Goal: Task Accomplishment & Management: Manage account settings

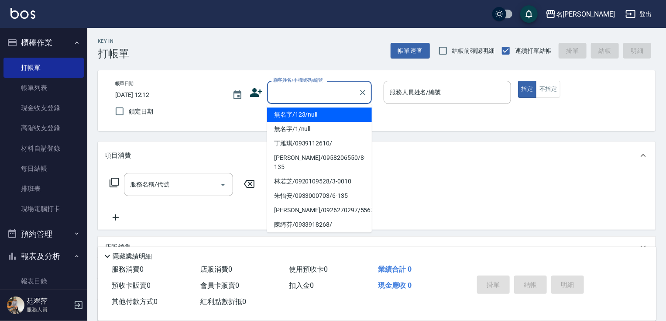
click at [286, 89] on input "顧客姓名/手機號碼/編號" at bounding box center [313, 92] width 84 height 15
drag, startPoint x: 334, startPoint y: 110, endPoint x: 345, endPoint y: 117, distance: 13.2
click at [334, 110] on li "無名字/123/null" at bounding box center [319, 114] width 105 height 14
type input "無名字/123/null"
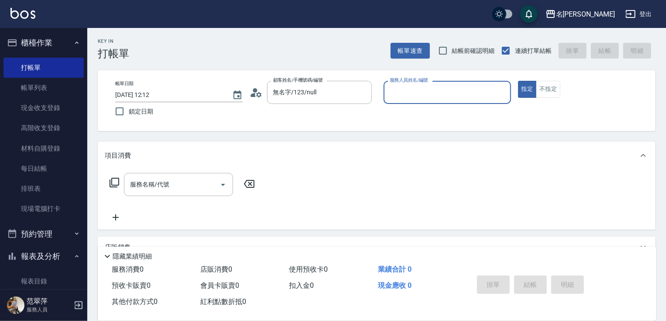
click at [400, 84] on div "服務人員姓名/編號" at bounding box center [448, 92] width 128 height 23
click at [405, 96] on input "服務人員姓名/編號" at bounding box center [448, 92] width 120 height 15
click at [405, 102] on div "服務人員姓名/編號" at bounding box center [448, 92] width 128 height 23
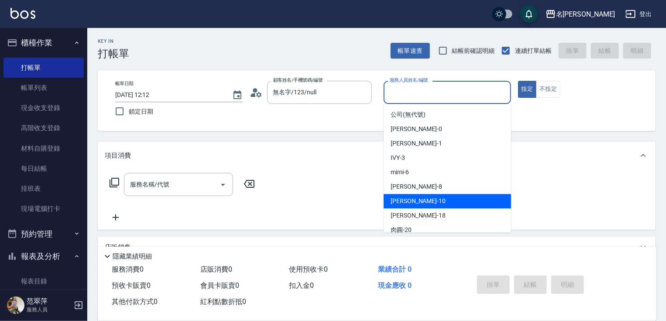
click at [426, 196] on div "蕭素雲 -10" at bounding box center [448, 201] width 128 height 14
type input "蕭素雲-10"
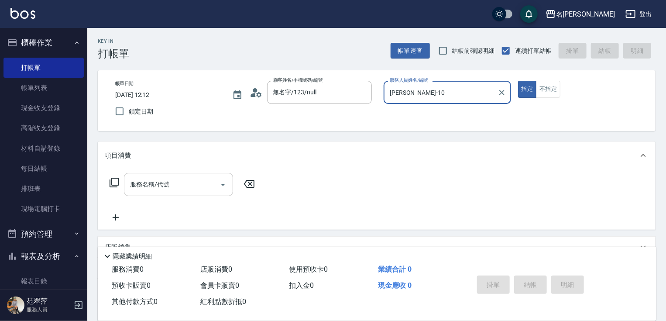
drag, startPoint x: 206, startPoint y: 187, endPoint x: 204, endPoint y: 182, distance: 5.1
click at [204, 184] on input "服務名稱/代號" at bounding box center [172, 184] width 88 height 15
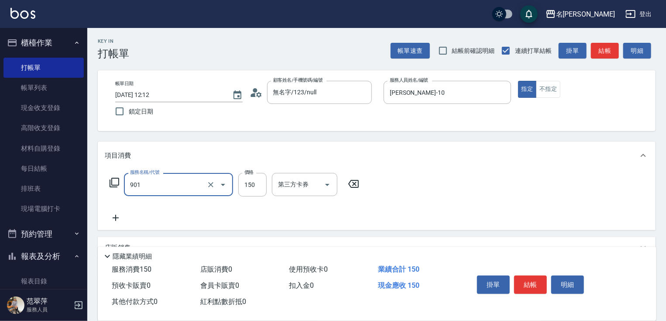
type input "修手[150](901)"
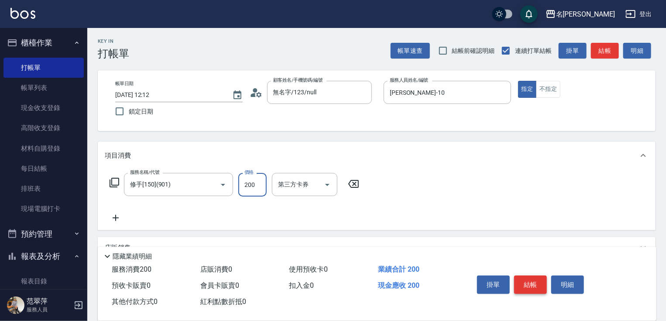
type input "200"
click at [536, 286] on button "結帳" at bounding box center [530, 285] width 33 height 18
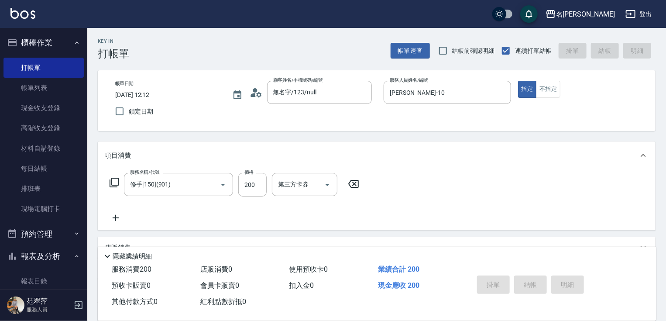
type input "2025/09/21 17:00"
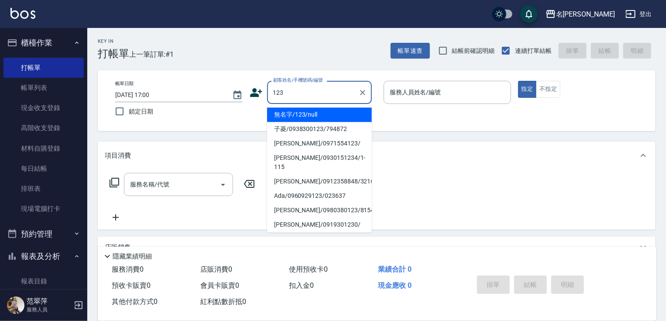
click at [335, 110] on li "無名字/123/null" at bounding box center [319, 114] width 105 height 14
type input "無名字/123/null"
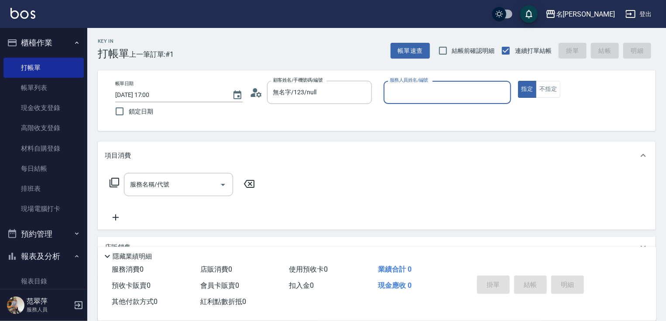
click at [430, 89] on input "服務人員姓名/編號" at bounding box center [448, 92] width 120 height 15
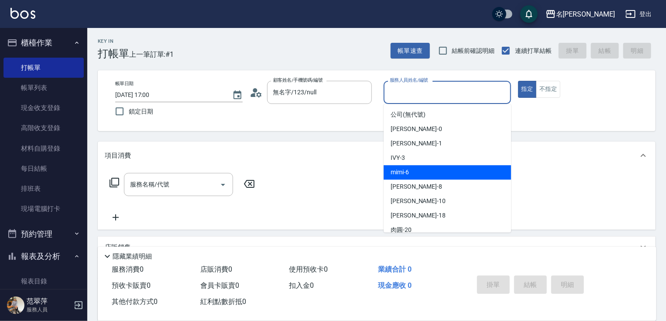
click at [410, 169] on div "mimi -6" at bounding box center [448, 172] width 128 height 14
type input "mimi-6"
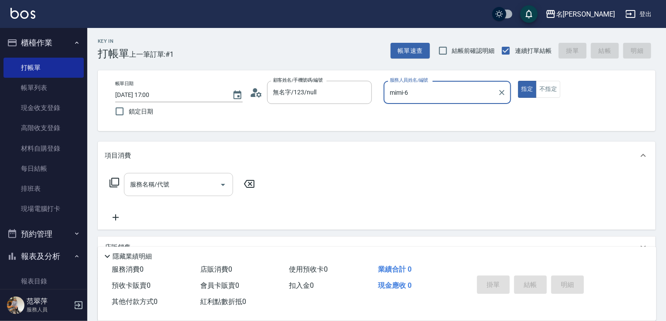
click at [186, 182] on input "服務名稱/代號" at bounding box center [172, 184] width 88 height 15
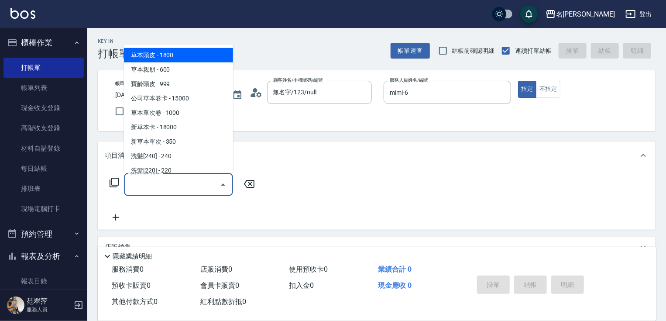
click at [112, 181] on icon at bounding box center [114, 182] width 10 height 10
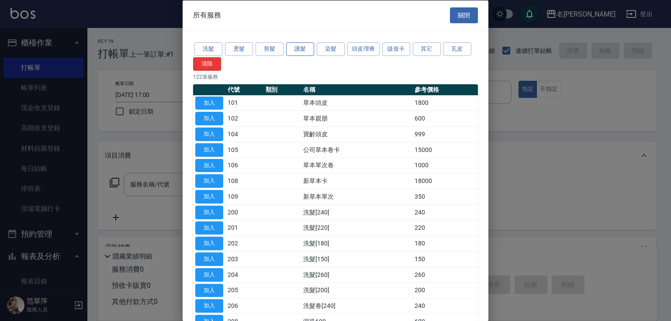
click at [303, 45] on button "護髮" at bounding box center [300, 49] width 28 height 14
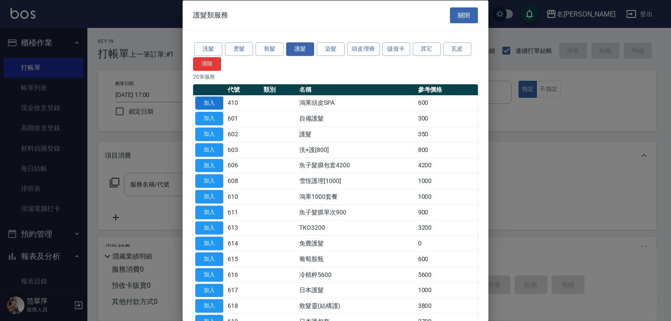
click at [207, 105] on button "加入" at bounding box center [209, 103] width 28 height 14
type input "鴻果頭皮SPA(410)"
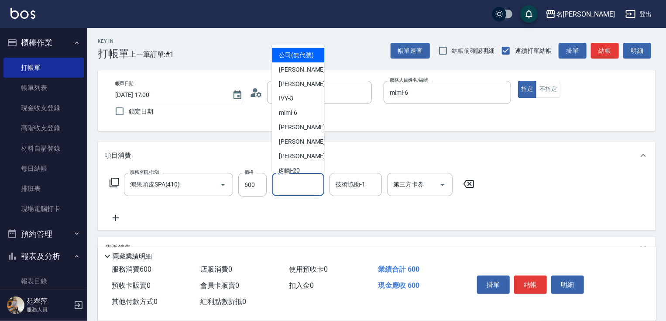
click at [300, 182] on input "洗-1" at bounding box center [298, 184] width 45 height 15
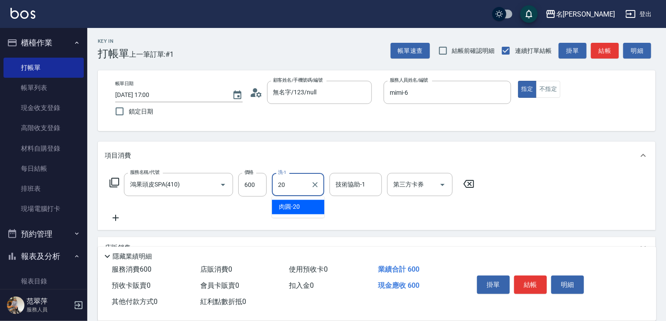
type input "肉圓-20"
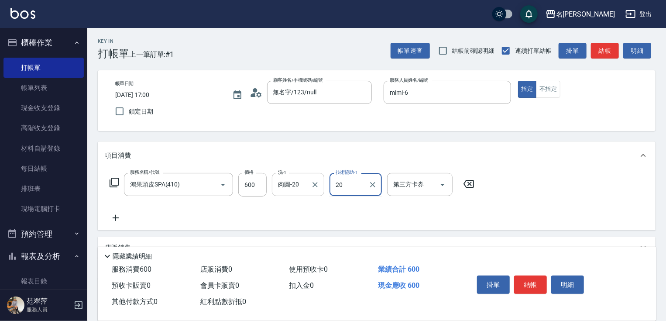
type input "肉圓-20"
click at [114, 218] on icon at bounding box center [116, 218] width 6 height 6
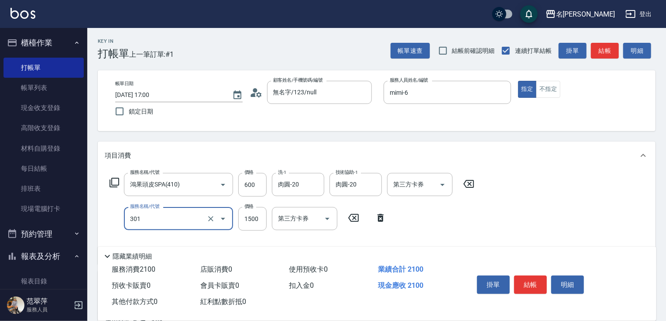
type input "燙髮(1500)(301)"
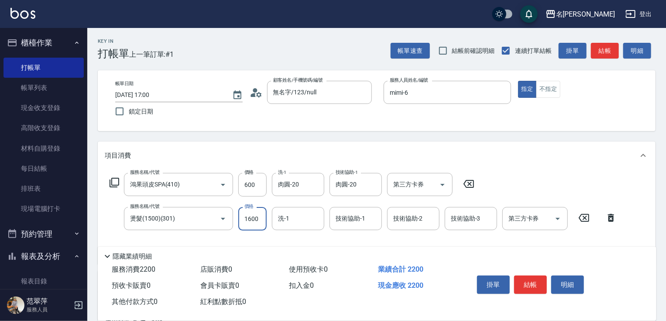
type input "1600"
type input "小慧-18"
type input "肉圓-20"
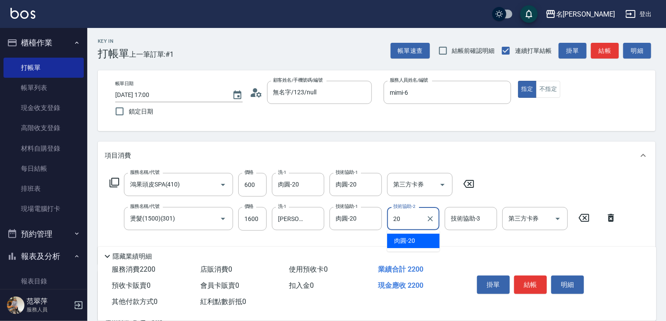
type input "肉圓-20"
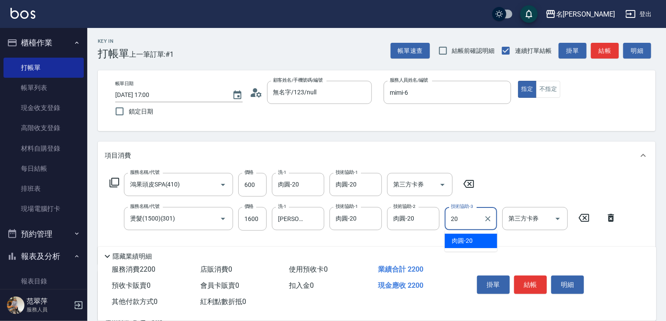
type input "肉圓-20"
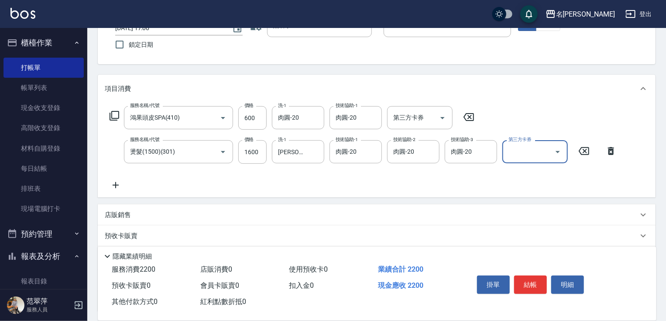
scroll to position [98, 0]
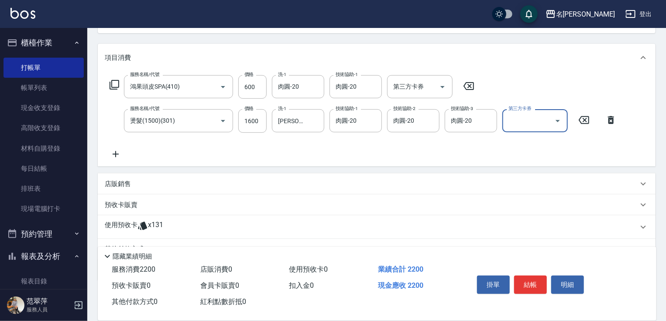
drag, startPoint x: 115, startPoint y: 154, endPoint x: 122, endPoint y: 89, distance: 65.5
click at [115, 152] on icon at bounding box center [116, 154] width 6 height 6
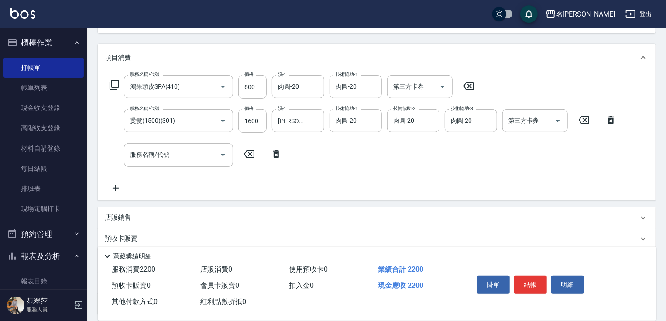
click at [114, 86] on icon at bounding box center [114, 84] width 10 height 10
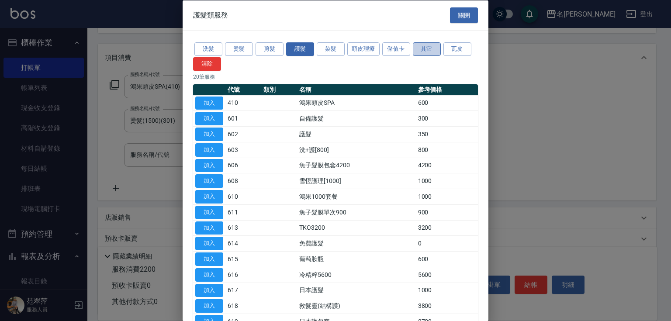
click at [423, 49] on button "其它" at bounding box center [427, 49] width 28 height 14
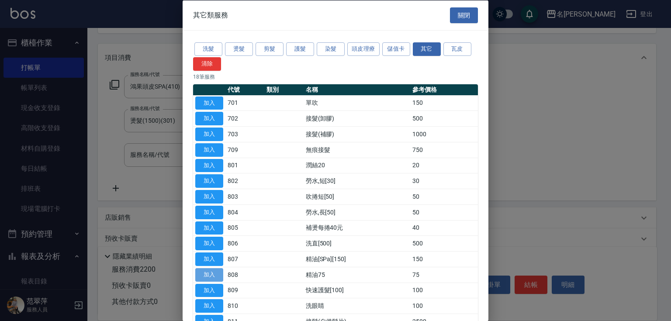
click at [210, 272] on button "加入" at bounding box center [209, 275] width 28 height 14
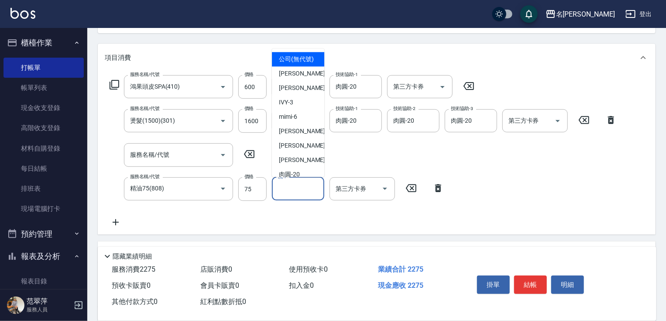
click at [312, 187] on input "洗-1" at bounding box center [298, 188] width 45 height 15
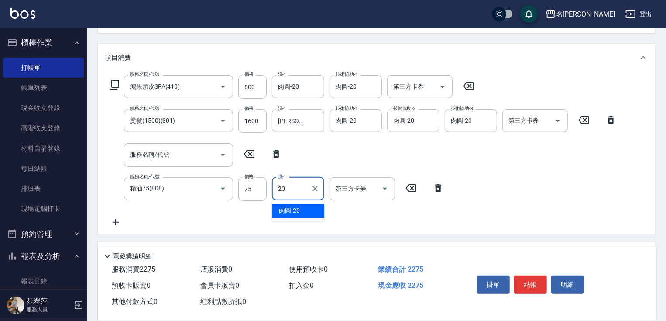
type input "肉圓-20"
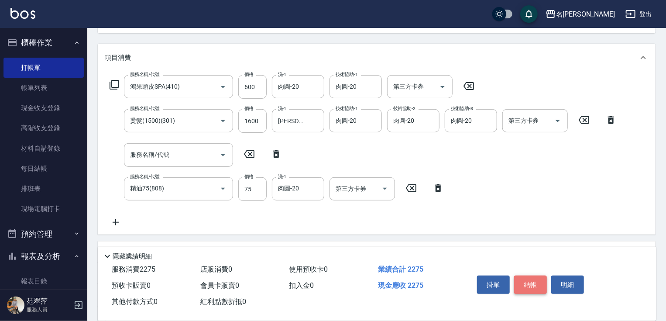
click at [532, 276] on button "結帳" at bounding box center [530, 285] width 33 height 18
type input "2025/09/21 17:01"
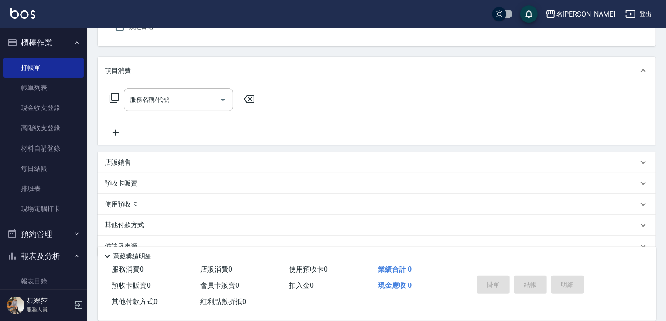
scroll to position [0, 0]
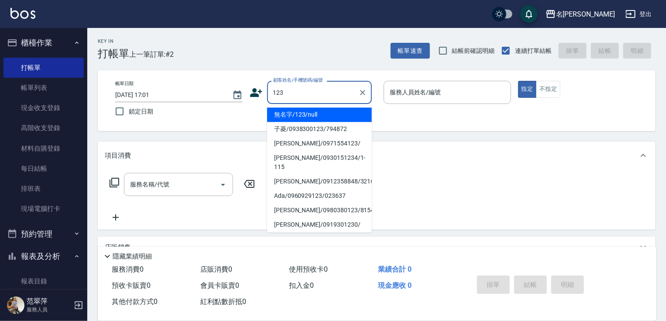
drag, startPoint x: 335, startPoint y: 115, endPoint x: 444, endPoint y: 97, distance: 110.2
click at [336, 115] on li "無名字/123/null" at bounding box center [319, 114] width 105 height 14
type input "無名字/123/null"
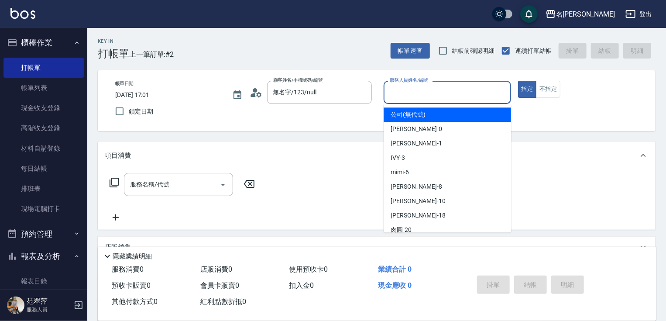
click at [444, 97] on input "服務人員姓名/編號" at bounding box center [448, 92] width 120 height 15
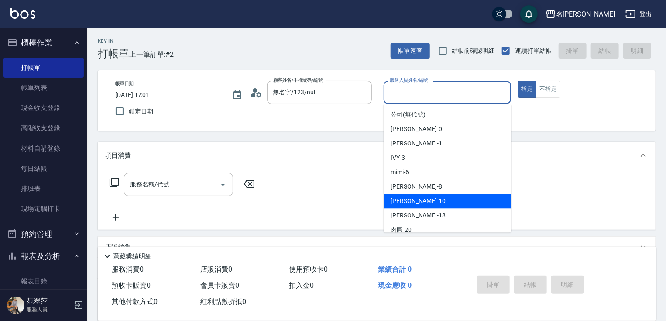
click at [406, 207] on div "蕭素雲 -10" at bounding box center [448, 201] width 128 height 14
type input "蕭素雲-10"
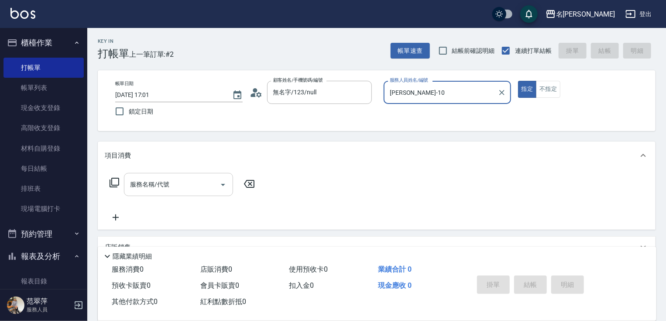
click at [194, 177] on input "服務名稱/代號" at bounding box center [172, 184] width 88 height 15
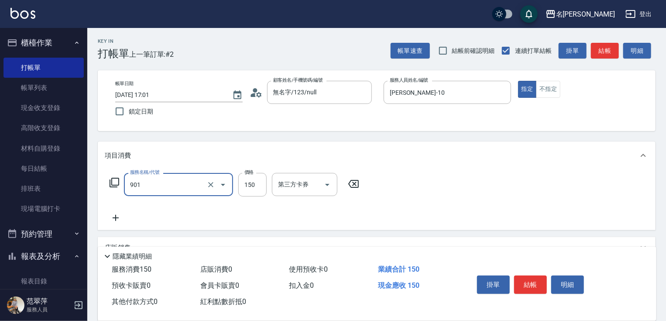
type input "修手[150](901)"
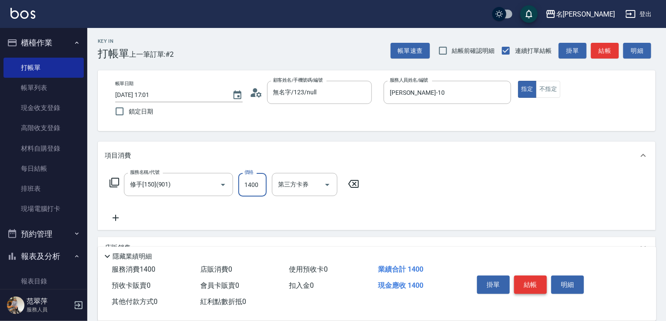
type input "1400"
click at [529, 286] on button "結帳" at bounding box center [530, 285] width 33 height 18
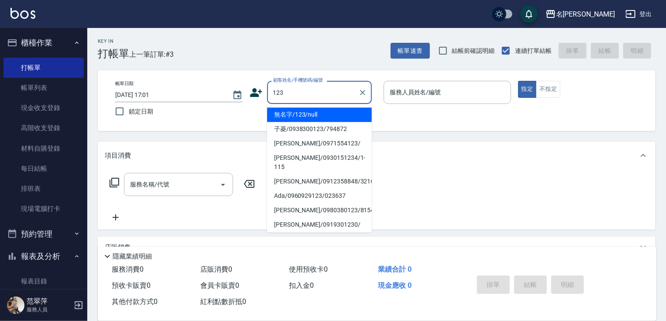
click at [317, 115] on li "無名字/123/null" at bounding box center [319, 114] width 105 height 14
type input "無名字/123/null"
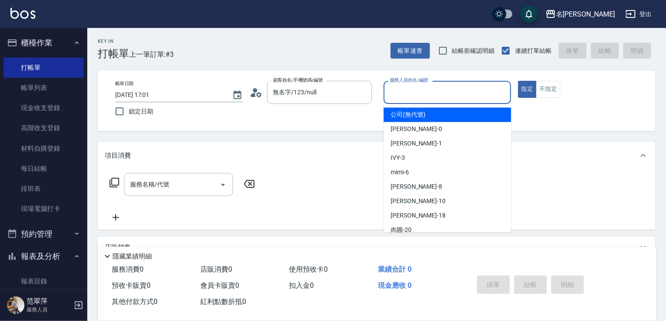
drag, startPoint x: 406, startPoint y: 99, endPoint x: 406, endPoint y: 137, distance: 38.4
click at [406, 104] on body "名留竹林 登出 櫃檯作業 打帳單 帳單列表 現金收支登錄 高階收支登錄 材料自購登錄 每日結帳 排班表 現場電腦打卡 預約管理 預約管理 單日預約紀錄 單週預…" at bounding box center [333, 213] width 666 height 427
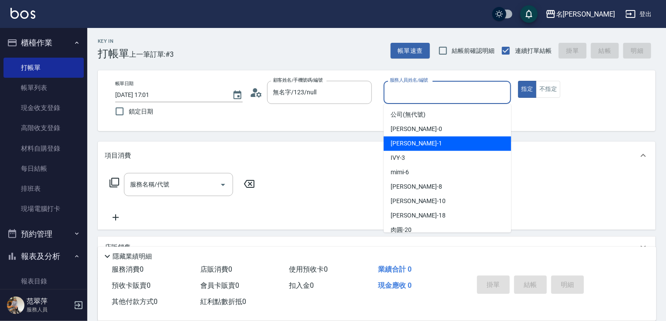
click at [407, 145] on span "Joanne -1" at bounding box center [417, 143] width 52 height 9
type input "Joanne-1"
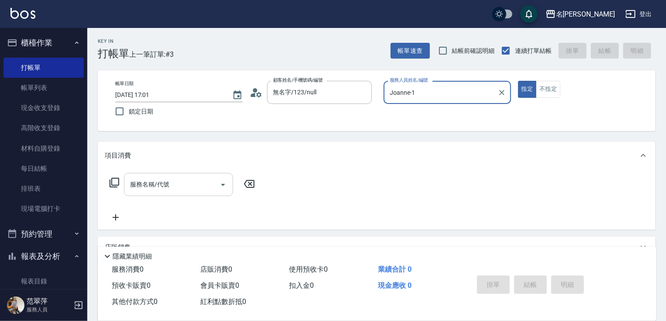
drag, startPoint x: 148, startPoint y: 189, endPoint x: 153, endPoint y: 187, distance: 5.1
click at [149, 189] on input "服務名稱/代號" at bounding box center [172, 184] width 88 height 15
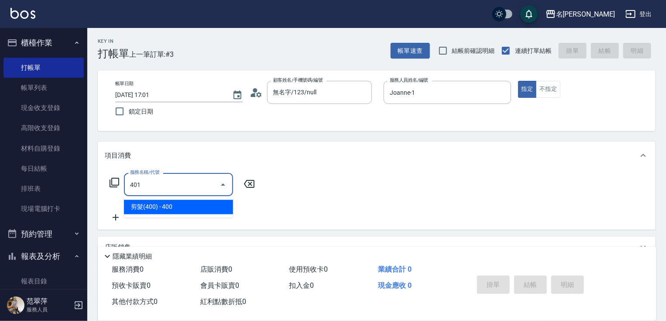
type input "剪髮(400)(401)"
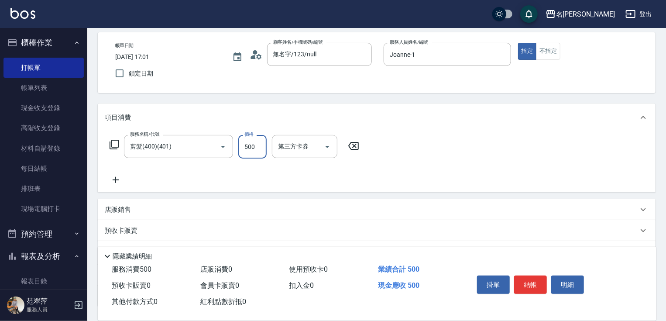
scroll to position [107, 0]
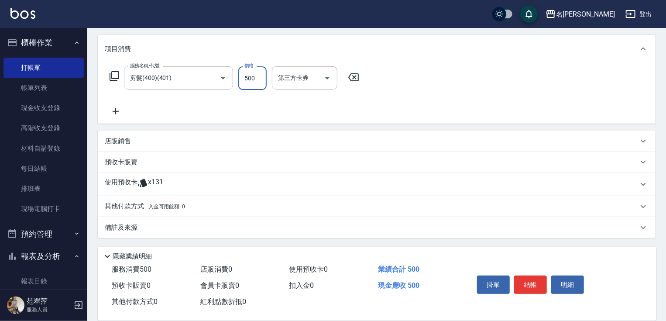
type input "500"
click at [126, 206] on p "其他付款方式 入金可用餘額: 0" at bounding box center [145, 207] width 80 height 10
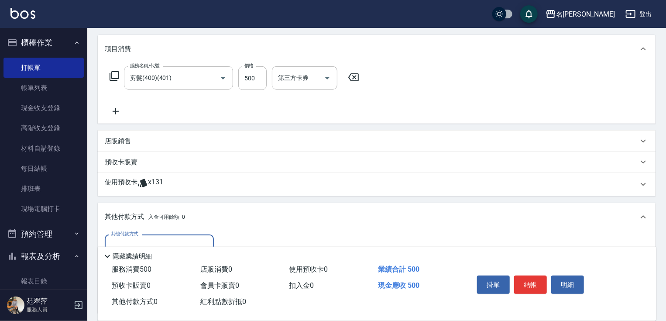
scroll to position [0, 0]
click at [168, 238] on input "其他付款方式" at bounding box center [159, 245] width 101 height 15
drag, startPoint x: 169, startPoint y: 282, endPoint x: 191, endPoint y: 279, distance: 22.0
click at [171, 281] on span "信用卡" at bounding box center [159, 283] width 109 height 14
type input "信用卡"
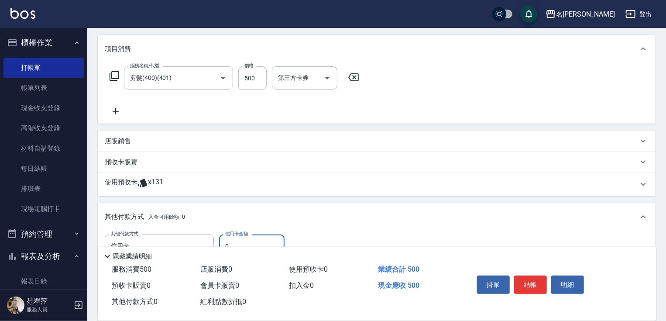
click at [224, 241] on input "0" at bounding box center [251, 246] width 65 height 24
type input "500"
click at [528, 276] on button "結帳" at bounding box center [530, 285] width 33 height 18
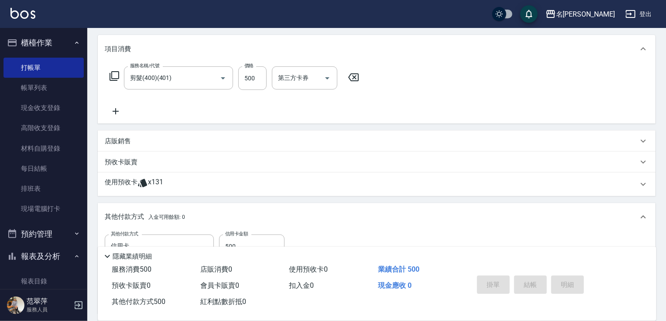
type input "2025/09/21 17:02"
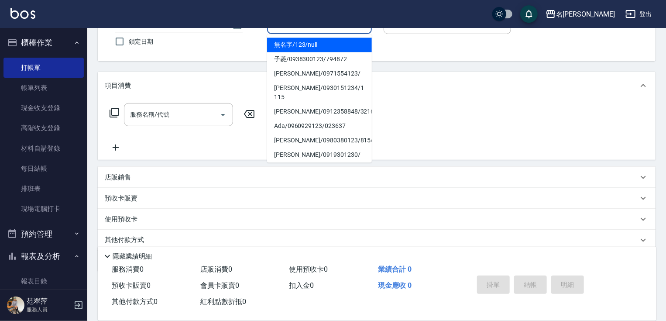
click at [310, 45] on li "無名字/123/null" at bounding box center [319, 45] width 105 height 14
type input "無名字/123/null"
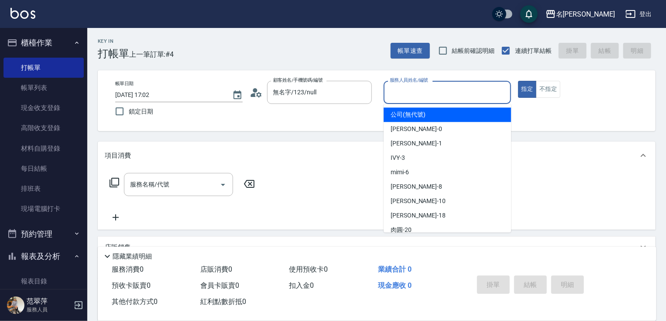
click at [396, 98] on input "服務人員姓名/編號" at bounding box center [448, 92] width 120 height 15
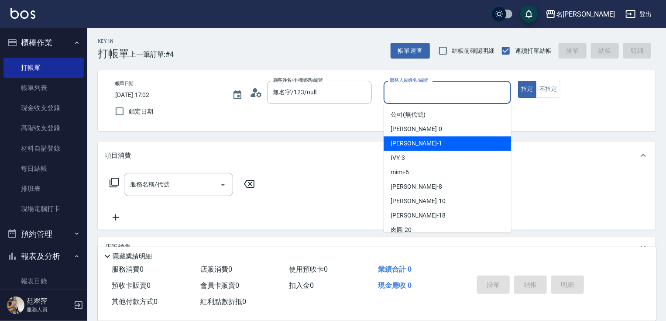
click at [405, 145] on span "Joanne -1" at bounding box center [417, 143] width 52 height 9
type input "Joanne-1"
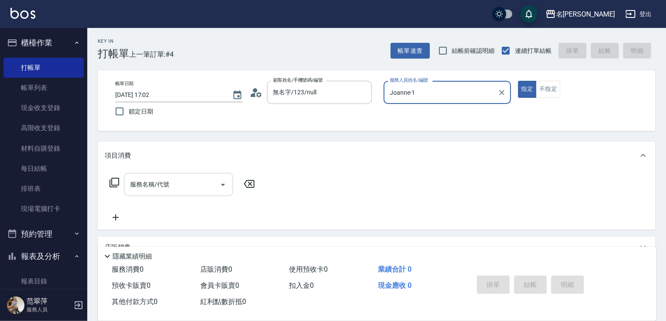
click at [183, 182] on input "服務名稱/代號" at bounding box center [172, 184] width 88 height 15
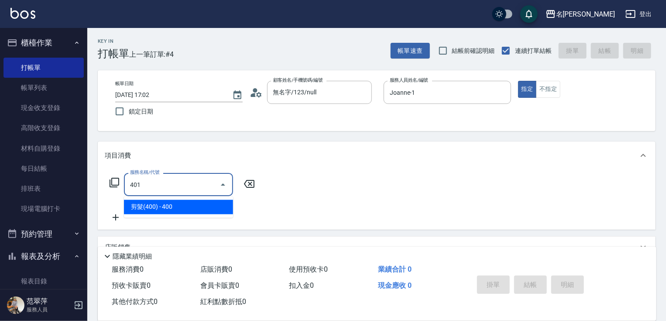
type input "剪髮(400)(401)"
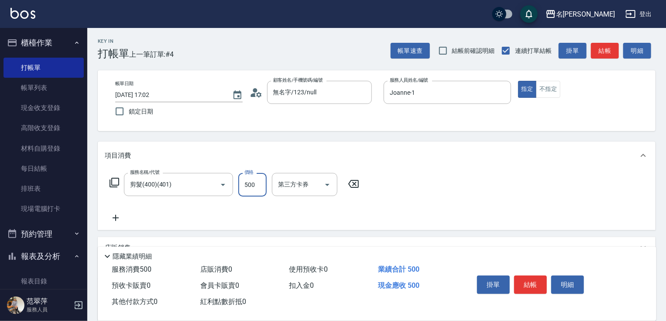
type input "500"
click at [117, 221] on icon at bounding box center [116, 218] width 22 height 10
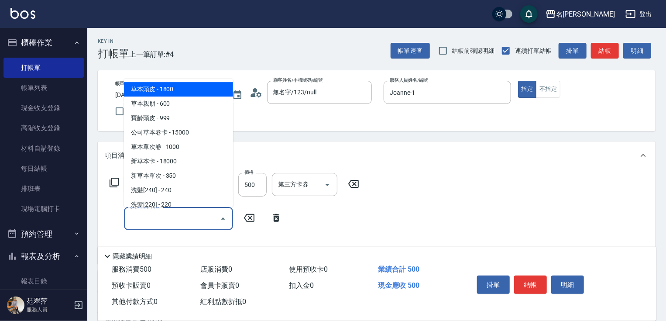
click at [142, 219] on input "服務名稱/代號" at bounding box center [172, 218] width 88 height 15
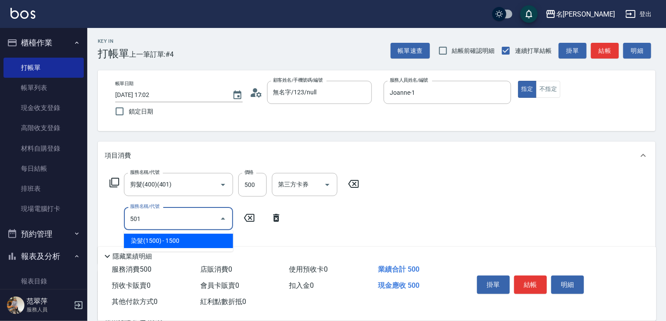
type input "染髮(1500)(501)"
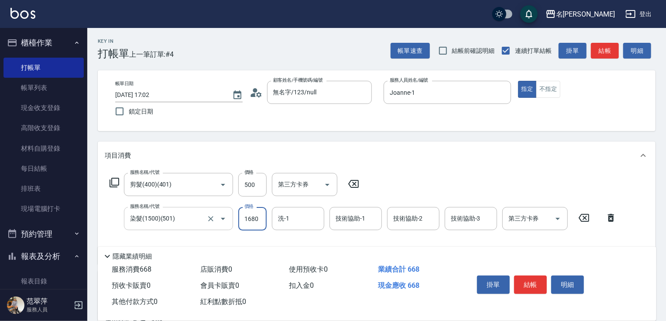
type input "1680"
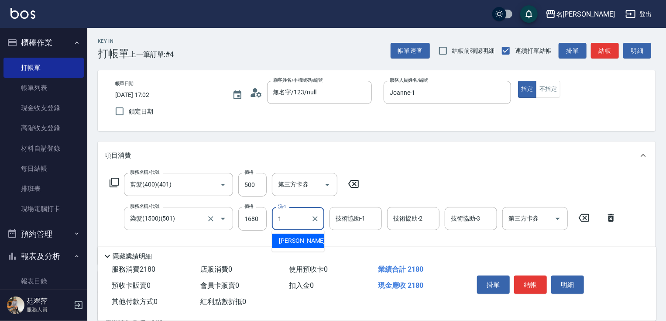
type input "Joanne-1"
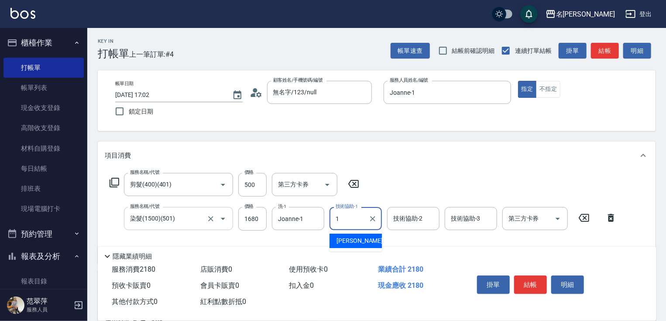
type input "Joanne-1"
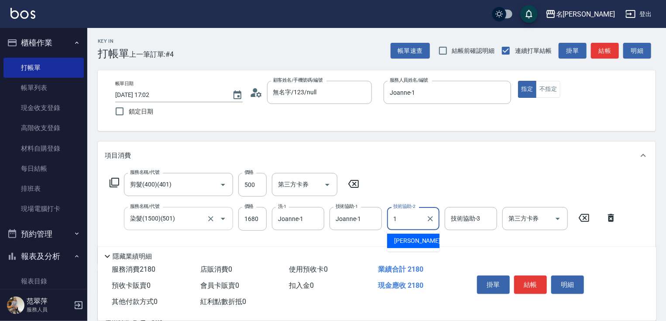
type input "Joanne-1"
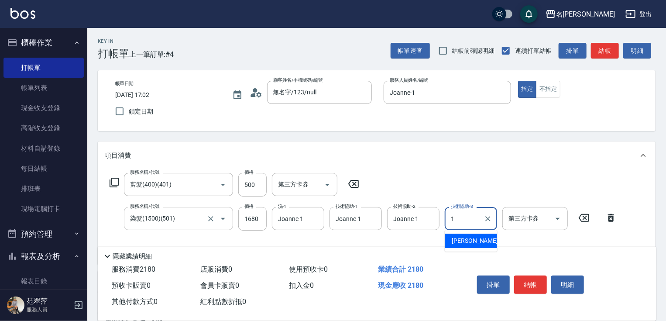
type input "Joanne-1"
drag, startPoint x: 666, startPoint y: 200, endPoint x: 660, endPoint y: 272, distance: 72.3
click at [666, 264] on html "名留竹林 登出 櫃檯作業 打帳單 帳單列表 現金收支登錄 高階收支登錄 材料自購登錄 每日結帳 排班表 現場電腦打卡 預約管理 預約管理 單日預約紀錄 單週預…" at bounding box center [333, 231] width 666 height 462
drag, startPoint x: 665, startPoint y: 211, endPoint x: 669, endPoint y: 228, distance: 17.0
click at [666, 228] on html "名留竹林 登出 櫃檯作業 打帳單 帳單列表 現金收支登錄 高階收支登錄 材料自購登錄 每日結帳 排班表 現場電腦打卡 預約管理 預約管理 單日預約紀錄 單週預…" at bounding box center [333, 231] width 666 height 462
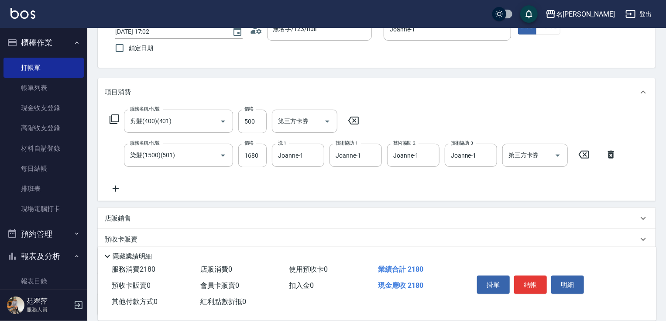
scroll to position [85, 0]
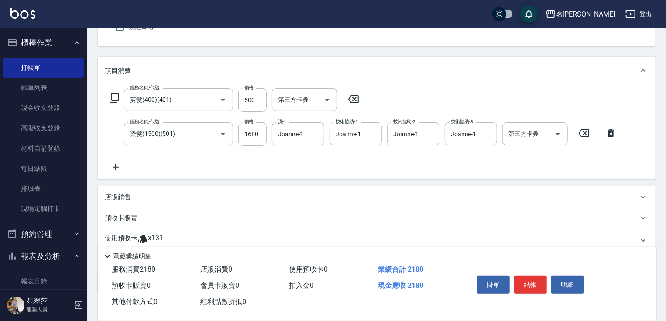
drag, startPoint x: 114, startPoint y: 164, endPoint x: 117, endPoint y: 100, distance: 64.7
click at [114, 163] on icon at bounding box center [116, 167] width 22 height 10
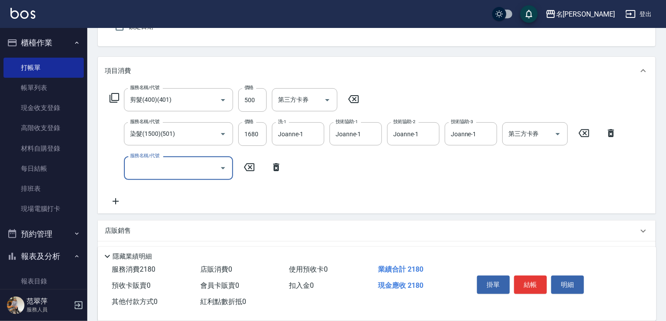
click at [117, 100] on icon at bounding box center [114, 98] width 10 height 10
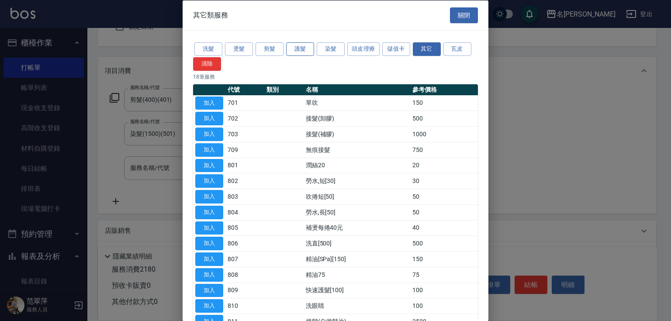
click at [303, 50] on button "護髮" at bounding box center [300, 49] width 28 height 14
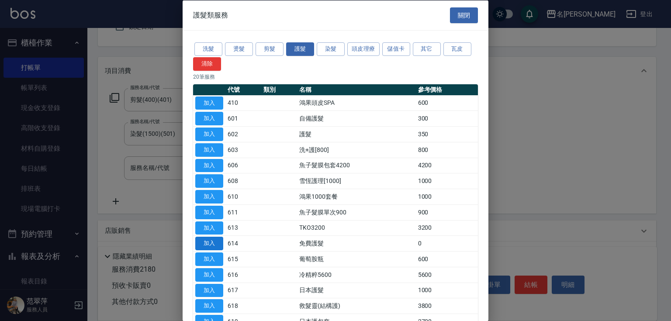
click at [217, 241] on button "加入" at bounding box center [209, 244] width 28 height 14
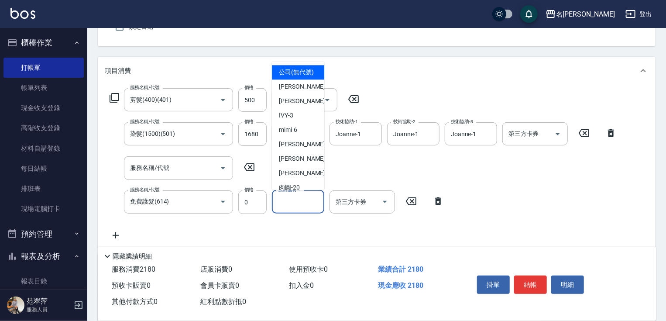
click at [295, 198] on div "技術協助-1 技術協助-1" at bounding box center [298, 201] width 52 height 23
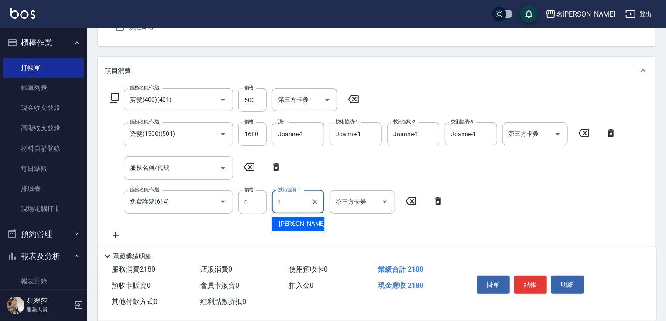
type input "Joanne-1"
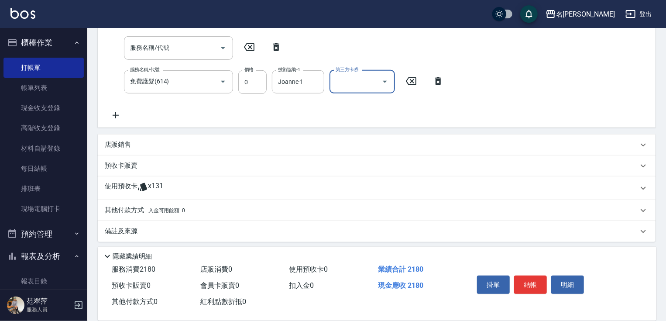
scroll to position [208, 0]
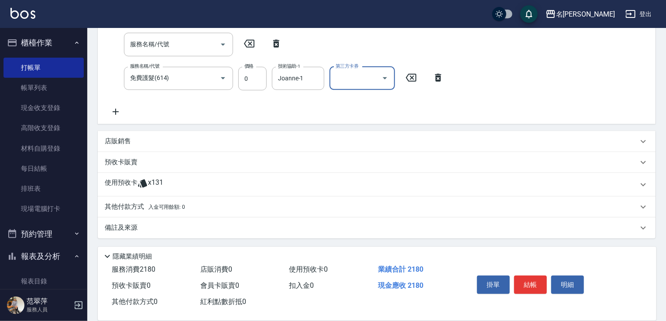
click at [118, 131] on div "店販銷售" at bounding box center [377, 141] width 558 height 21
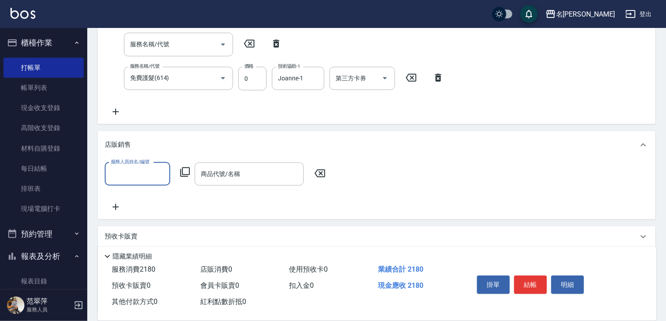
scroll to position [15, 0]
click at [120, 144] on p "店販銷售" at bounding box center [118, 144] width 26 height 9
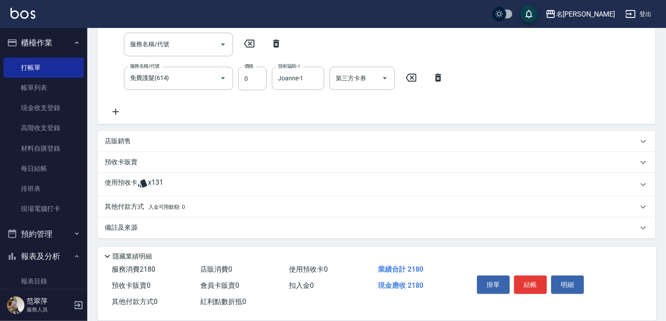
click at [124, 145] on p "店販銷售" at bounding box center [118, 141] width 26 height 9
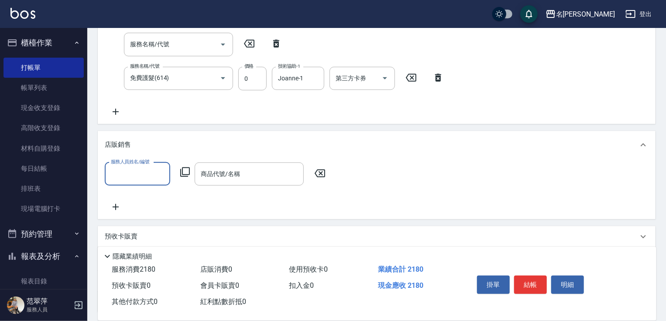
click at [124, 167] on input "服務人員姓名/編號" at bounding box center [138, 173] width 58 height 15
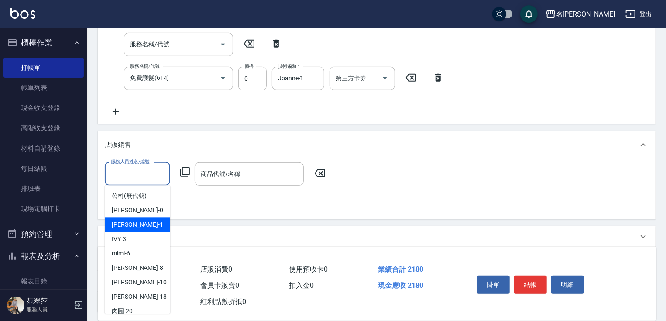
click at [129, 229] on div "Joanne -1" at bounding box center [137, 225] width 65 height 14
type input "Joanne-1"
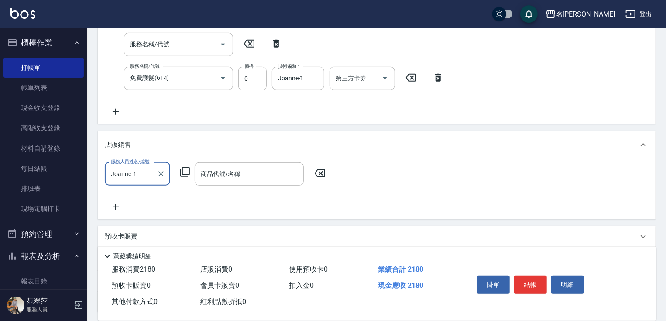
click at [185, 171] on icon at bounding box center [185, 172] width 10 height 10
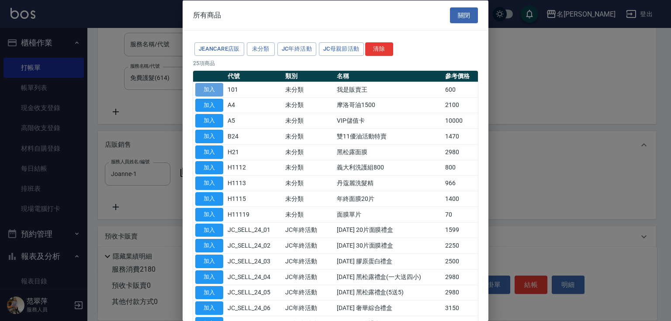
click at [212, 84] on button "加入" at bounding box center [209, 90] width 28 height 14
type input "我是販賣王"
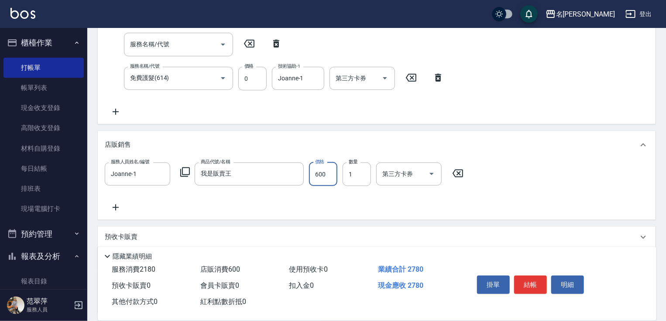
click at [329, 182] on input "600" at bounding box center [323, 174] width 28 height 24
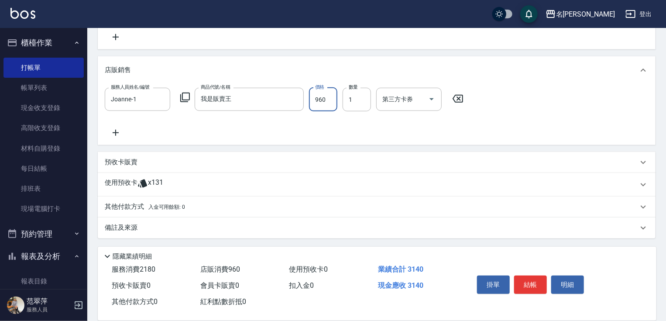
type input "960"
click at [131, 209] on p "其他付款方式 入金可用餘額: 0" at bounding box center [145, 207] width 80 height 10
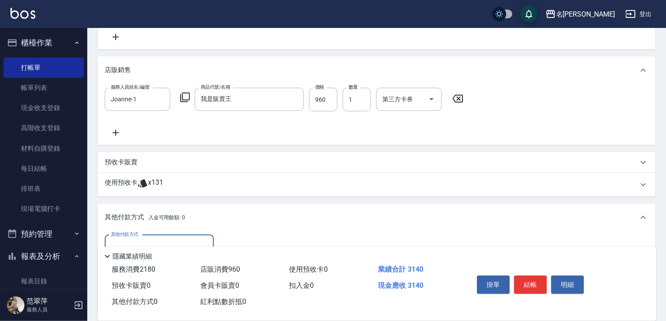
scroll to position [0, 0]
click at [157, 240] on input "其他付款方式" at bounding box center [159, 246] width 101 height 15
click at [161, 280] on span "信用卡" at bounding box center [159, 283] width 109 height 14
type input "信用卡"
click at [218, 241] on div "其他付款方式 信用卡 其他付款方式 信用卡金額 0 信用卡金額" at bounding box center [198, 247] width 187 height 24
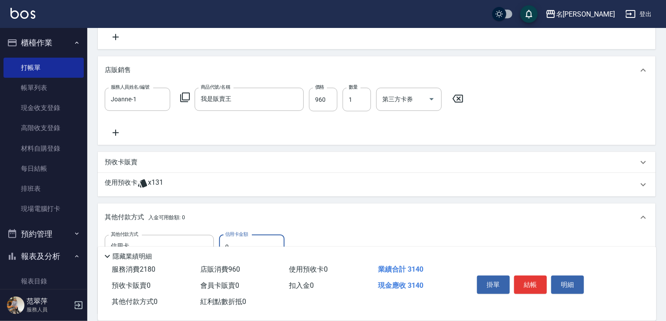
click at [227, 238] on input "0" at bounding box center [251, 247] width 65 height 24
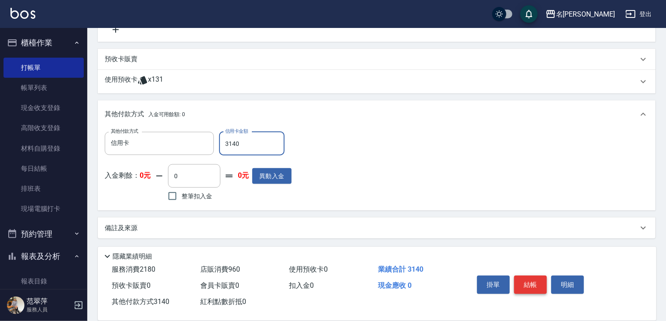
type input "3140"
click at [534, 280] on button "結帳" at bounding box center [530, 285] width 33 height 18
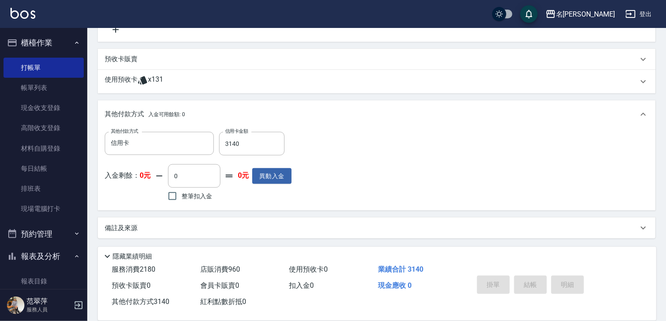
type input "2025/09/21 17:03"
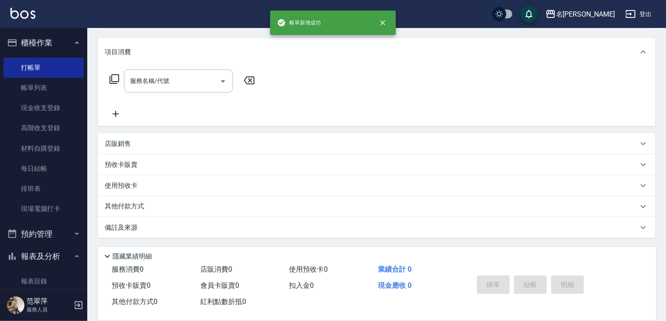
scroll to position [0, 0]
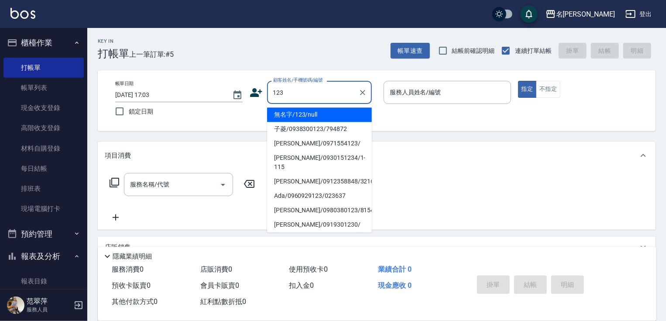
click at [335, 112] on li "無名字/123/null" at bounding box center [319, 114] width 105 height 14
type input "無名字/123/null"
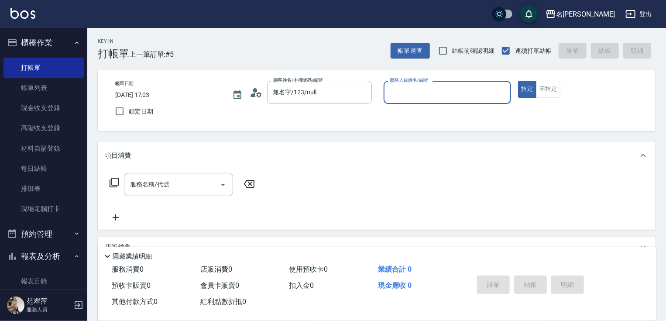
click at [408, 100] on div "服務人員姓名/編號" at bounding box center [448, 92] width 128 height 23
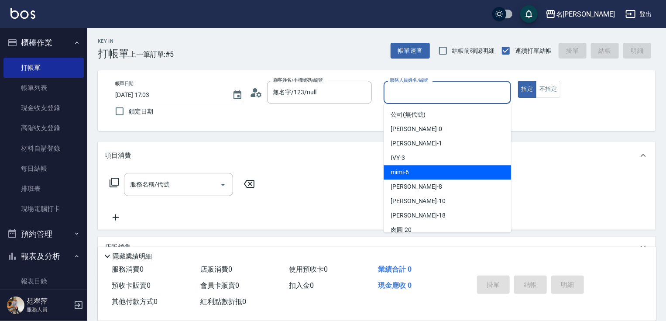
click at [416, 174] on div "mimi -6" at bounding box center [448, 172] width 128 height 14
type input "mimi-6"
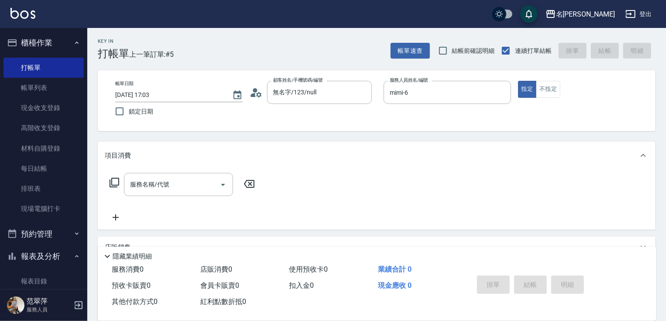
click at [114, 179] on icon at bounding box center [114, 182] width 10 height 10
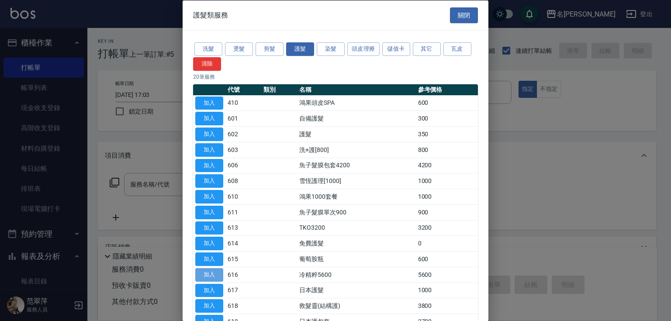
click at [213, 270] on button "加入" at bounding box center [209, 275] width 28 height 14
type input "冷精粹5600(616)"
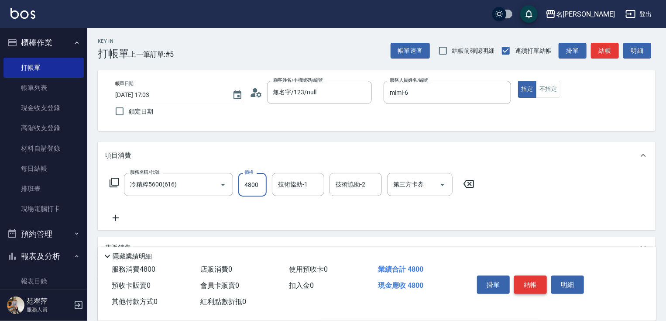
type input "4800"
click at [539, 278] on button "結帳" at bounding box center [530, 285] width 33 height 18
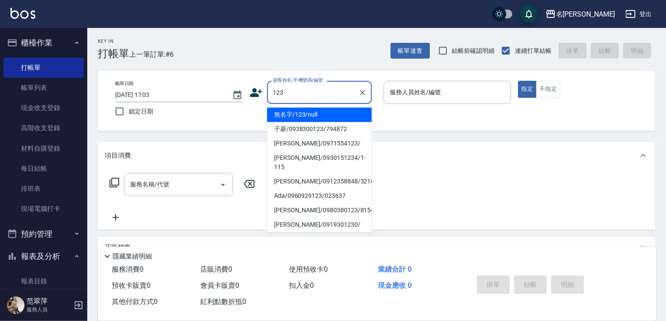
click at [323, 107] on ul "無名字/123/null 子菱/0938300123/794872 蘇秀琴/0971554123/ 鍾玲/0930151234/1-115 吳薏明/09123…" at bounding box center [319, 168] width 105 height 128
drag, startPoint x: 348, startPoint y: 114, endPoint x: 417, endPoint y: 91, distance: 72.6
click at [350, 114] on li "無名字/123/null" at bounding box center [319, 114] width 105 height 14
type input "無名字/123/null"
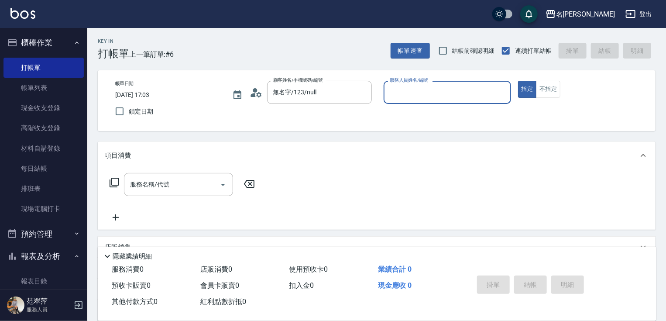
click at [423, 90] on input "服務人員姓名/編號" at bounding box center [448, 92] width 120 height 15
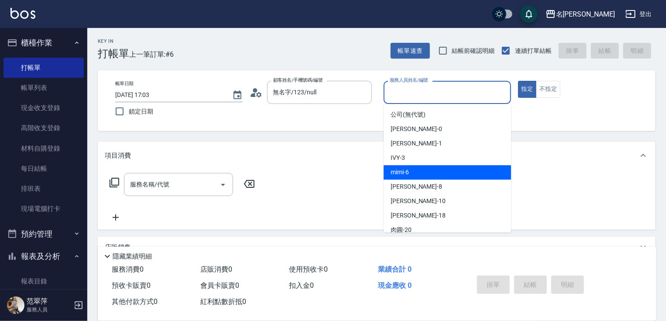
drag, startPoint x: 406, startPoint y: 169, endPoint x: 380, endPoint y: 170, distance: 25.3
click at [404, 170] on span "mimi -6" at bounding box center [400, 172] width 18 height 9
type input "mimi-6"
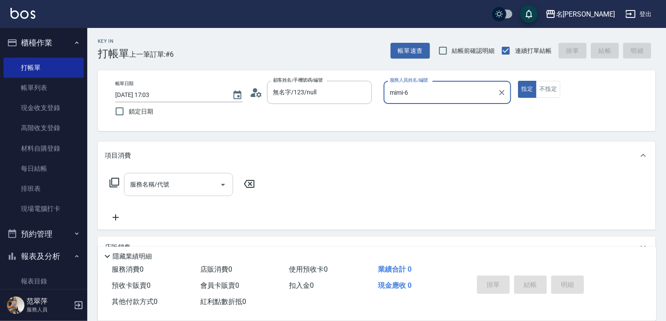
click at [178, 190] on input "服務名稱/代號" at bounding box center [172, 184] width 88 height 15
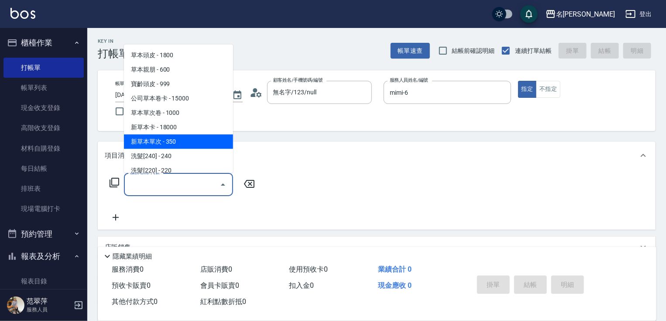
drag, startPoint x: 189, startPoint y: 140, endPoint x: 226, endPoint y: 150, distance: 38.5
click at [190, 141] on span "新草本單次 - 350" at bounding box center [178, 141] width 109 height 14
type input "新草本單次(109)"
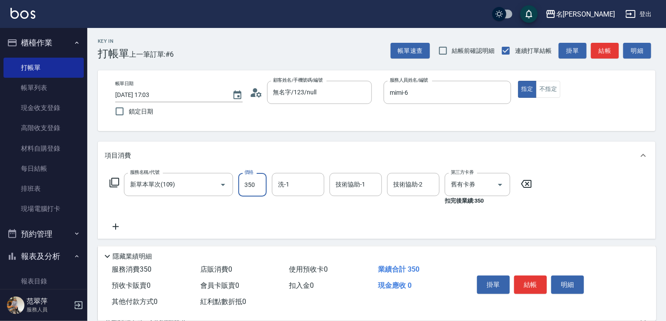
click at [241, 182] on input "350" at bounding box center [252, 185] width 28 height 24
type input "542"
type input "肉圓-20"
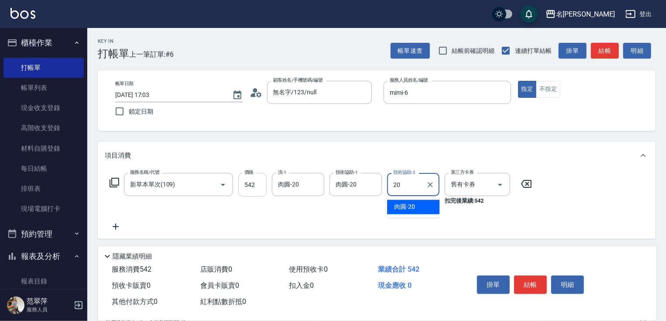
type input "肉圓-20"
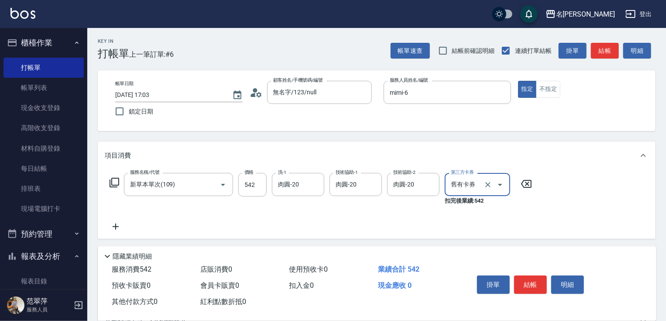
click at [111, 227] on icon at bounding box center [116, 226] width 22 height 10
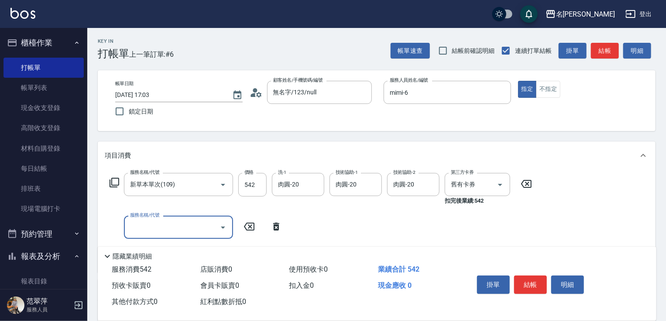
click at [118, 180] on icon at bounding box center [114, 182] width 10 height 10
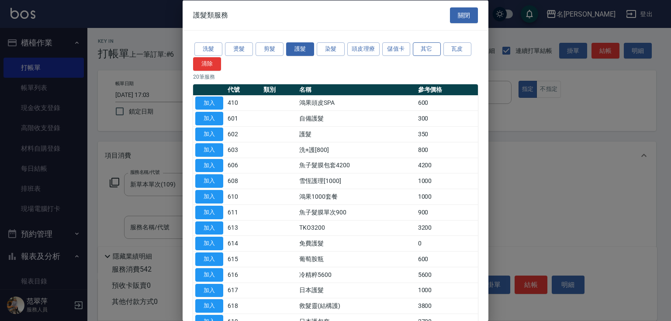
click at [430, 47] on button "其它" at bounding box center [427, 49] width 28 height 14
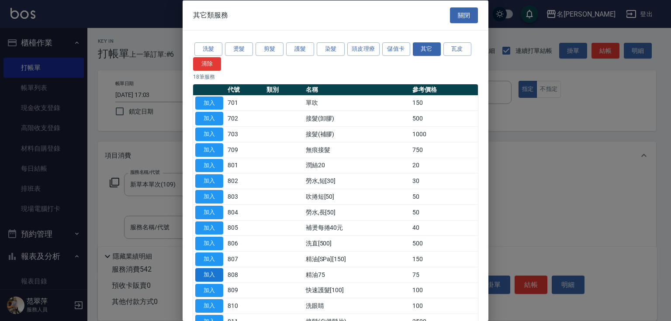
click at [214, 271] on button "加入" at bounding box center [209, 275] width 28 height 14
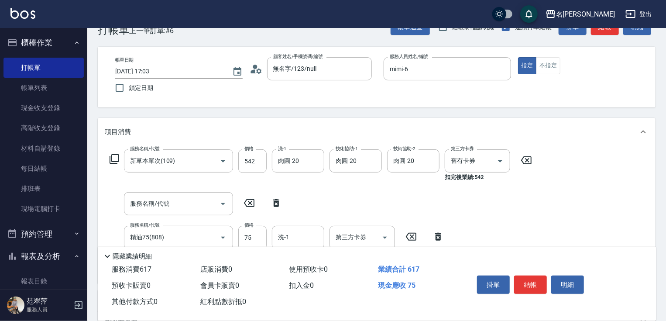
scroll to position [77, 0]
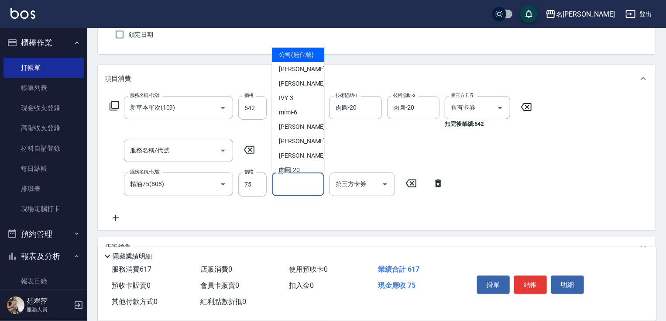
click at [295, 180] on input "洗-1" at bounding box center [298, 183] width 45 height 15
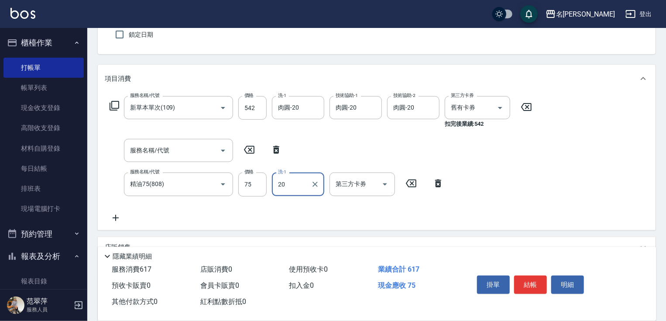
type input "肉圓-20"
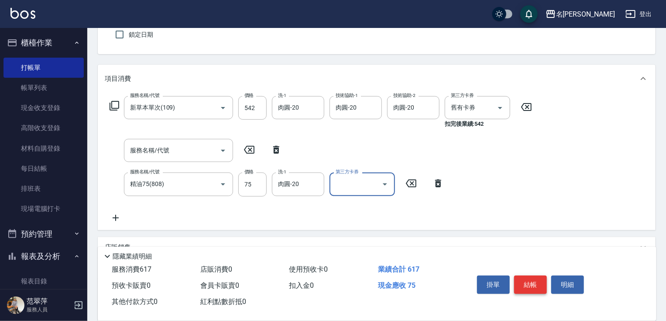
click at [526, 288] on button "結帳" at bounding box center [530, 285] width 33 height 18
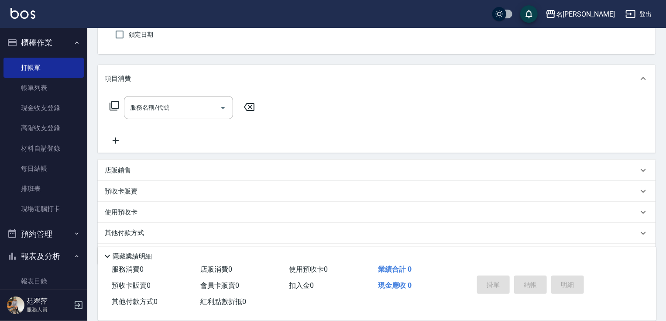
scroll to position [0, 0]
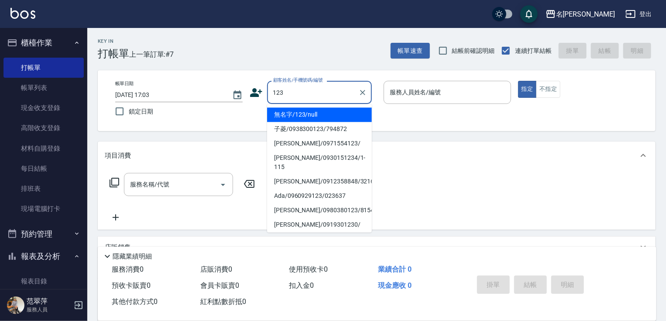
click at [321, 111] on li "無名字/123/null" at bounding box center [319, 114] width 105 height 14
type input "無名字/123/null"
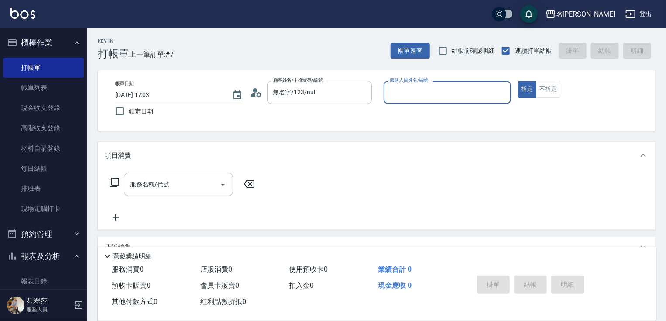
click at [407, 98] on input "服務人員姓名/編號" at bounding box center [448, 92] width 120 height 15
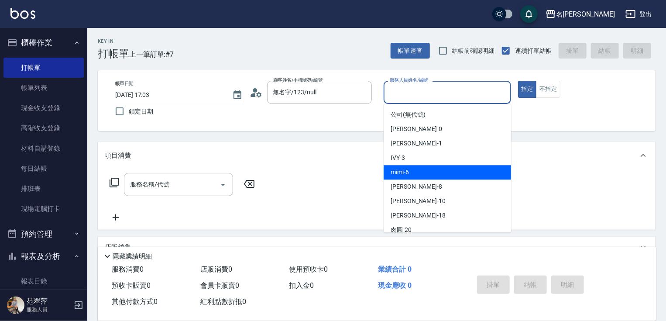
click at [413, 176] on div "mimi -6" at bounding box center [448, 172] width 128 height 14
type input "mimi-6"
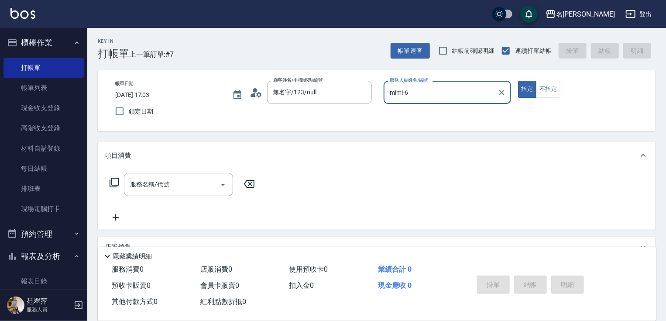
click at [117, 183] on icon at bounding box center [114, 182] width 10 height 10
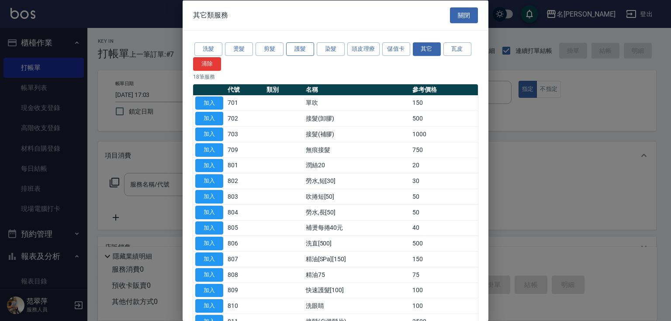
click at [295, 49] on button "護髮" at bounding box center [300, 49] width 28 height 14
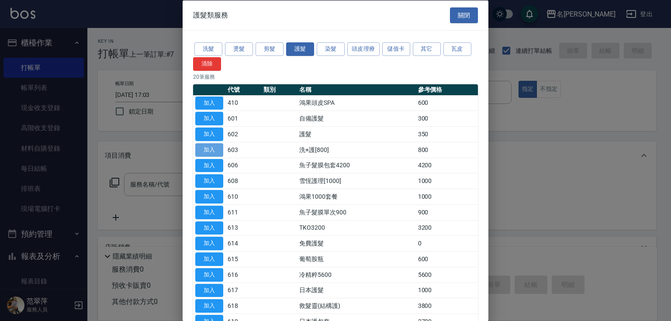
click at [212, 149] on button "加入" at bounding box center [209, 150] width 28 height 14
type input "洗+護[800](603)"
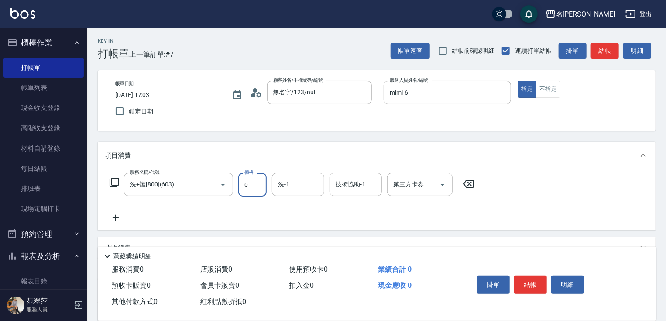
type input "0"
type input "肉圓-20"
click at [536, 283] on button "結帳" at bounding box center [530, 285] width 33 height 18
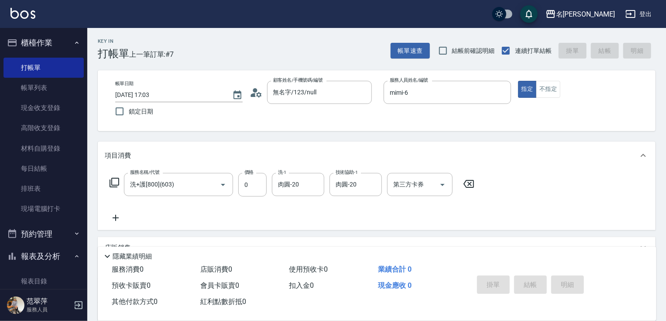
type input "2025/09/21 17:04"
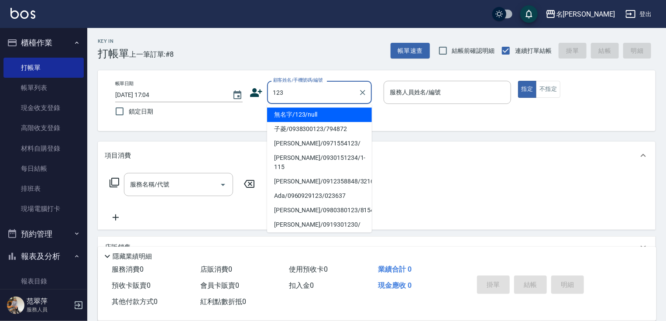
click at [331, 112] on li "無名字/123/null" at bounding box center [319, 114] width 105 height 14
type input "無名字/123/null"
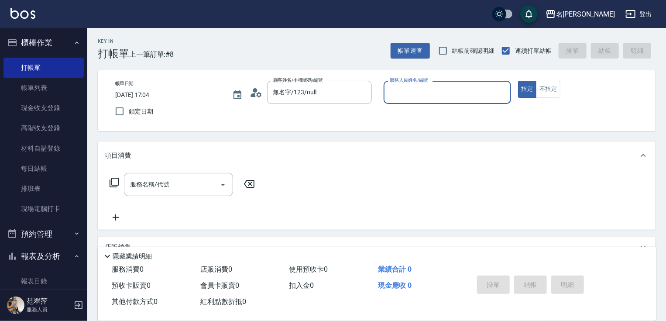
click at [410, 103] on div "服務人員姓名/編號" at bounding box center [448, 92] width 128 height 23
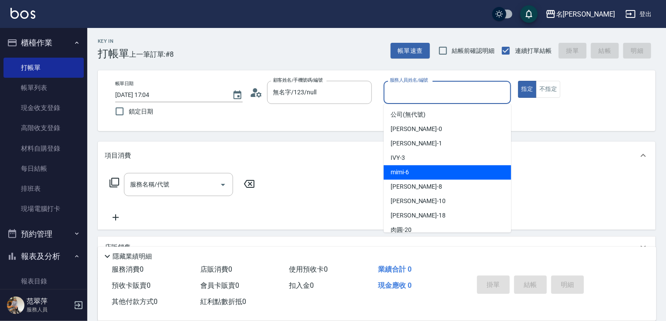
click at [394, 172] on span "mimi -6" at bounding box center [400, 172] width 18 height 9
type input "mimi-6"
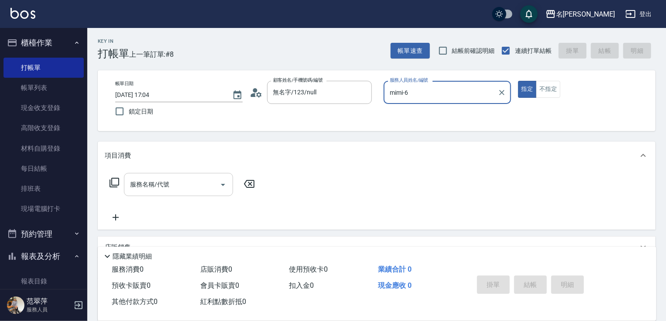
drag, startPoint x: 190, startPoint y: 181, endPoint x: 192, endPoint y: 176, distance: 5.1
click at [191, 179] on input "服務名稱/代號" at bounding box center [172, 184] width 88 height 15
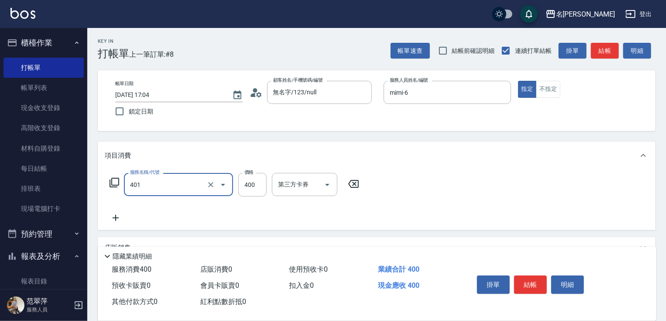
type input "剪髮(400)(401)"
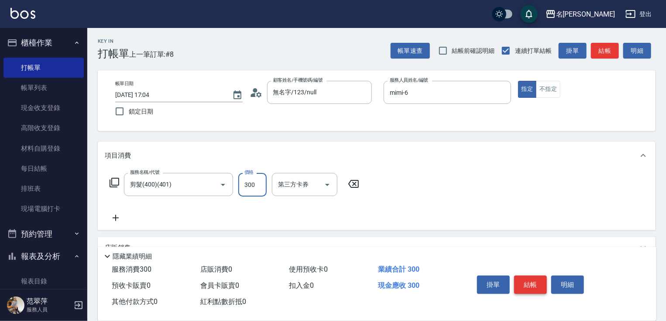
type input "300"
click at [540, 283] on button "結帳" at bounding box center [530, 285] width 33 height 18
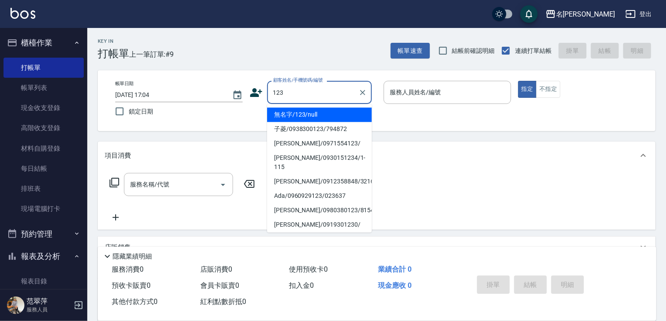
click at [316, 115] on li "無名字/123/null" at bounding box center [319, 114] width 105 height 14
type input "無名字/123/null"
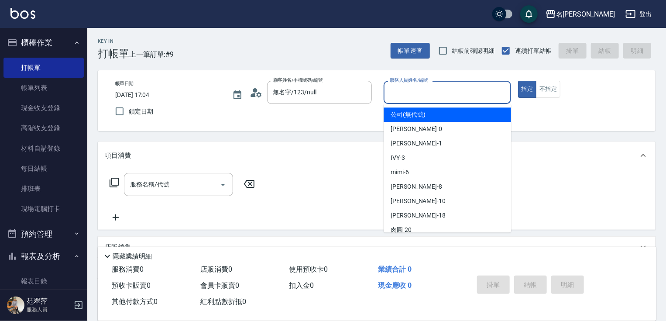
drag, startPoint x: 424, startPoint y: 87, endPoint x: 430, endPoint y: 151, distance: 63.5
click at [424, 88] on input "服務人員姓名/編號" at bounding box center [448, 92] width 120 height 15
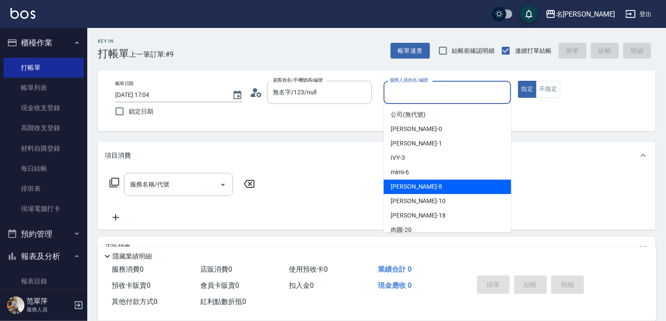
click at [420, 181] on div "曉容 -8" at bounding box center [448, 186] width 128 height 14
type input "曉容-8"
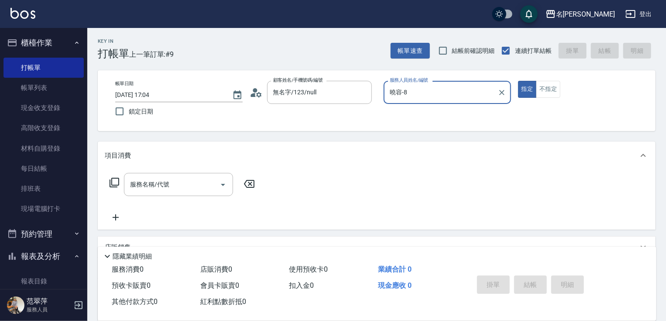
click at [114, 180] on icon at bounding box center [114, 182] width 10 height 10
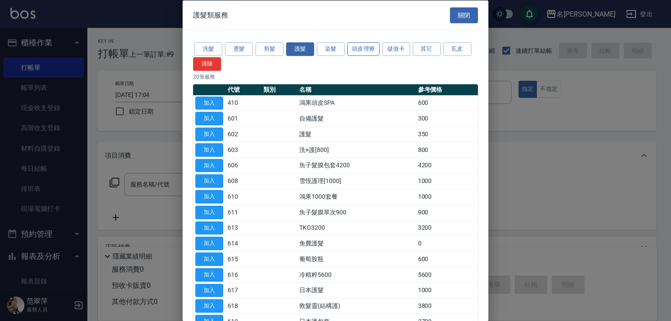
click at [363, 47] on button "頭皮理療" at bounding box center [363, 49] width 32 height 14
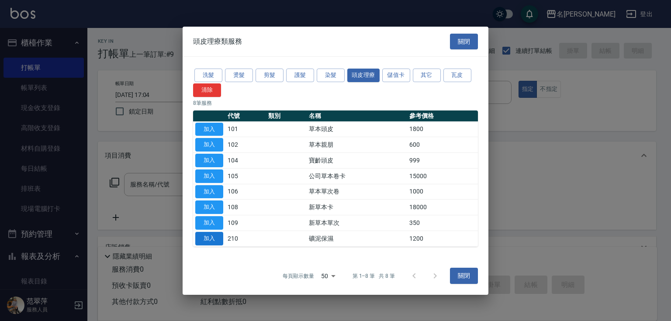
click at [210, 236] on button "加入" at bounding box center [209, 239] width 28 height 14
type input "礦泥保濕(210)"
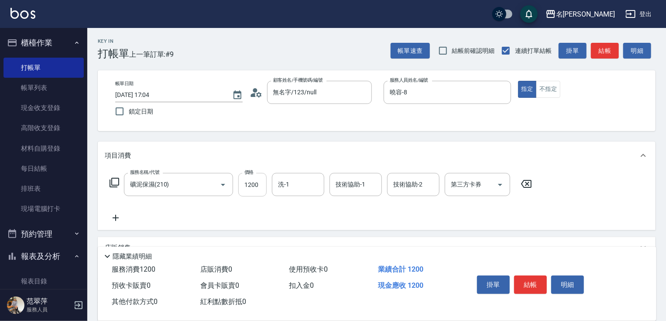
click at [245, 187] on input "1200" at bounding box center [252, 185] width 28 height 24
type input "1800"
type input "肉圓-20"
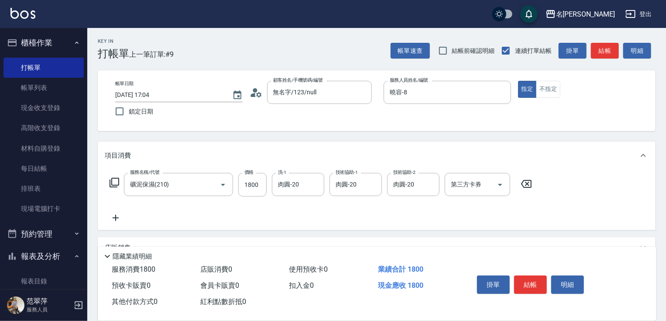
drag, startPoint x: 116, startPoint y: 215, endPoint x: 119, endPoint y: 186, distance: 29.8
click at [116, 214] on icon at bounding box center [116, 218] width 22 height 10
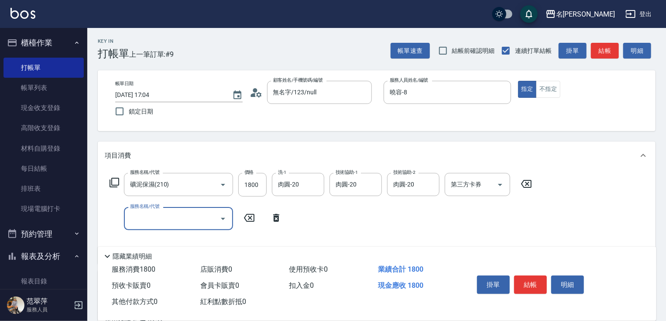
click at [117, 181] on icon at bounding box center [114, 182] width 10 height 10
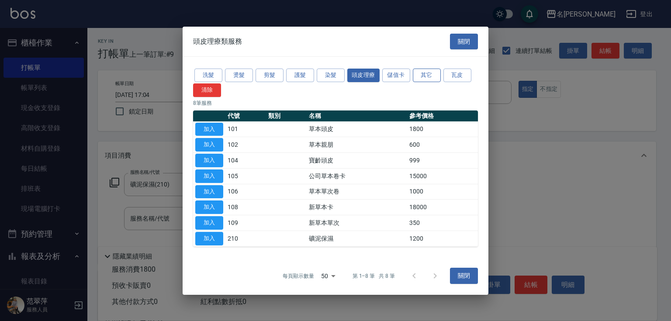
click at [431, 75] on button "其它" at bounding box center [427, 76] width 28 height 14
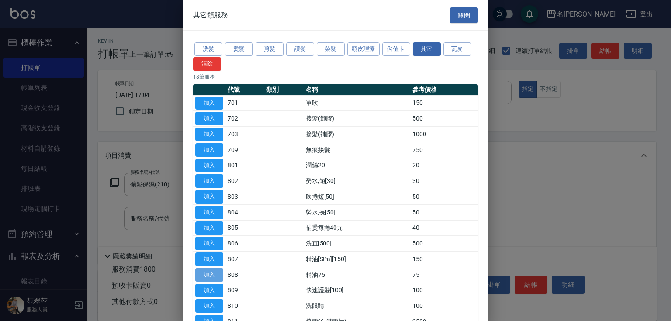
click at [218, 275] on button "加入" at bounding box center [209, 275] width 28 height 14
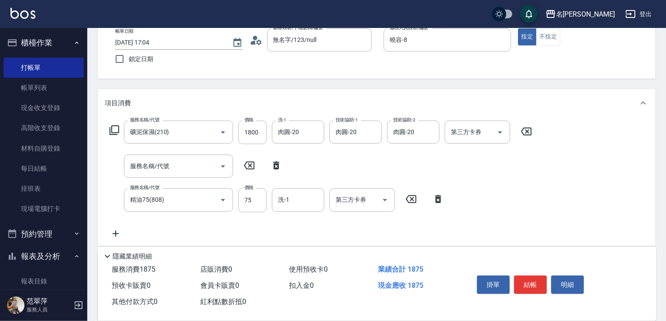
scroll to position [58, 0]
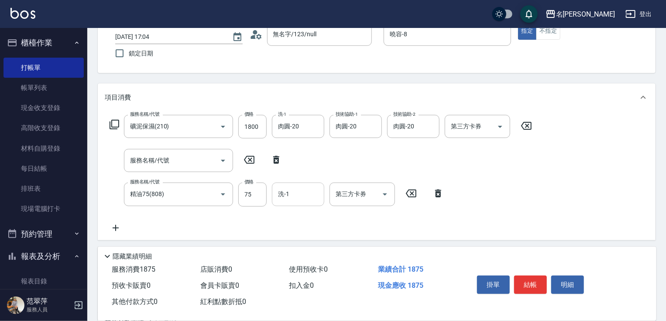
click at [293, 201] on input "洗-1" at bounding box center [298, 193] width 45 height 15
type input "肉圓-20"
click at [521, 279] on button "結帳" at bounding box center [530, 285] width 33 height 18
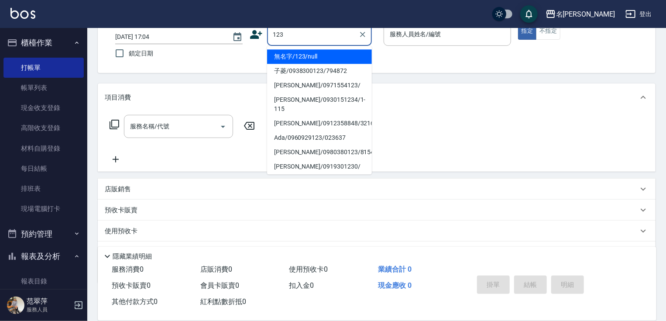
click at [339, 58] on li "無名字/123/null" at bounding box center [319, 56] width 105 height 14
type input "無名字/123/null"
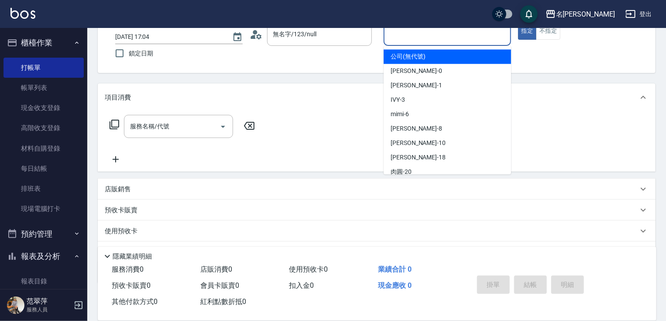
click at [419, 33] on input "服務人員姓名/編號" at bounding box center [448, 34] width 120 height 15
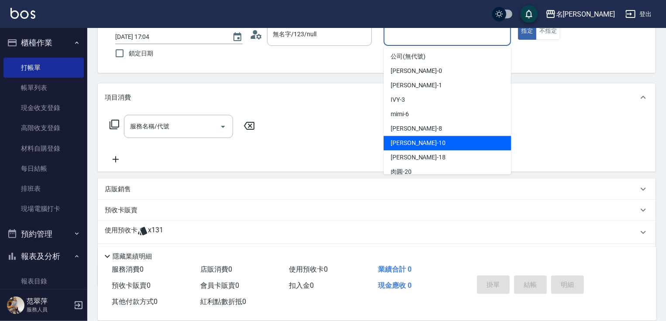
click at [419, 138] on div "蕭素雲 -10" at bounding box center [448, 143] width 128 height 14
type input "蕭素雲-10"
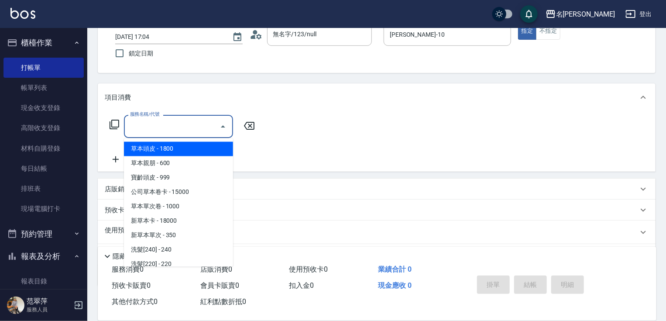
click at [178, 129] on input "服務名稱/代號" at bounding box center [172, 126] width 88 height 15
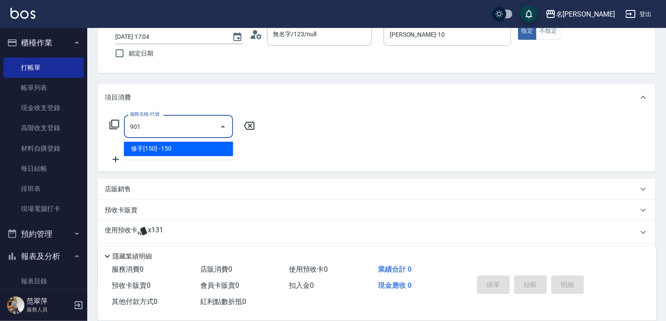
type input "修手[150](901)"
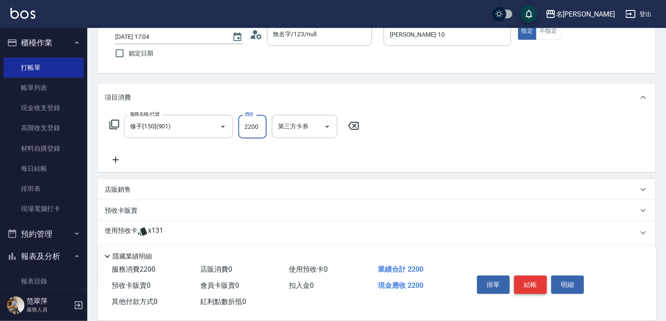
type input "2200"
click at [516, 276] on button "結帳" at bounding box center [530, 285] width 33 height 18
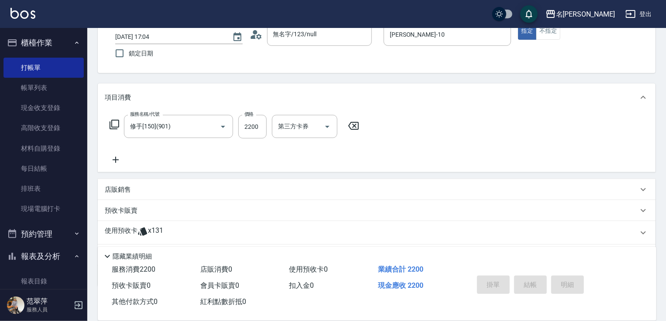
type input "2025/09/21 17:05"
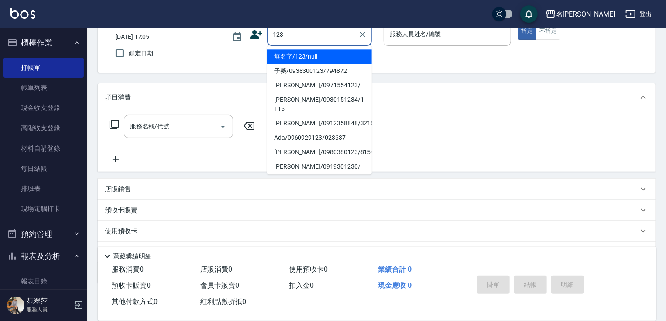
scroll to position [0, 0]
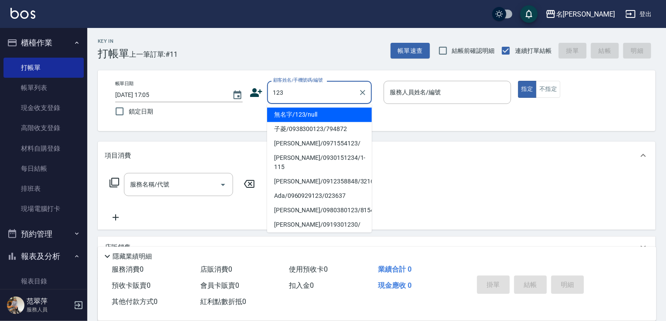
click at [335, 117] on li "無名字/123/null" at bounding box center [319, 114] width 105 height 14
type input "無名字/123/null"
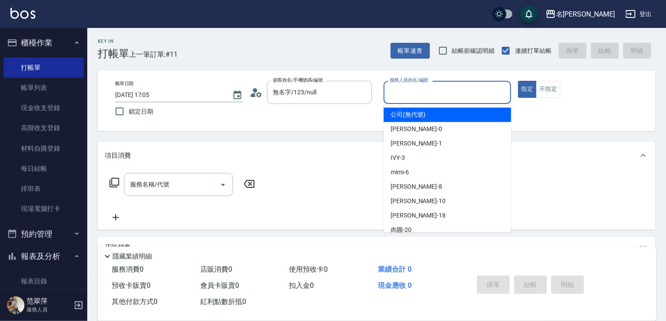
click at [402, 92] on input "服務人員姓名/編號" at bounding box center [448, 92] width 120 height 15
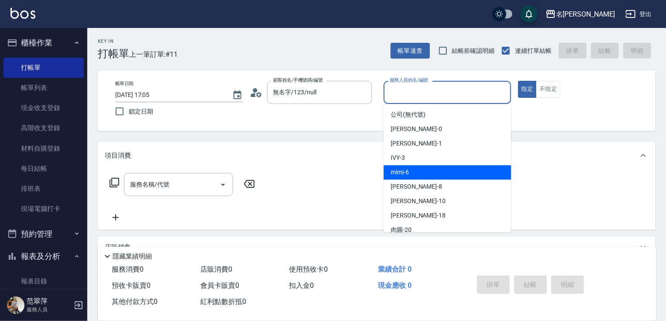
click at [414, 170] on div "mimi -6" at bounding box center [448, 172] width 128 height 14
type input "mimi-6"
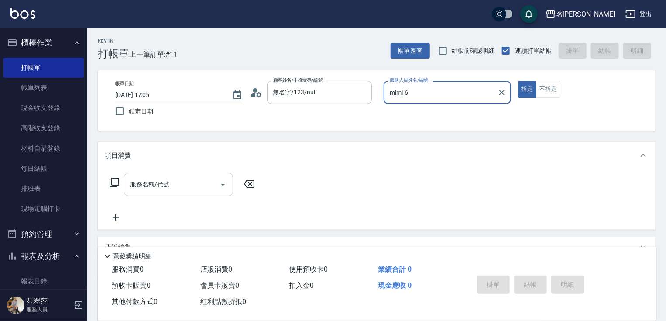
click at [150, 183] on div "服務名稱/代號 服務名稱/代號" at bounding box center [178, 184] width 109 height 23
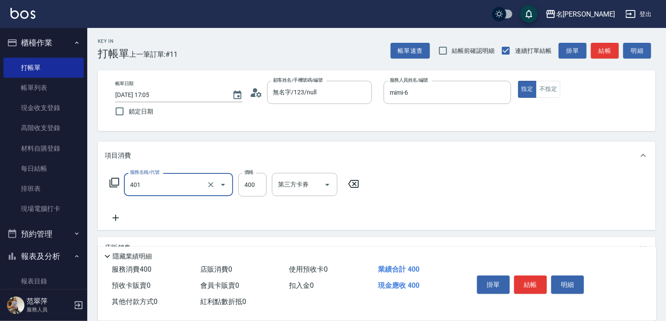
type input "剪髮(400)(401)"
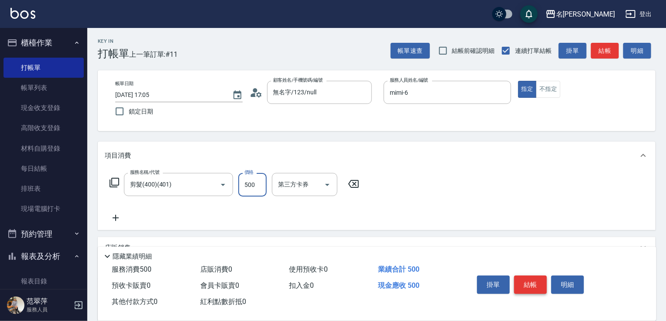
type input "500"
click at [522, 276] on button "結帳" at bounding box center [530, 285] width 33 height 18
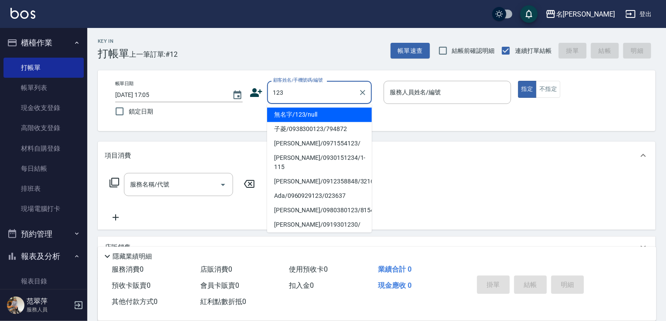
click at [304, 119] on li "無名字/123/null" at bounding box center [319, 114] width 105 height 14
type input "無名字/123/null"
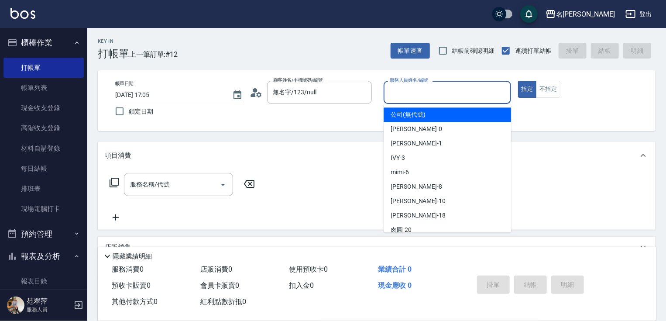
click at [400, 94] on input "服務人員姓名/編號" at bounding box center [448, 92] width 120 height 15
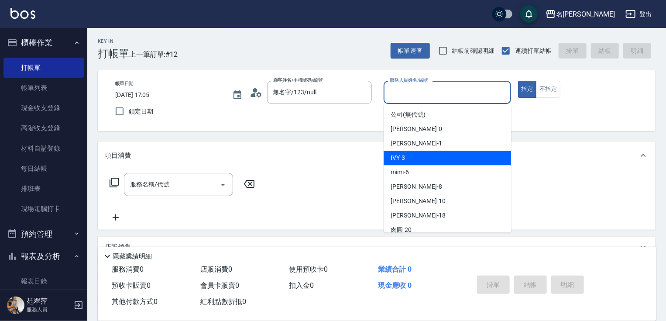
click at [411, 159] on div "IVY -3" at bounding box center [448, 158] width 128 height 14
type input "IVY-3"
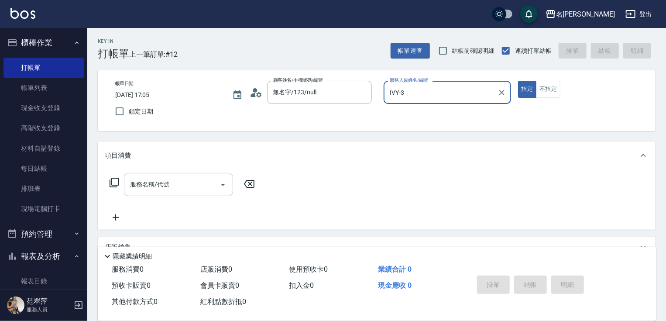
click at [175, 183] on input "服務名稱/代號" at bounding box center [172, 184] width 88 height 15
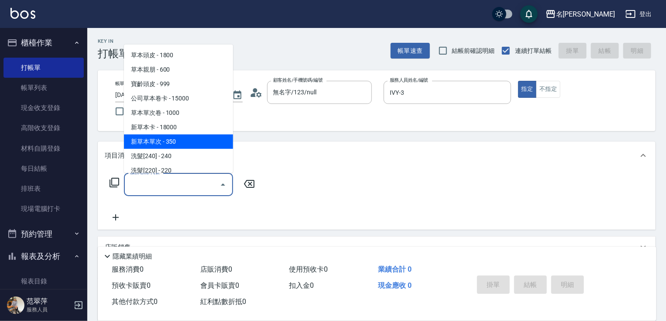
click at [182, 143] on span "新草本單次 - 350" at bounding box center [178, 141] width 109 height 14
type input "新草本單次(109)"
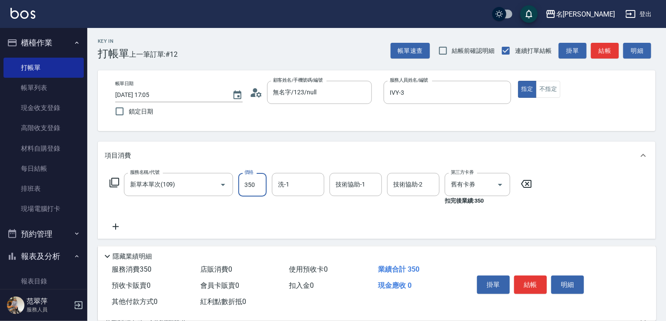
click at [248, 188] on input "350" at bounding box center [252, 185] width 28 height 24
type input "525"
type input "IVY-3"
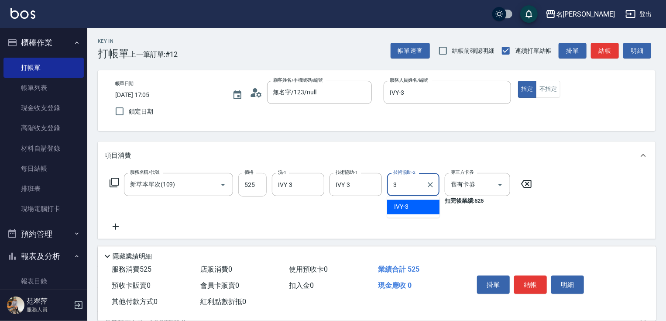
type input "IVY-3"
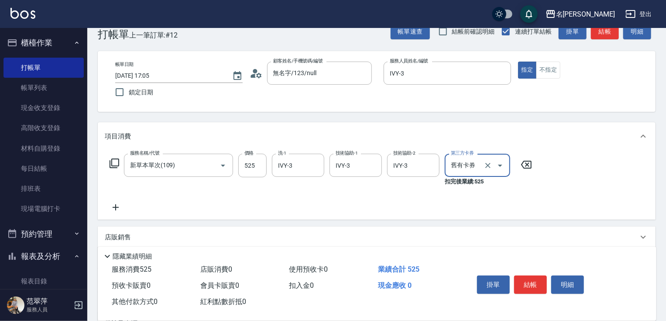
scroll to position [35, 0]
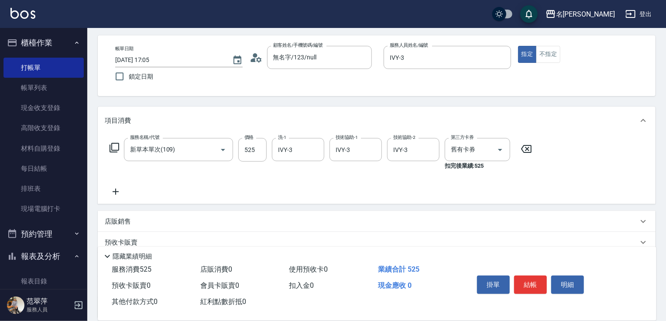
click at [114, 192] on icon at bounding box center [116, 192] width 6 height 6
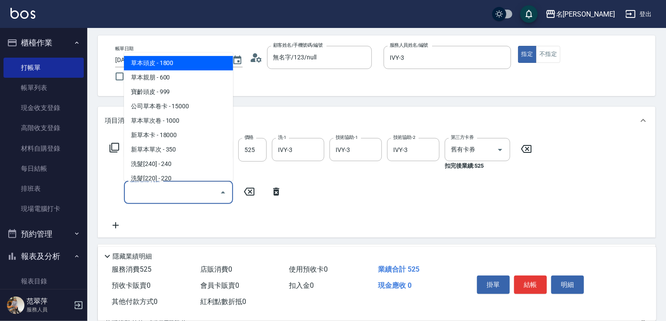
click at [138, 191] on input "服務名稱/代號" at bounding box center [172, 192] width 88 height 15
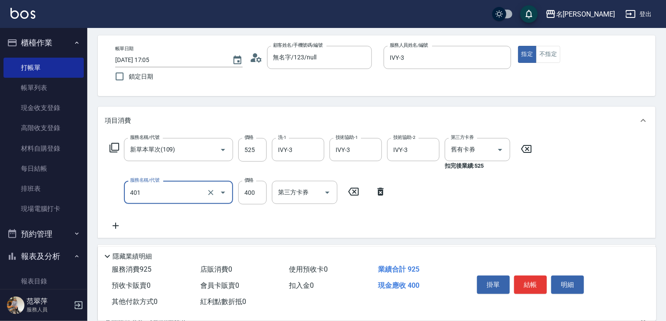
type input "剪髮(400)(401)"
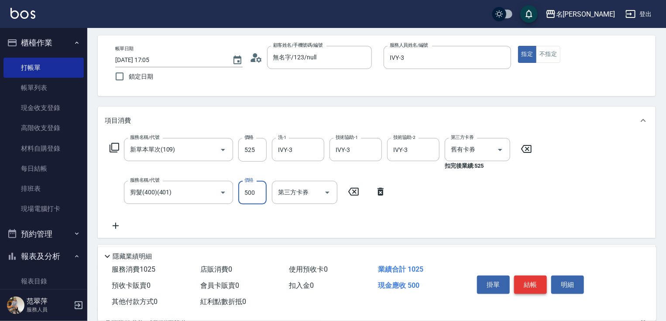
type input "500"
click at [516, 280] on button "結帳" at bounding box center [530, 285] width 33 height 18
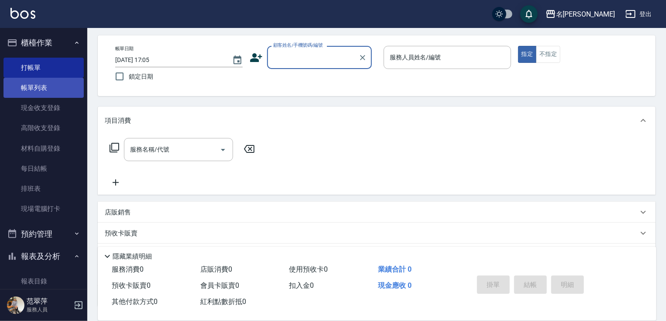
click at [35, 86] on link "帳單列表" at bounding box center [43, 88] width 80 height 20
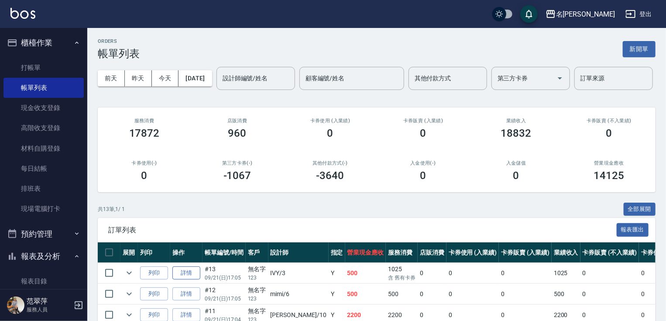
click at [185, 280] on link "詳情" at bounding box center [186, 273] width 28 height 14
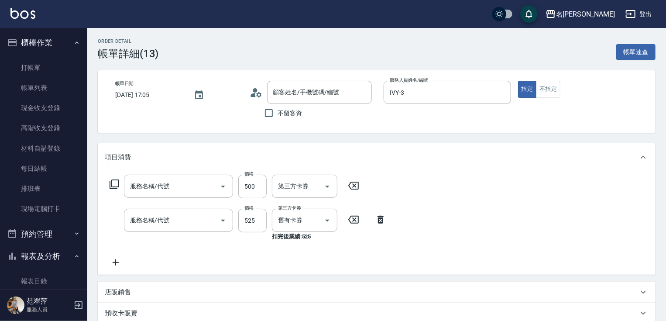
type input "IVY-3"
type input "無名字/123/null"
type input "剪髮(400)(401)"
type input "新草本單次(109)"
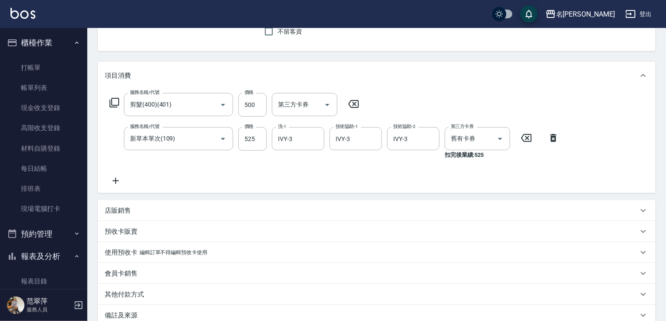
scroll to position [168, 0]
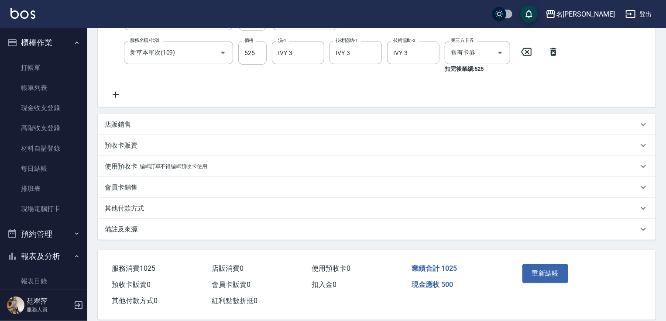
click at [126, 209] on p "其他付款方式" at bounding box center [124, 208] width 39 height 9
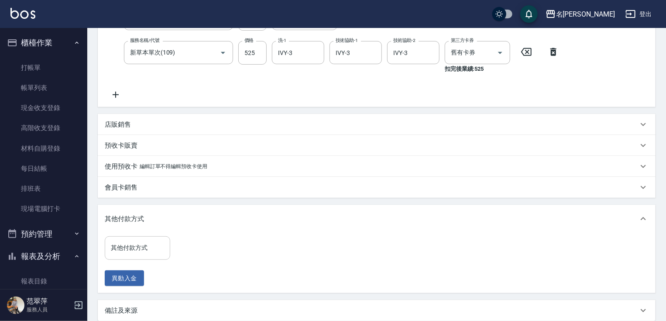
click at [158, 249] on input "其他付款方式" at bounding box center [138, 247] width 58 height 15
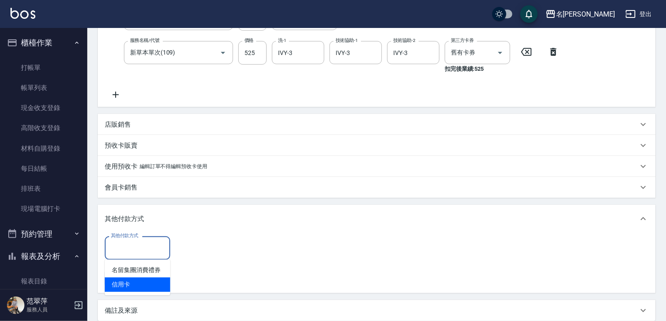
click at [153, 286] on span "信用卡" at bounding box center [137, 284] width 65 height 14
type input "信用卡"
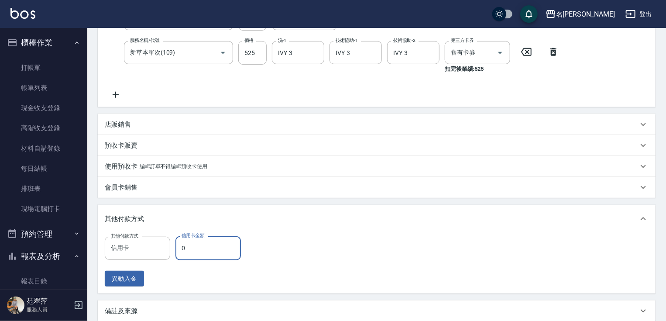
click at [179, 257] on input "0" at bounding box center [208, 248] width 65 height 24
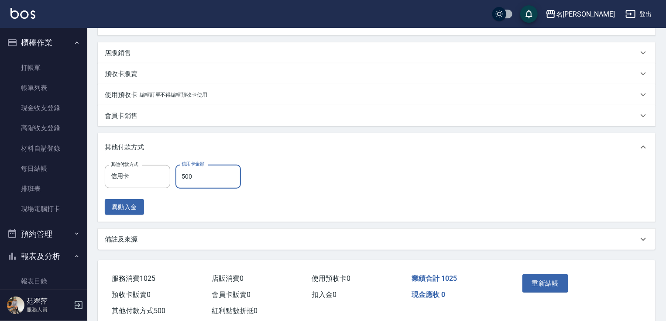
scroll to position [257, 0]
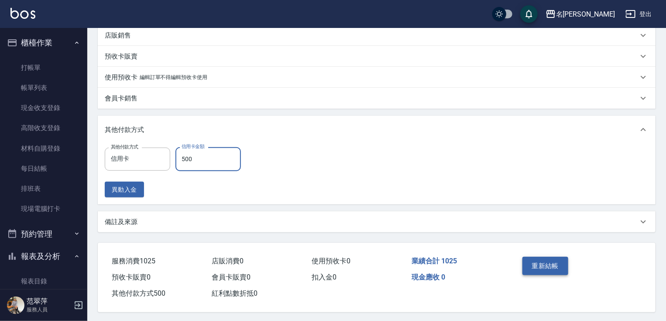
type input "500"
click at [545, 264] on button "重新結帳" at bounding box center [546, 266] width 46 height 18
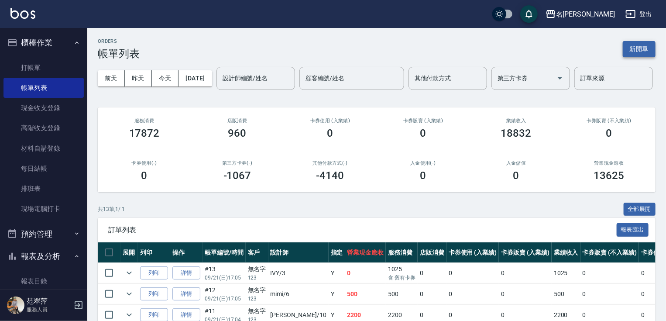
click at [643, 52] on button "新開單" at bounding box center [639, 49] width 33 height 16
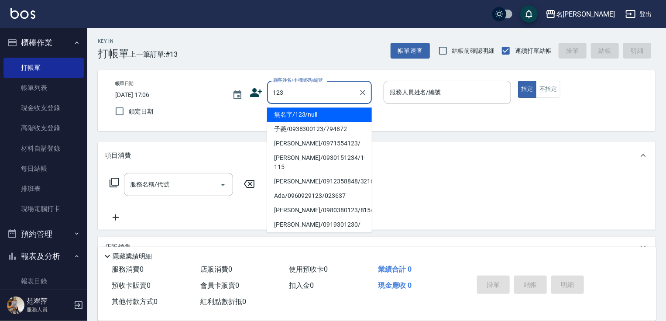
click at [328, 116] on li "無名字/123/null" at bounding box center [319, 114] width 105 height 14
type input "無名字/123/null"
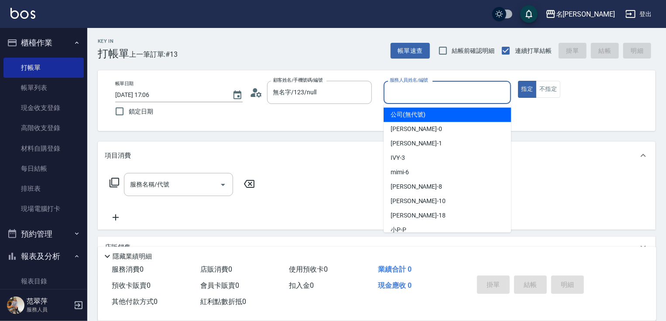
click at [423, 93] on input "服務人員姓名/編號" at bounding box center [448, 92] width 120 height 15
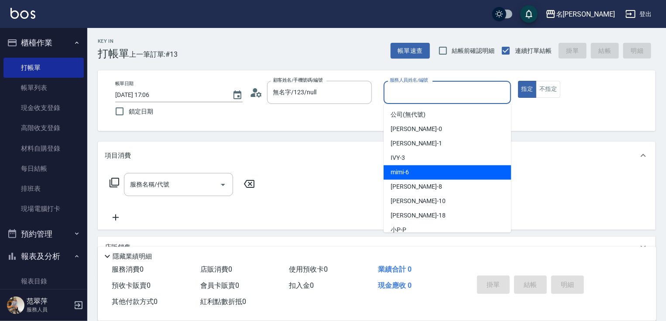
click at [417, 171] on div "mimi -6" at bounding box center [448, 172] width 128 height 14
type input "mimi-6"
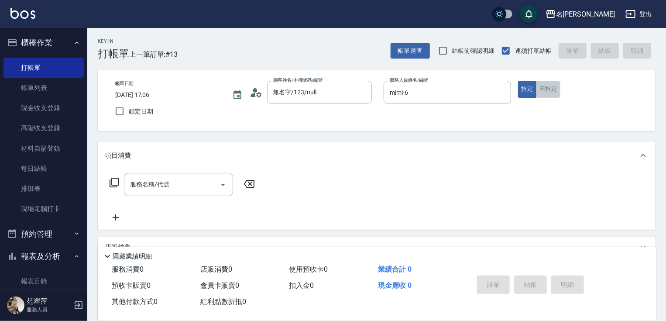
click at [545, 90] on button "不指定" at bounding box center [548, 89] width 24 height 17
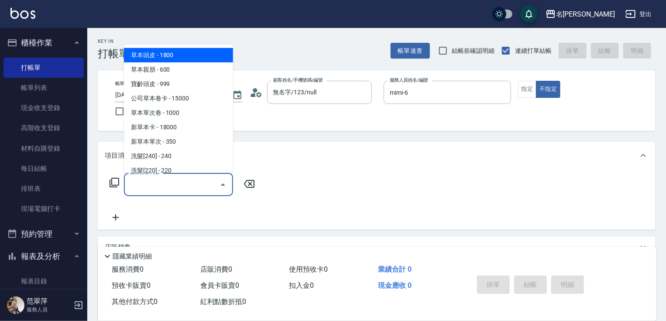
drag, startPoint x: 189, startPoint y: 182, endPoint x: 166, endPoint y: 166, distance: 27.4
click at [189, 181] on input "服務名稱/代號" at bounding box center [172, 184] width 88 height 15
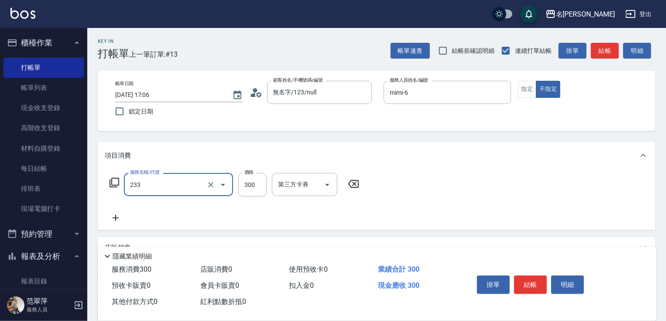
type input "洗髮300(233)"
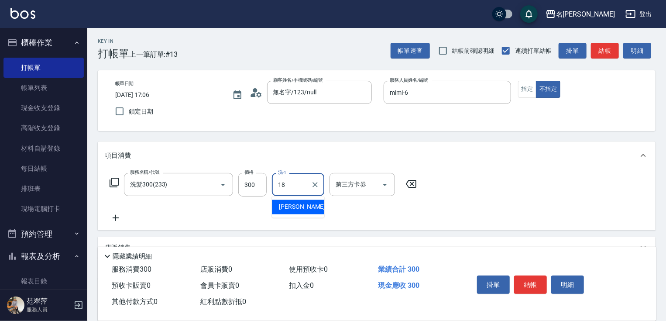
type input "小慧-18"
click at [119, 219] on icon at bounding box center [116, 218] width 22 height 10
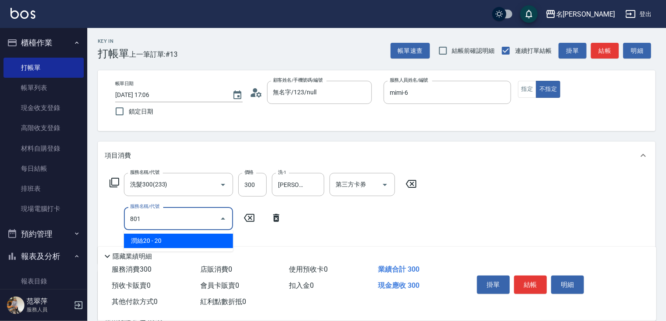
type input "潤絲20(801)"
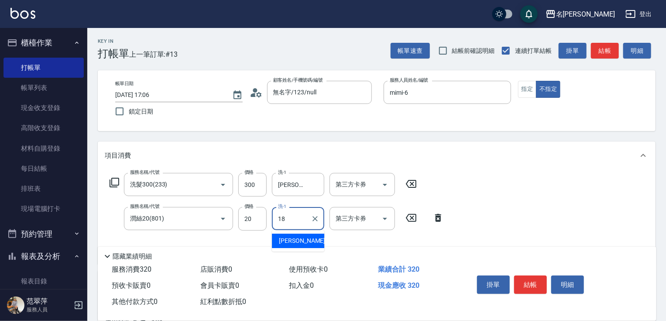
type input "小慧-18"
click at [524, 285] on button "結帳" at bounding box center [530, 285] width 33 height 18
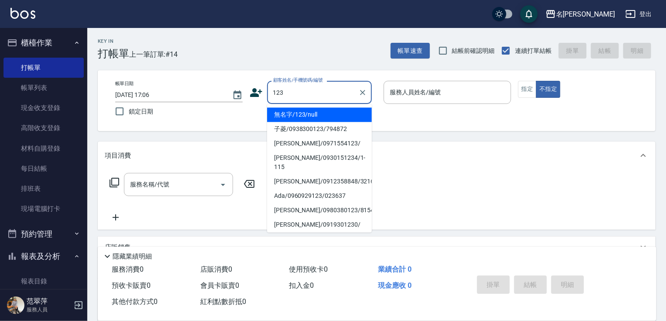
drag, startPoint x: 331, startPoint y: 116, endPoint x: 330, endPoint y: 108, distance: 7.4
click at [331, 115] on li "無名字/123/null" at bounding box center [319, 114] width 105 height 14
type input "無名字/123/null"
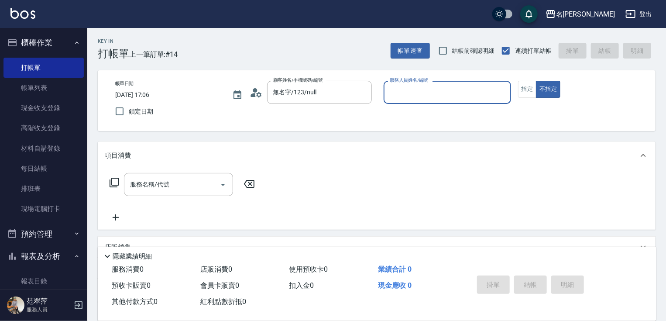
click at [410, 99] on input "服務人員姓名/編號" at bounding box center [448, 92] width 120 height 15
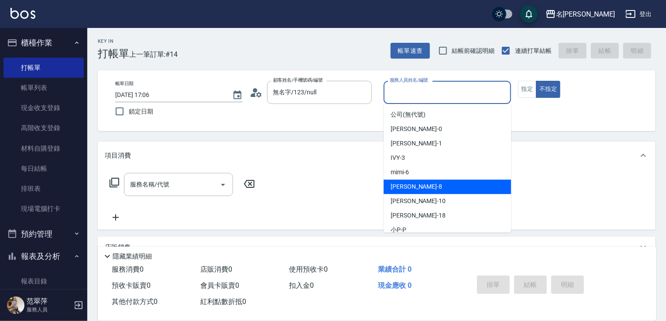
click at [414, 185] on div "曉容 -8" at bounding box center [448, 186] width 128 height 14
type input "曉容-8"
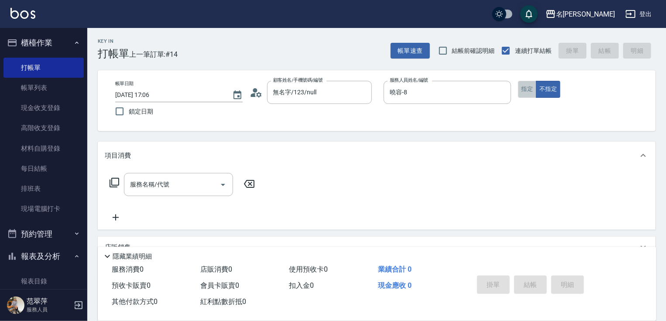
click at [522, 92] on button "指定" at bounding box center [527, 89] width 19 height 17
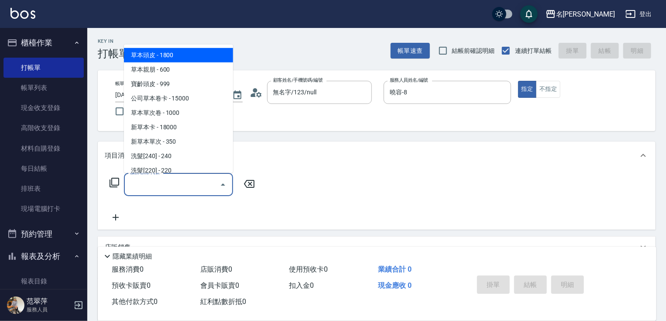
click at [188, 186] on input "服務名稱/代號" at bounding box center [172, 184] width 88 height 15
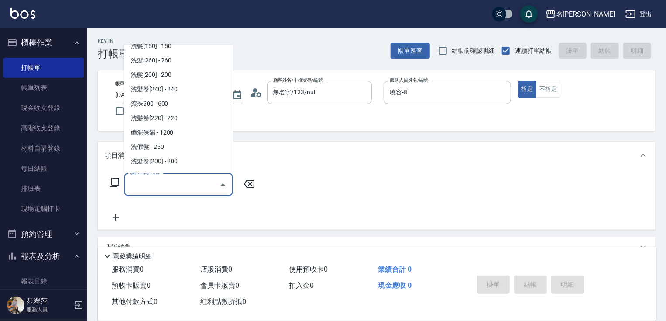
scroll to position [211, 0]
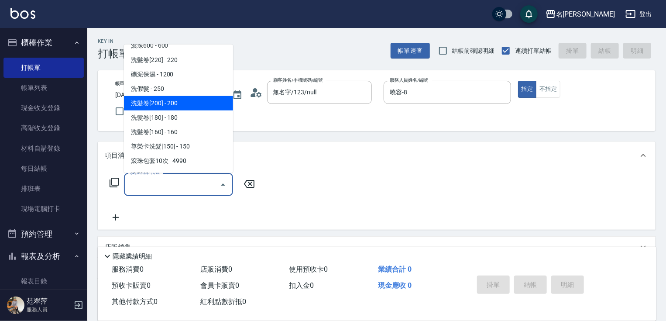
click at [183, 100] on span "洗髮卷[200] - 200" at bounding box center [178, 103] width 109 height 14
type input "洗髮卷[200](213)"
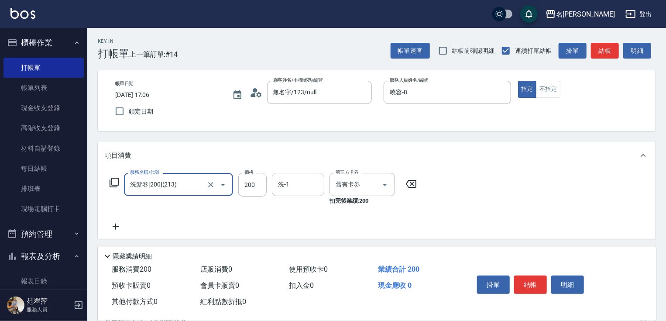
click at [302, 189] on input "洗-1" at bounding box center [298, 184] width 45 height 15
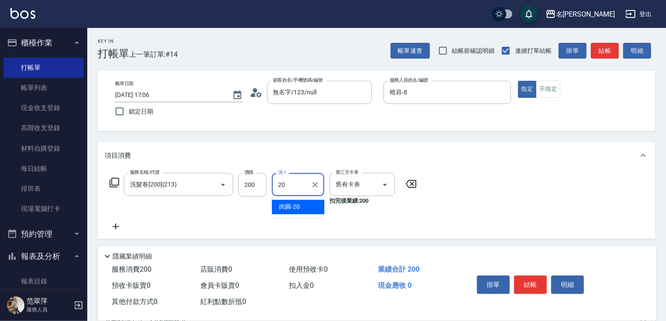
type input "肉圓-20"
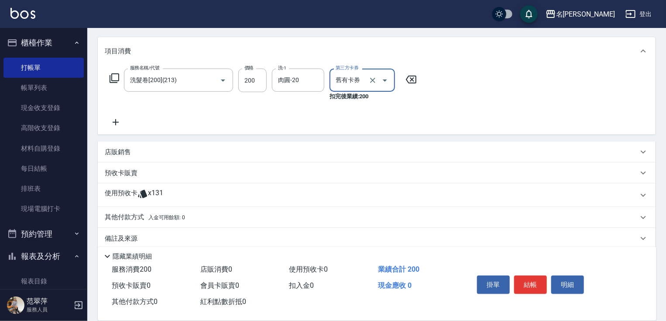
scroll to position [105, 0]
drag, startPoint x: 116, startPoint y: 122, endPoint x: 115, endPoint y: 103, distance: 18.4
click at [115, 117] on icon at bounding box center [116, 122] width 22 height 10
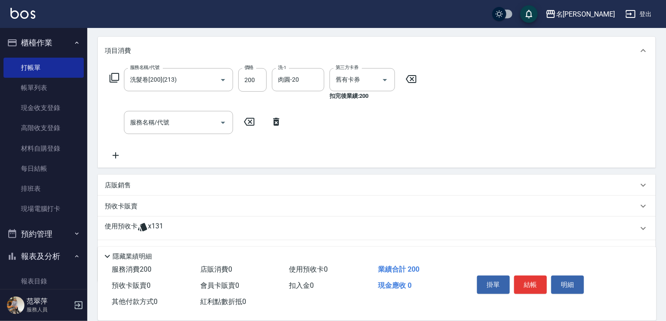
click at [116, 77] on icon at bounding box center [114, 77] width 10 height 10
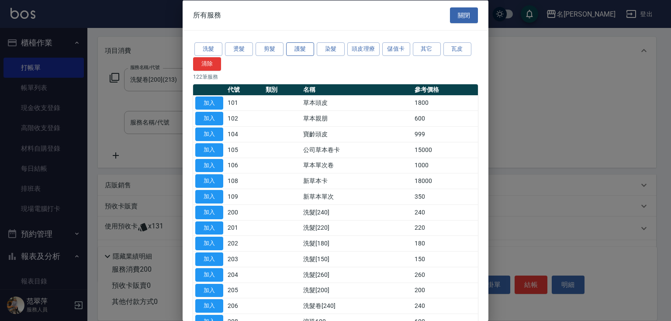
click at [300, 52] on button "護髮" at bounding box center [300, 49] width 28 height 14
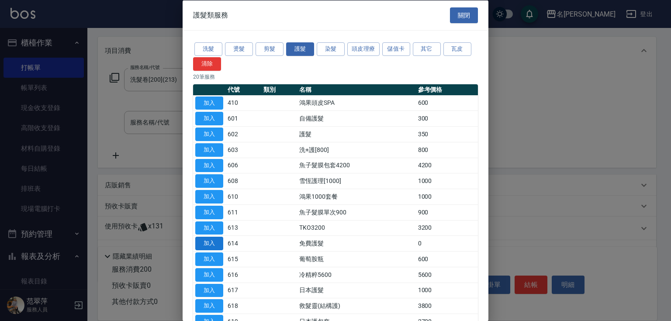
click at [213, 245] on button "加入" at bounding box center [209, 244] width 28 height 14
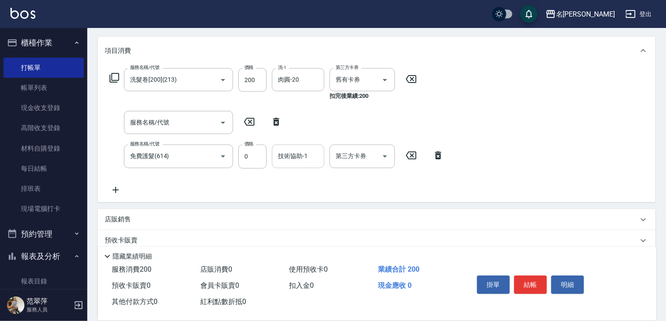
click at [293, 155] on div "技術協助-1 技術協助-1" at bounding box center [298, 156] width 52 height 23
type input "肉圓-20"
drag, startPoint x: 529, startPoint y: 289, endPoint x: 531, endPoint y: 284, distance: 5.5
click at [531, 284] on button "結帳" at bounding box center [530, 285] width 33 height 18
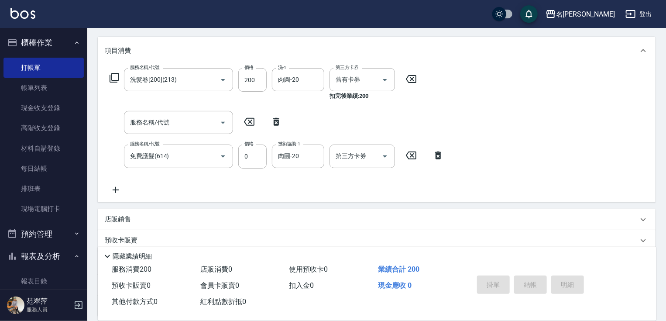
type input "2025/09/21 17:07"
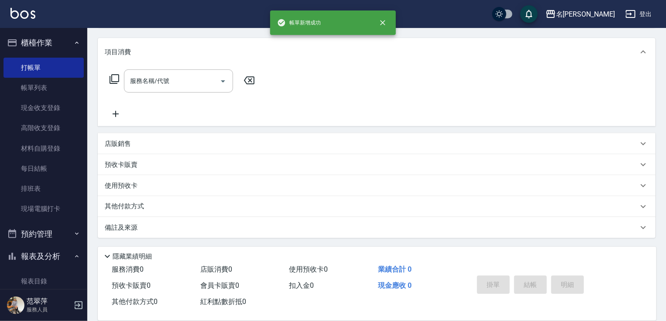
scroll to position [0, 0]
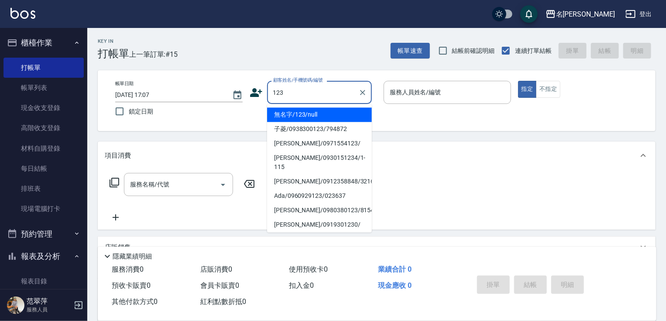
click at [327, 113] on li "無名字/123/null" at bounding box center [319, 114] width 105 height 14
type input "無名字/123/null"
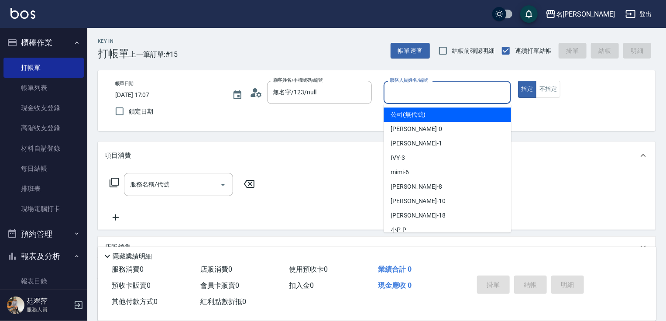
click at [409, 96] on input "服務人員姓名/編號" at bounding box center [448, 92] width 120 height 15
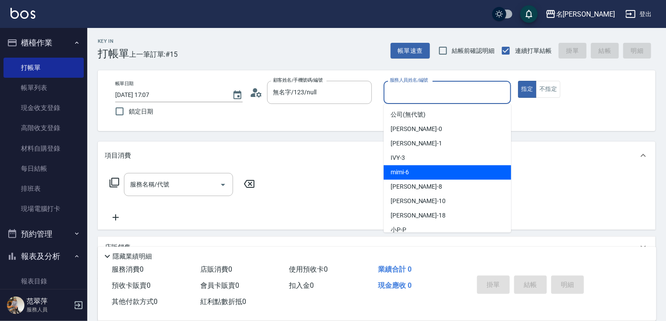
click at [412, 171] on div "mimi -6" at bounding box center [448, 172] width 128 height 14
type input "mimi-6"
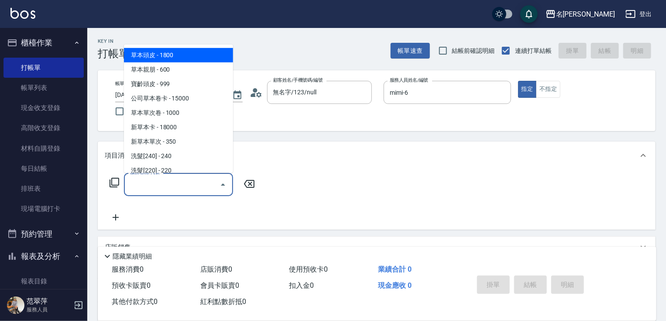
click at [196, 179] on input "服務名稱/代號" at bounding box center [172, 184] width 88 height 15
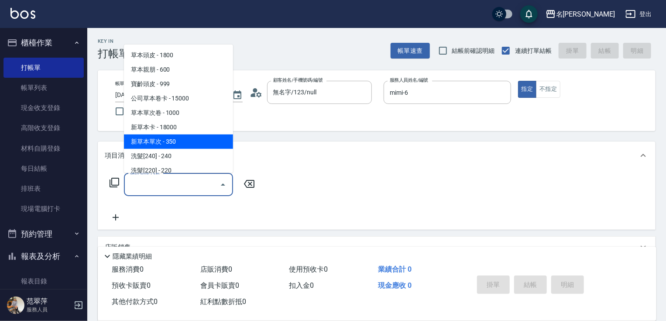
click at [189, 139] on span "新草本單次 - 350" at bounding box center [178, 141] width 109 height 14
type input "新草本單次(109)"
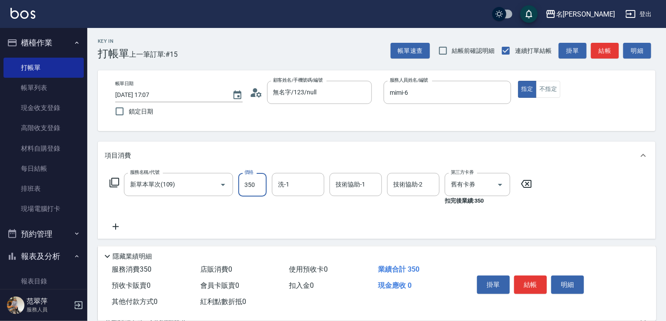
drag, startPoint x: 259, startPoint y: 192, endPoint x: 262, endPoint y: 187, distance: 6.1
click at [259, 192] on input "350" at bounding box center [252, 185] width 28 height 24
type input "525"
type input "小慧-18"
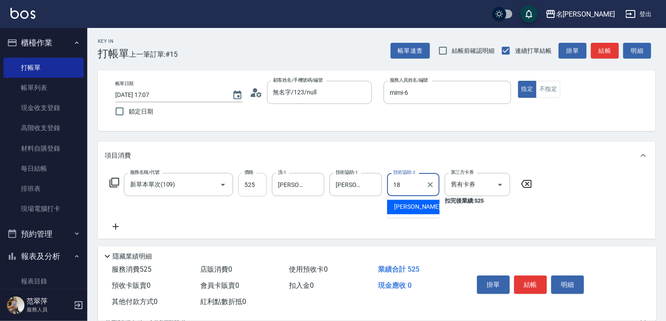
type input "小慧-18"
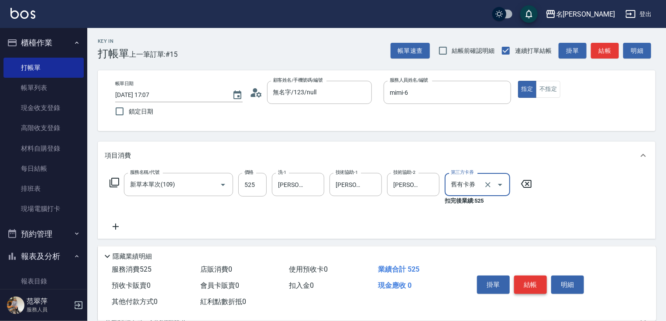
click at [527, 279] on button "結帳" at bounding box center [530, 285] width 33 height 18
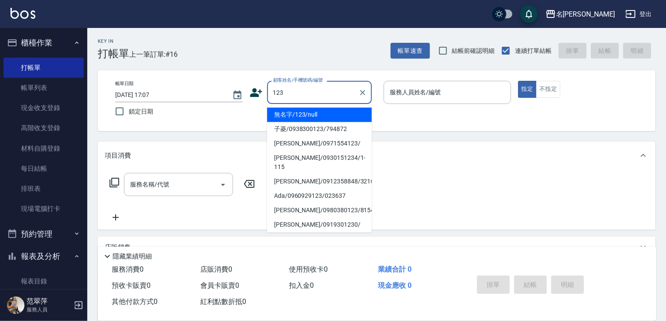
click at [323, 114] on li "無名字/123/null" at bounding box center [319, 114] width 105 height 14
type input "無名字/123/null"
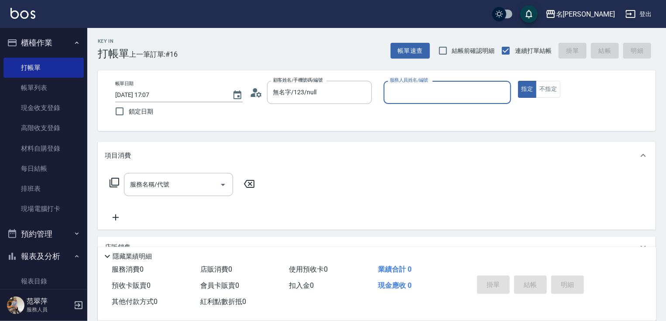
click at [406, 97] on input "服務人員姓名/編號" at bounding box center [448, 92] width 120 height 15
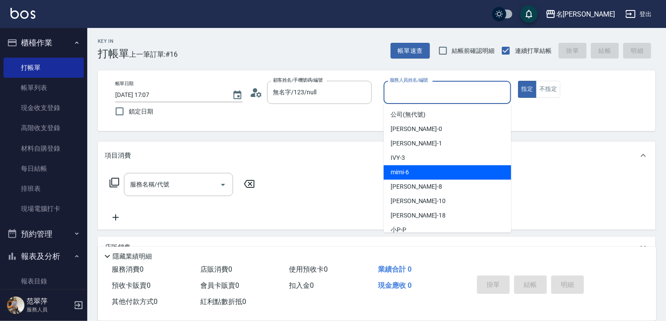
click at [408, 170] on span "mimi -6" at bounding box center [400, 172] width 18 height 9
type input "mimi-6"
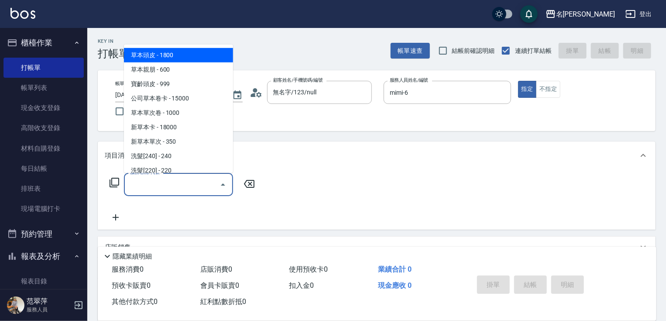
click at [169, 187] on input "服務名稱/代號" at bounding box center [172, 184] width 88 height 15
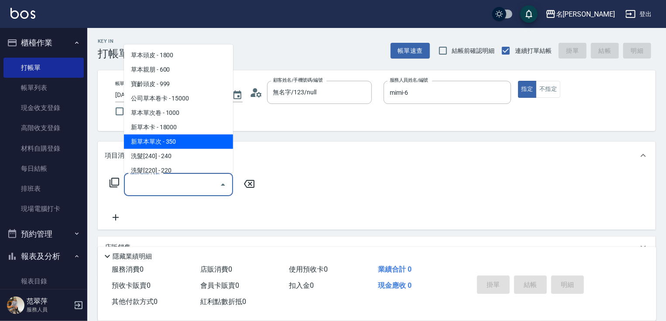
drag, startPoint x: 192, startPoint y: 146, endPoint x: 242, endPoint y: 171, distance: 55.9
click at [192, 146] on span "新草本單次 - 350" at bounding box center [178, 141] width 109 height 14
type input "新草本單次(109)"
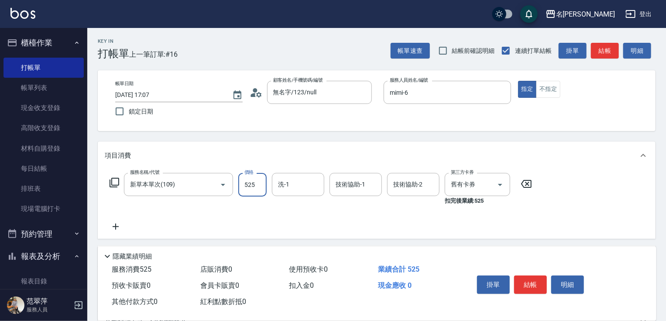
type input "525"
type input "mimi-6"
type input "小慧-18"
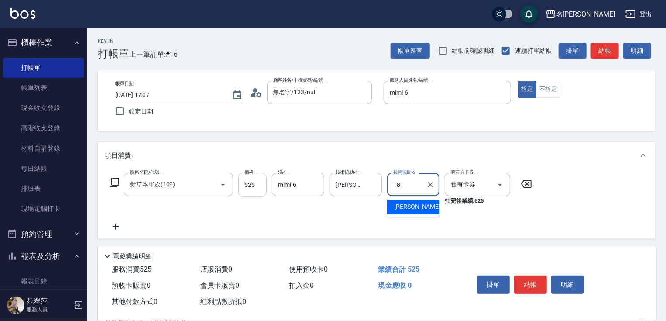
type input "小慧-18"
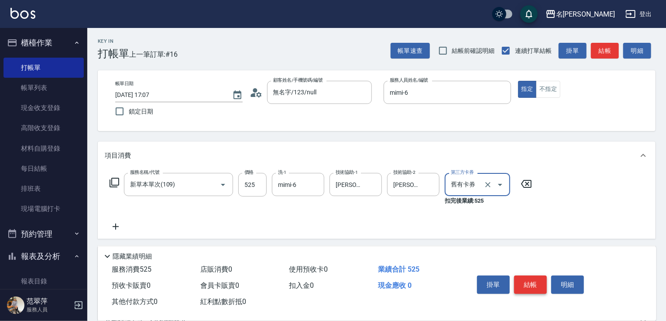
click at [533, 282] on button "結帳" at bounding box center [530, 285] width 33 height 18
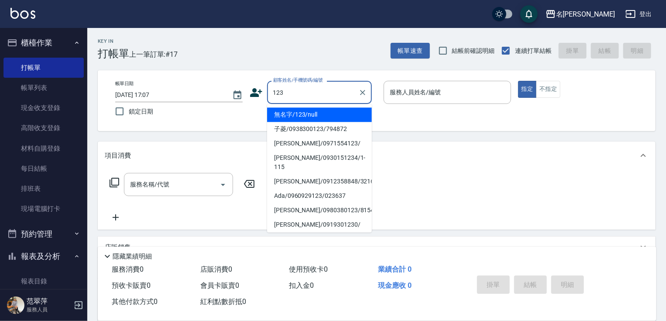
click at [330, 110] on li "無名字/123/null" at bounding box center [319, 114] width 105 height 14
type input "無名字/123/null"
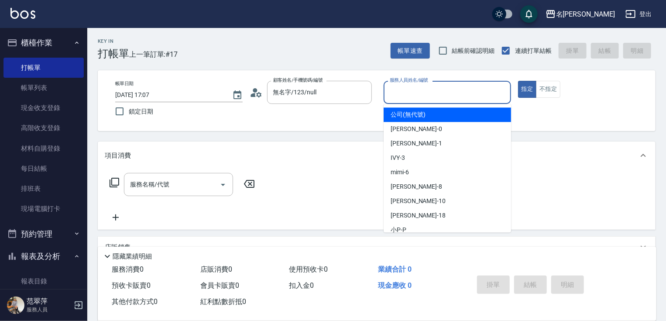
click at [416, 94] on input "服務人員姓名/編號" at bounding box center [448, 92] width 120 height 15
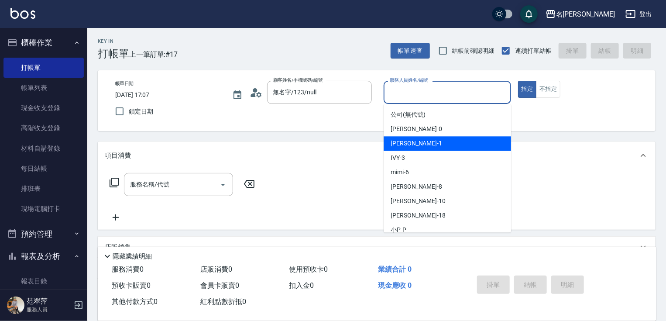
click at [414, 140] on span "Joanne -1" at bounding box center [417, 143] width 52 height 9
type input "Joanne-1"
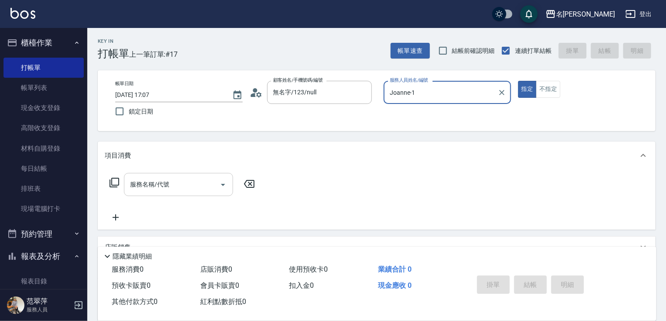
click at [183, 188] on input "服務名稱/代號" at bounding box center [172, 184] width 88 height 15
click at [114, 182] on icon at bounding box center [114, 182] width 10 height 10
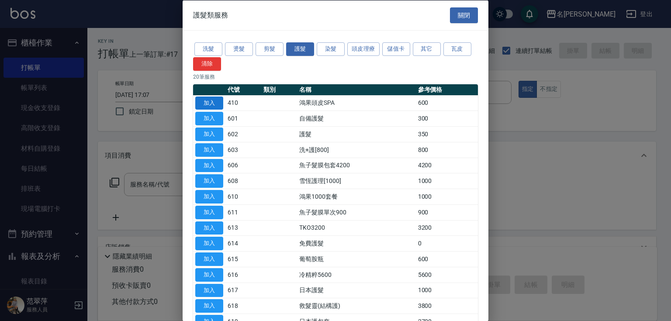
click at [208, 101] on button "加入" at bounding box center [209, 103] width 28 height 14
type input "鴻果頭皮SPA(410)"
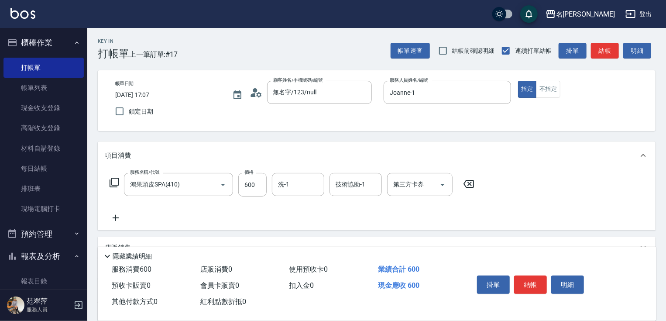
click at [289, 186] on div "洗-1 洗-1" at bounding box center [298, 184] width 52 height 23
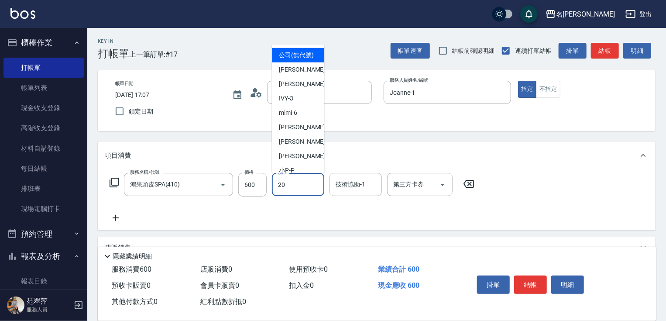
type input "肉圓-20"
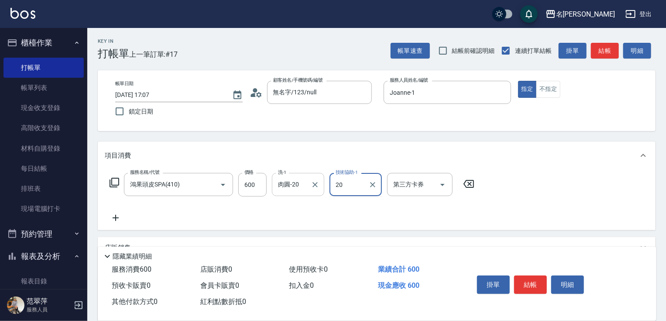
type input "肉圓-20"
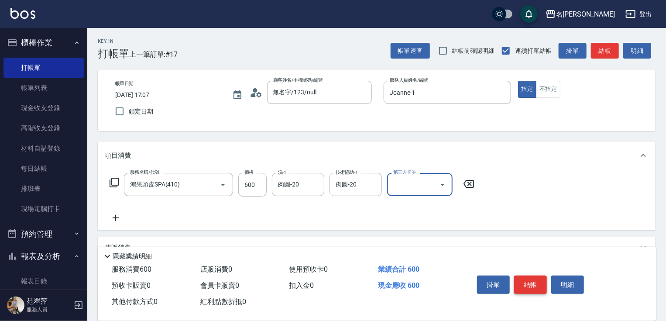
click at [524, 281] on button "結帳" at bounding box center [530, 285] width 33 height 18
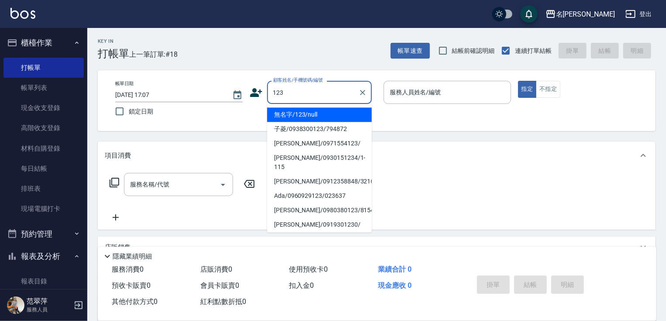
click at [325, 112] on li "無名字/123/null" at bounding box center [319, 114] width 105 height 14
type input "無名字/123/null"
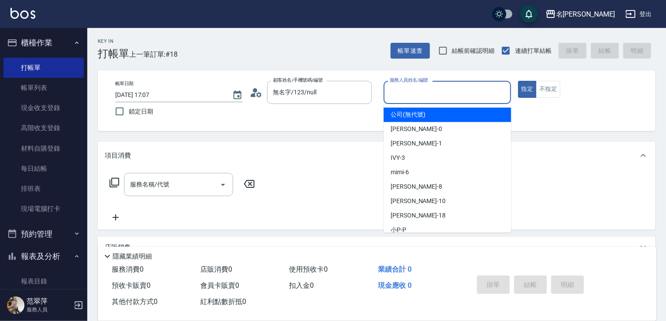
click at [409, 93] on input "服務人員姓名/編號" at bounding box center [448, 92] width 120 height 15
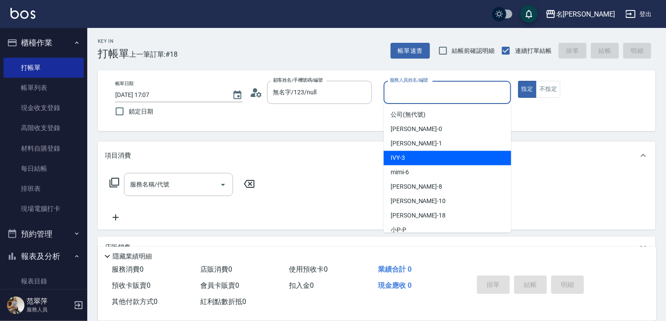
click at [410, 155] on div "IVY -3" at bounding box center [448, 158] width 128 height 14
type input "IVY-3"
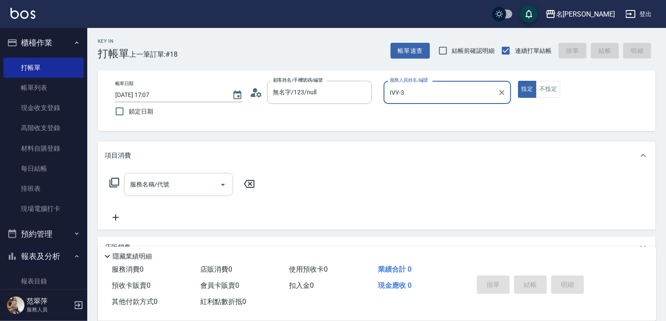
click at [182, 188] on input "服務名稱/代號" at bounding box center [172, 184] width 88 height 15
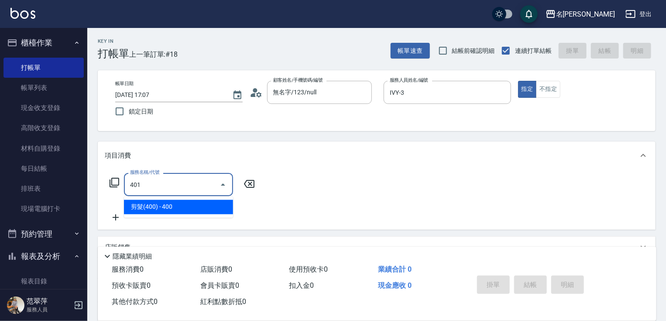
type input "剪髮(400)(401)"
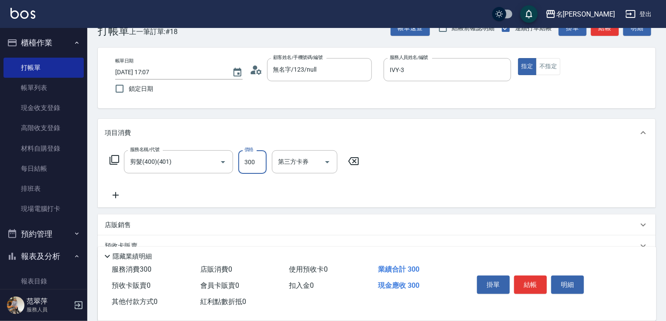
scroll to position [35, 0]
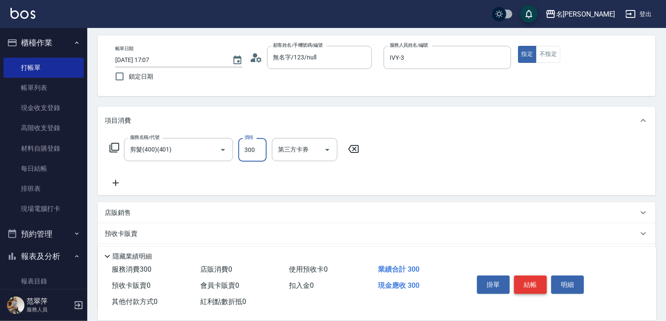
type input "300"
click at [520, 276] on button "結帳" at bounding box center [530, 285] width 33 height 18
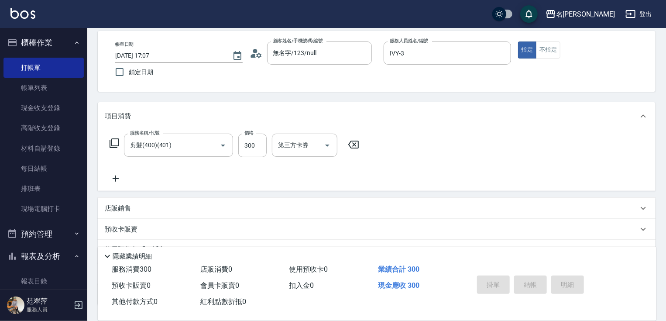
type input "2025/09/21 17:08"
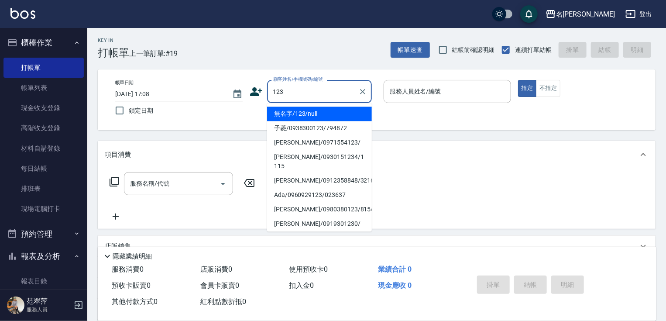
scroll to position [0, 0]
drag, startPoint x: 321, startPoint y: 112, endPoint x: 427, endPoint y: 103, distance: 107.0
click at [331, 112] on li "無名字/123/null" at bounding box center [319, 114] width 105 height 14
type input "無名字/123/null"
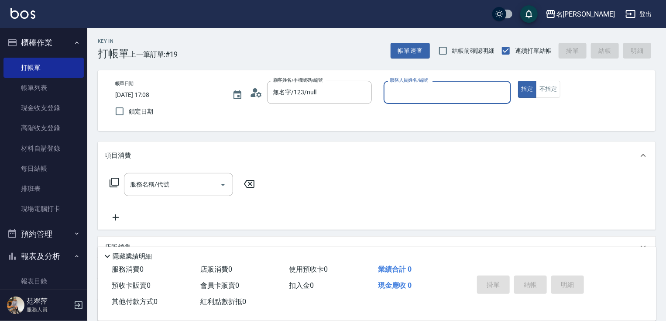
drag, startPoint x: 426, startPoint y: 91, endPoint x: 424, endPoint y: 96, distance: 4.6
click at [424, 96] on input "服務人員姓名/編號" at bounding box center [448, 92] width 120 height 15
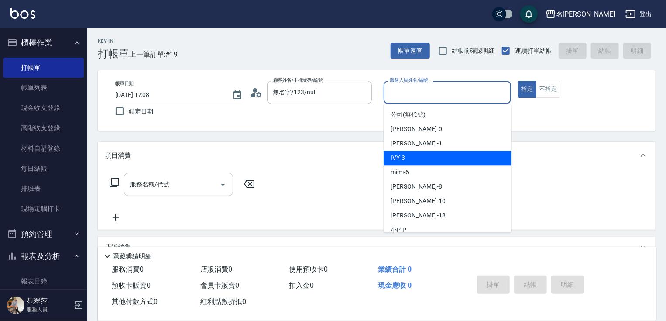
drag, startPoint x: 408, startPoint y: 161, endPoint x: 417, endPoint y: 158, distance: 10.2
click at [410, 159] on div "IVY -3" at bounding box center [448, 158] width 128 height 14
type input "IVY-3"
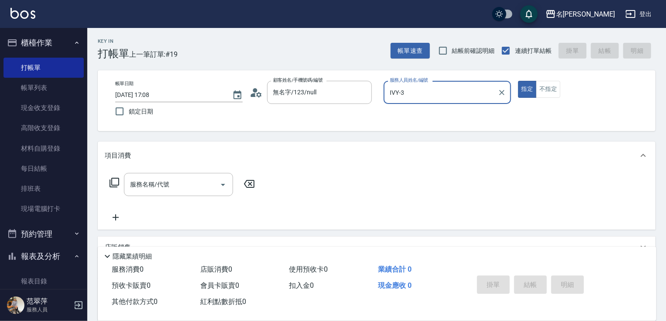
drag, startPoint x: 550, startPoint y: 93, endPoint x: 540, endPoint y: 100, distance: 11.9
click at [545, 98] on div "帳單日期 2025/09/21 17:08 鎖定日期 顧客姓名/手機號碼/編號 無名字/123/null 顧客姓名/手機號碼/編號 服務人員姓名/編號 IVY…" at bounding box center [376, 101] width 537 height 40
click at [549, 89] on button "不指定" at bounding box center [548, 89] width 24 height 17
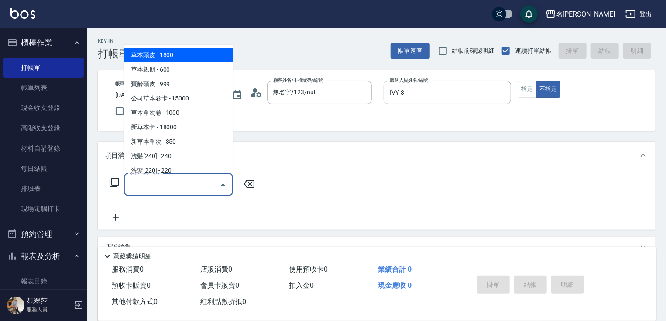
click at [192, 187] on input "服務名稱/代號" at bounding box center [172, 184] width 88 height 15
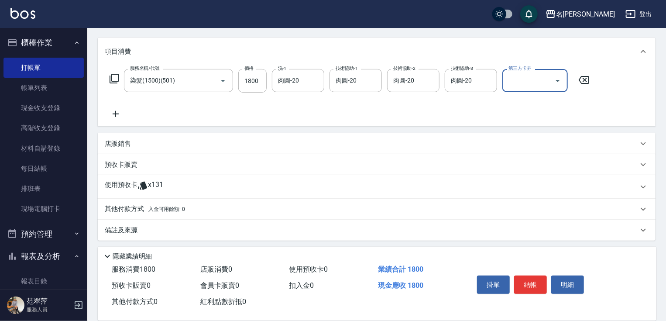
scroll to position [105, 0]
click at [528, 285] on button "結帳" at bounding box center [530, 285] width 33 height 18
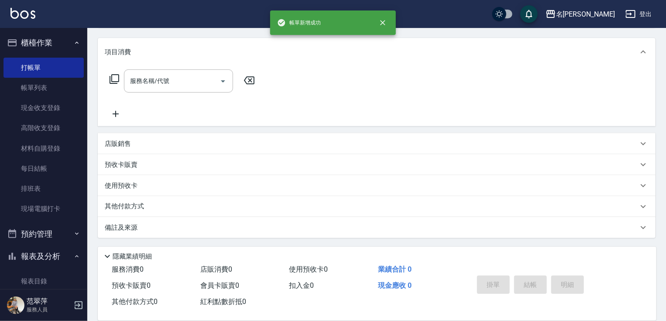
scroll to position [0, 0]
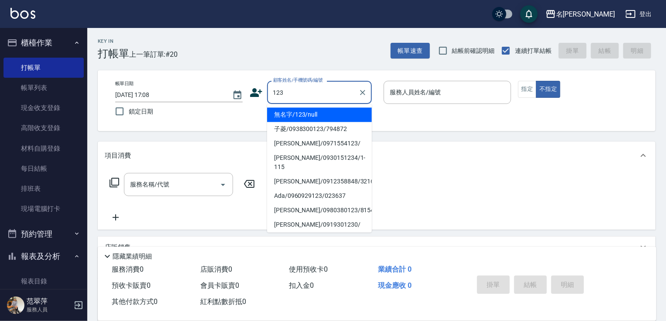
click at [319, 115] on li "無名字/123/null" at bounding box center [319, 114] width 105 height 14
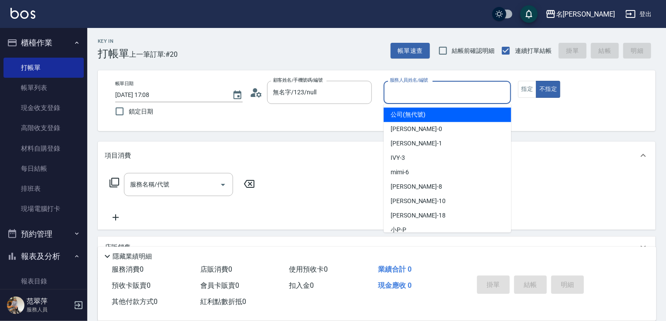
click at [402, 94] on input "服務人員姓名/編號" at bounding box center [448, 92] width 120 height 15
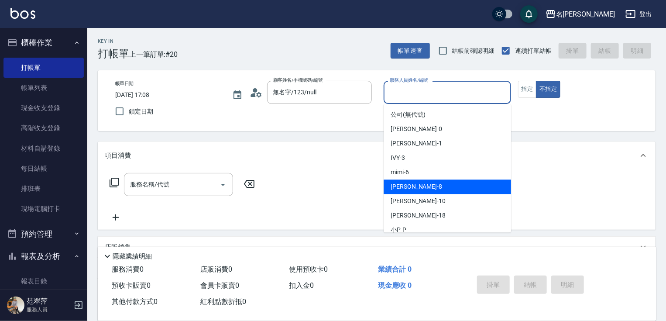
click at [415, 192] on div "曉容 -8" at bounding box center [448, 186] width 128 height 14
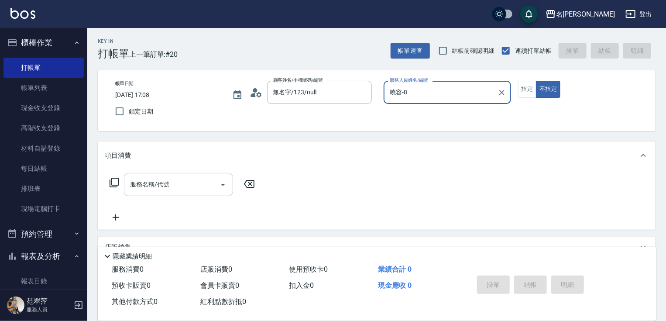
click at [178, 183] on input "服務名稱/代號" at bounding box center [172, 184] width 88 height 15
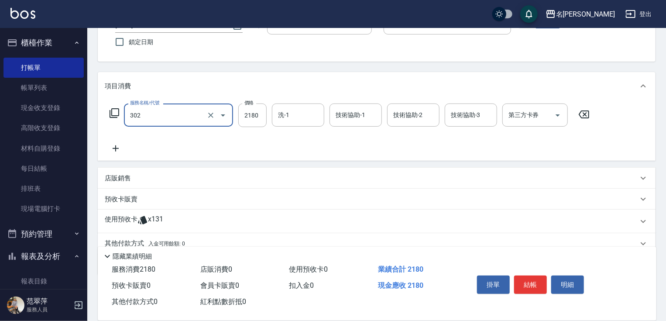
scroll to position [70, 0]
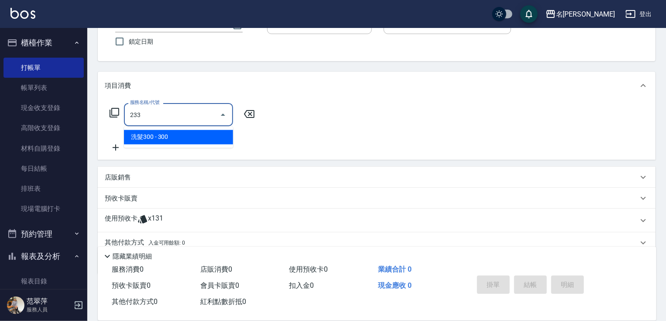
click at [188, 134] on span "洗髮300 - 300" at bounding box center [178, 137] width 109 height 14
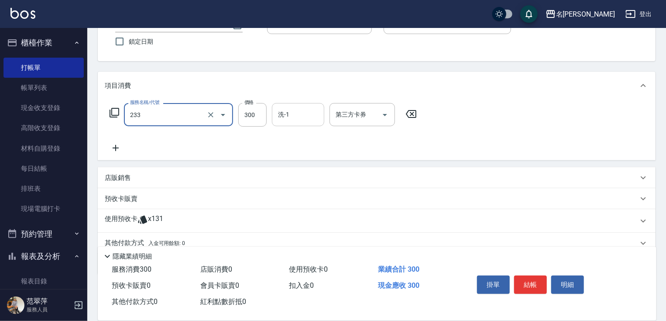
click at [296, 124] on div "洗-1" at bounding box center [298, 114] width 52 height 23
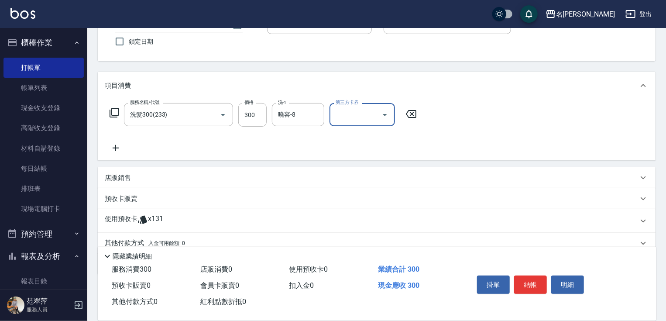
click at [117, 146] on icon at bounding box center [116, 148] width 22 height 10
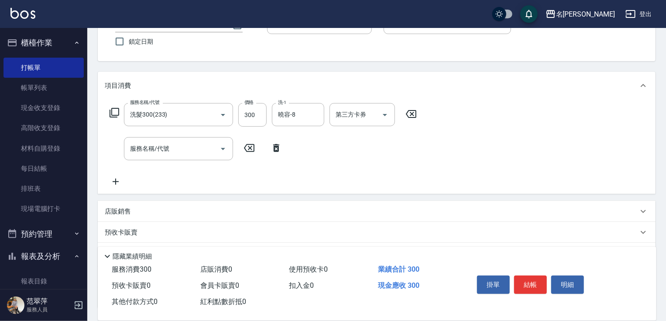
click at [117, 110] on icon at bounding box center [114, 112] width 10 height 10
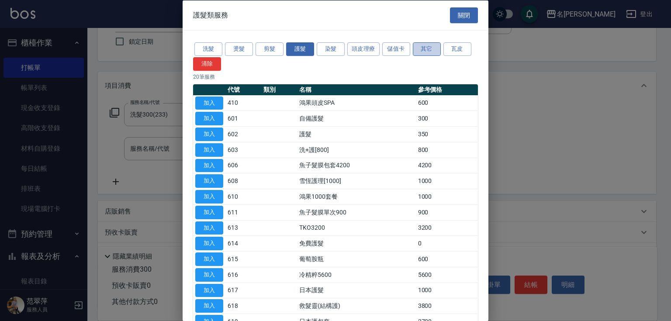
click at [421, 47] on button "其它" at bounding box center [427, 49] width 28 height 14
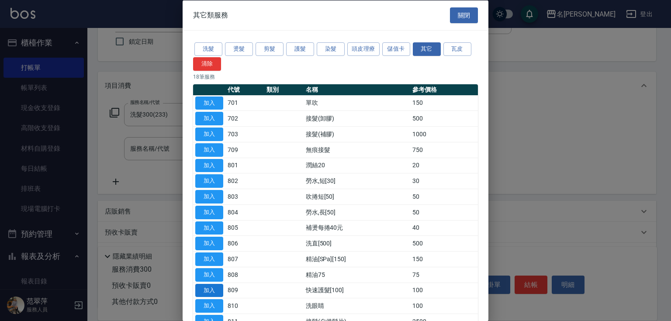
click at [215, 289] on button "加入" at bounding box center [209, 290] width 28 height 14
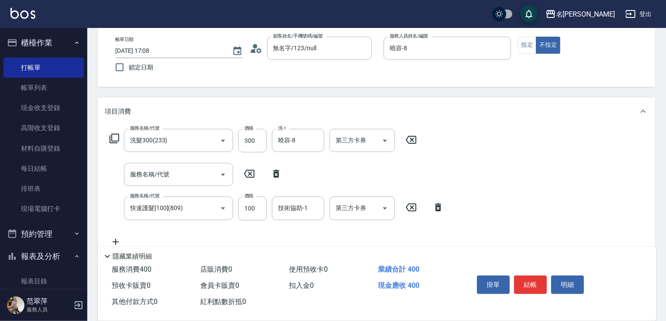
scroll to position [35, 0]
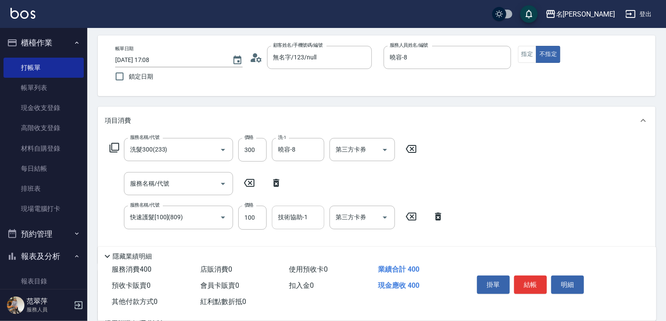
click at [293, 220] on div "技術協助-1 技術協助-1" at bounding box center [298, 217] width 52 height 23
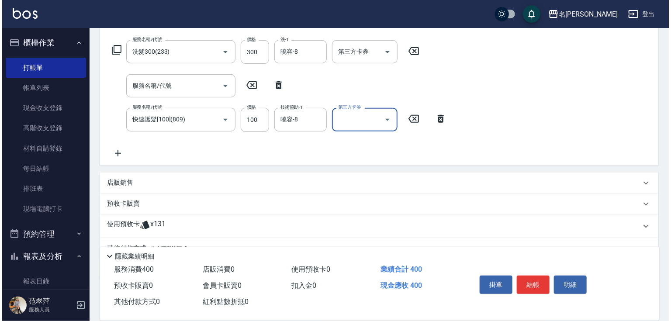
scroll to position [147, 0]
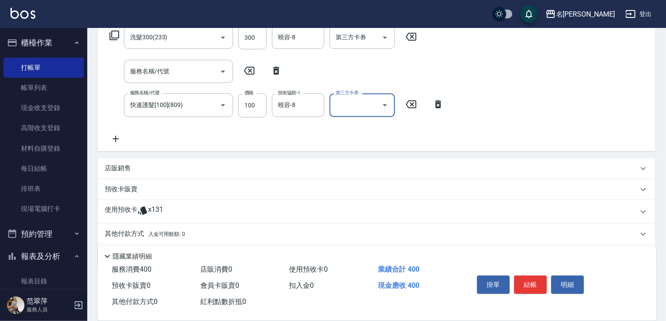
click at [121, 138] on icon at bounding box center [116, 139] width 22 height 10
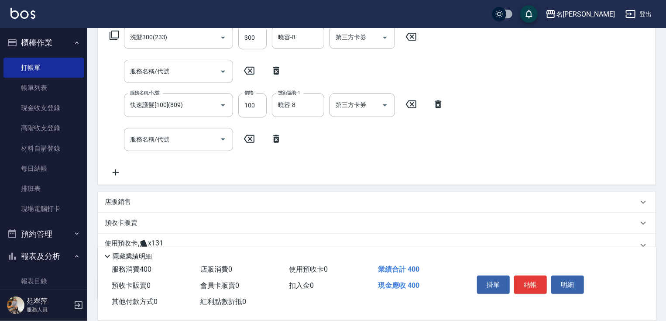
click at [118, 33] on icon at bounding box center [114, 35] width 10 height 10
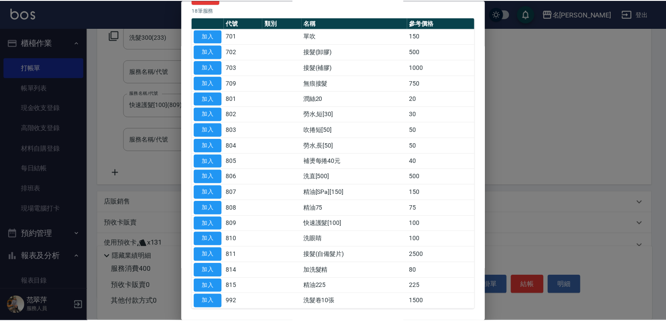
scroll to position [66, 0]
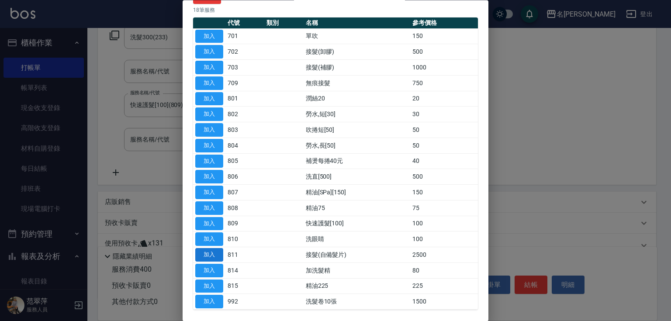
click at [214, 269] on button "加入" at bounding box center [209, 271] width 28 height 14
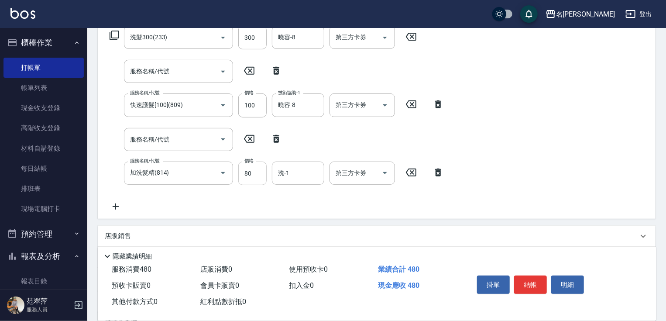
click at [262, 180] on input "80" at bounding box center [252, 174] width 28 height 24
click at [540, 278] on button "結帳" at bounding box center [530, 285] width 33 height 18
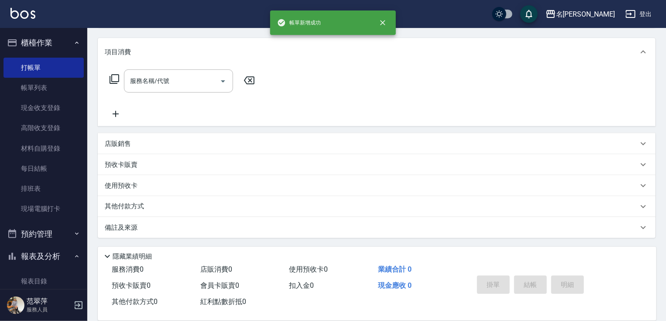
scroll to position [0, 0]
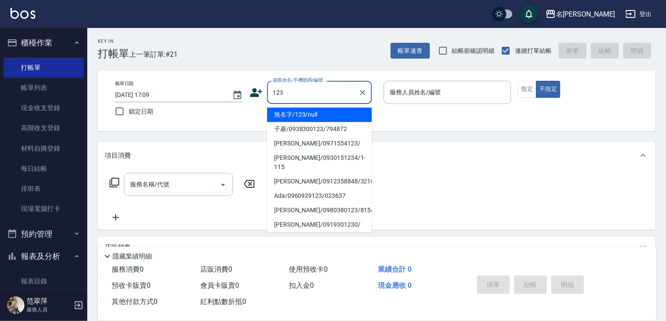
click at [323, 114] on li "無名字/123/null" at bounding box center [319, 114] width 105 height 14
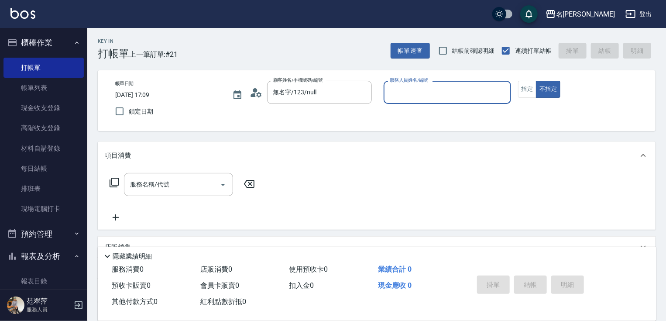
drag, startPoint x: 431, startPoint y: 90, endPoint x: 430, endPoint y: 101, distance: 11.8
click at [431, 90] on input "服務人員姓名/編號" at bounding box center [448, 92] width 120 height 15
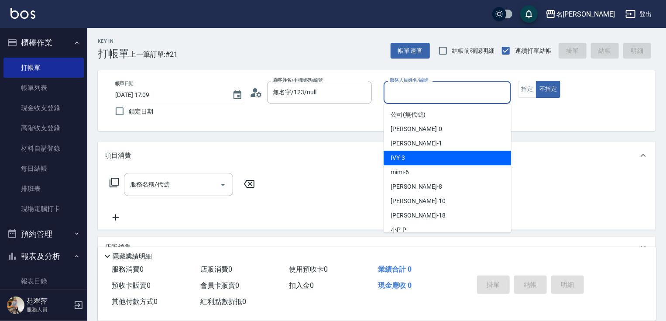
click at [420, 159] on div "IVY -3" at bounding box center [448, 158] width 128 height 14
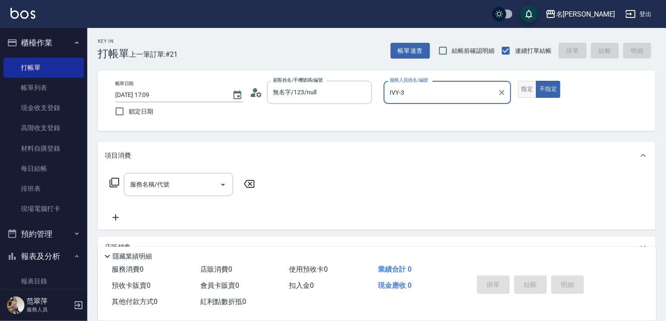
click at [530, 90] on button "指定" at bounding box center [527, 89] width 19 height 17
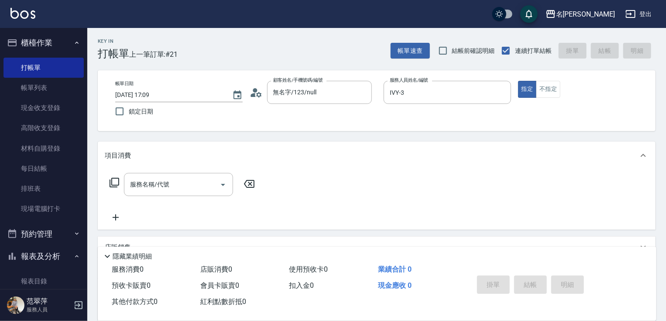
drag, startPoint x: 181, startPoint y: 179, endPoint x: 92, endPoint y: 182, distance: 88.7
click at [180, 179] on input "服務名稱/代號" at bounding box center [172, 184] width 88 height 15
click at [111, 181] on icon at bounding box center [115, 183] width 10 height 10
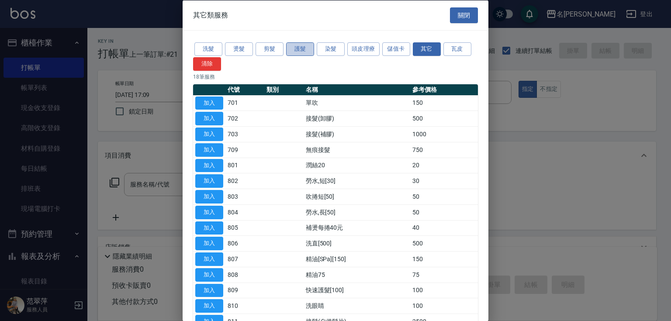
click at [297, 52] on button "護髮" at bounding box center [300, 49] width 28 height 14
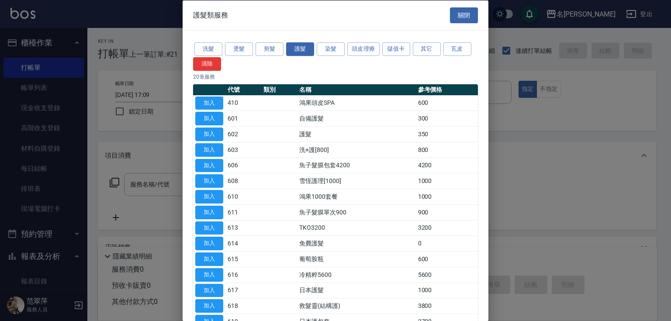
click at [210, 101] on button "加入" at bounding box center [209, 103] width 28 height 14
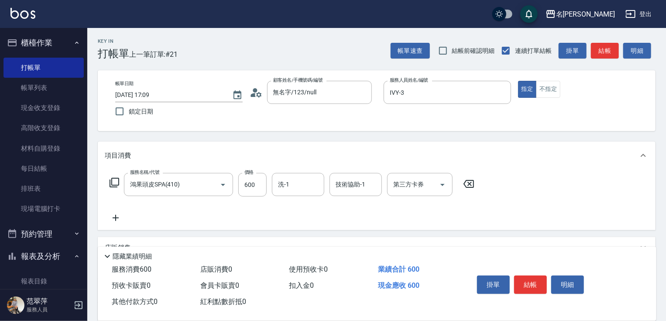
click at [288, 176] on div "洗-1" at bounding box center [298, 184] width 52 height 23
click at [115, 213] on icon at bounding box center [116, 218] width 22 height 10
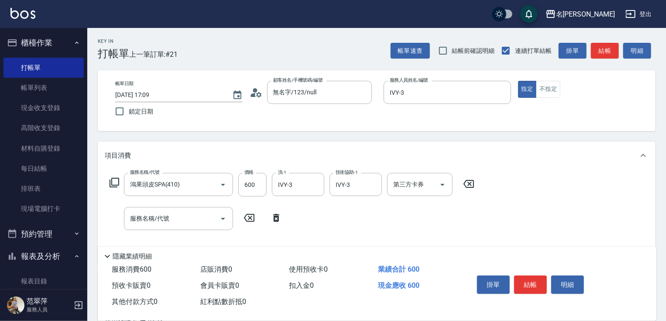
click at [115, 181] on icon at bounding box center [114, 182] width 10 height 10
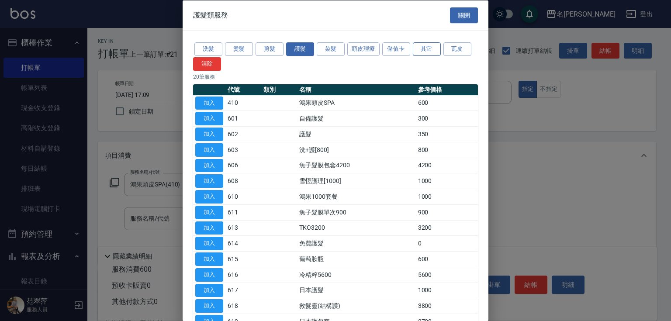
click at [424, 52] on button "其它" at bounding box center [427, 49] width 28 height 14
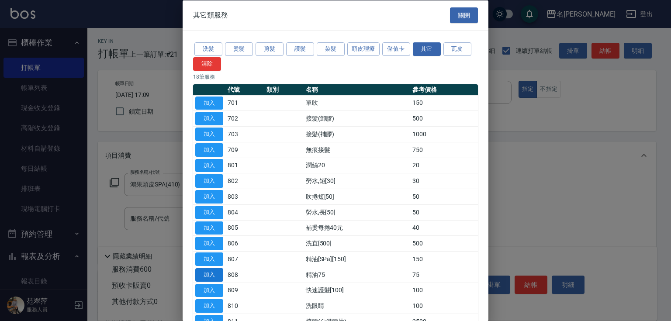
click at [201, 273] on button "加入" at bounding box center [209, 275] width 28 height 14
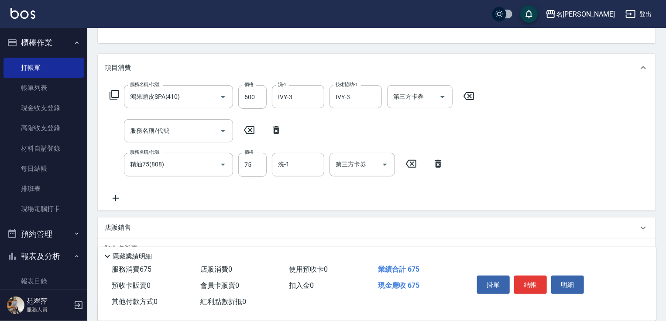
scroll to position [89, 0]
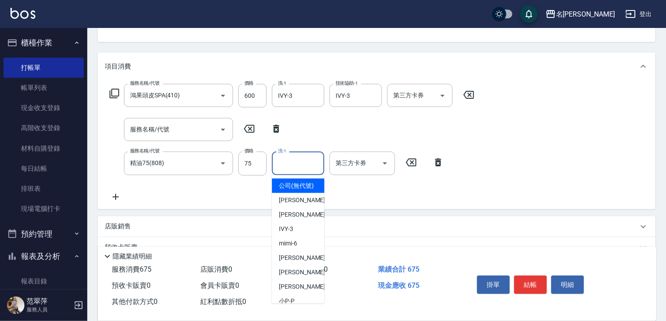
click at [290, 162] on input "洗-1" at bounding box center [298, 162] width 45 height 15
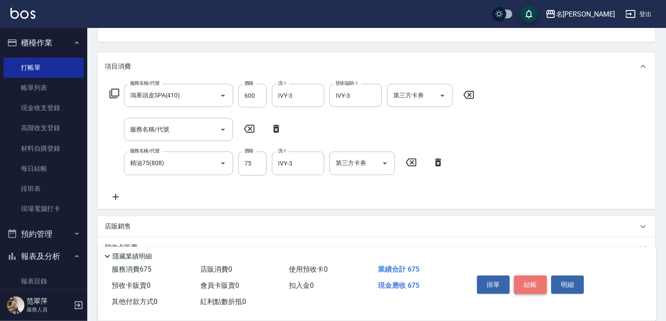
click at [535, 281] on button "結帳" at bounding box center [530, 285] width 33 height 18
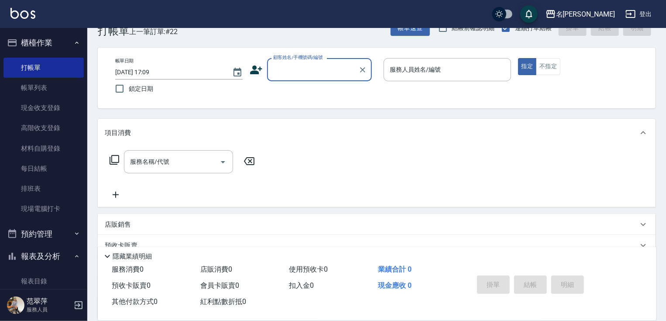
scroll to position [0, 0]
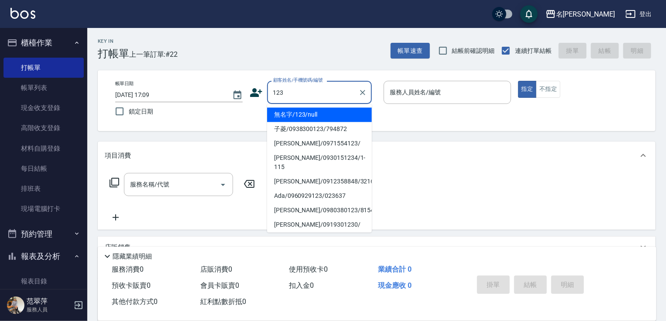
drag, startPoint x: 334, startPoint y: 114, endPoint x: 416, endPoint y: 92, distance: 84.5
click at [337, 114] on li "無名字/123/null" at bounding box center [319, 114] width 105 height 14
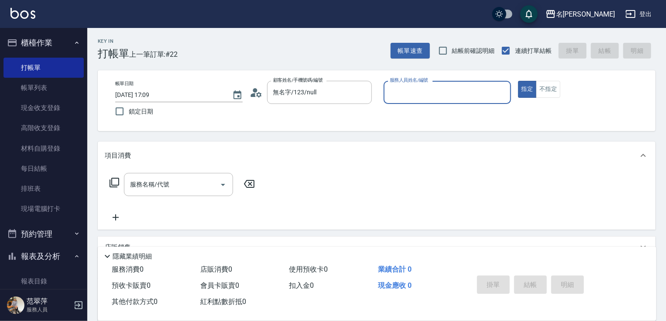
drag, startPoint x: 421, startPoint y: 90, endPoint x: 422, endPoint y: 101, distance: 10.9
click at [422, 91] on input "服務人員姓名/編號" at bounding box center [448, 92] width 120 height 15
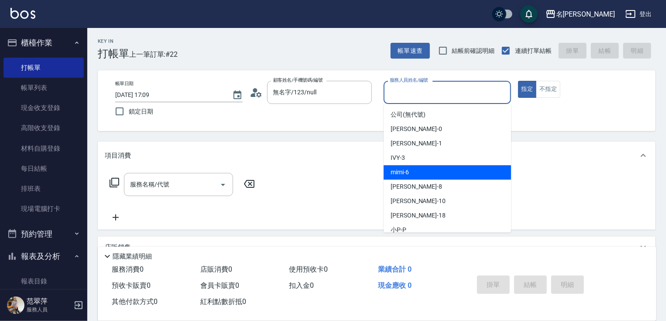
click at [413, 174] on div "mimi -6" at bounding box center [448, 172] width 128 height 14
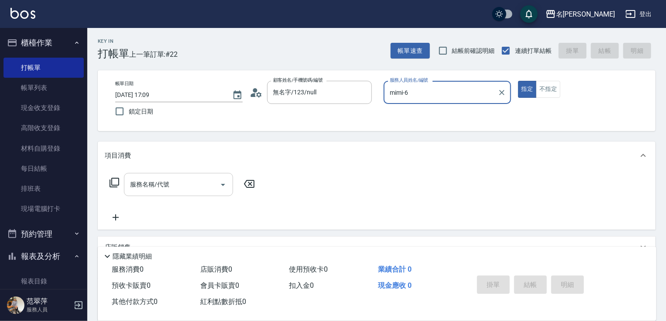
click at [185, 183] on input "服務名稱/代號" at bounding box center [172, 184] width 88 height 15
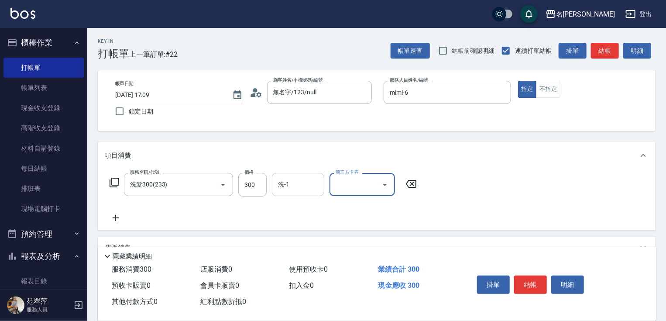
drag, startPoint x: 305, startPoint y: 178, endPoint x: 309, endPoint y: 179, distance: 4.4
click at [307, 178] on input "洗-1" at bounding box center [298, 184] width 45 height 15
click at [114, 221] on icon at bounding box center [116, 218] width 22 height 10
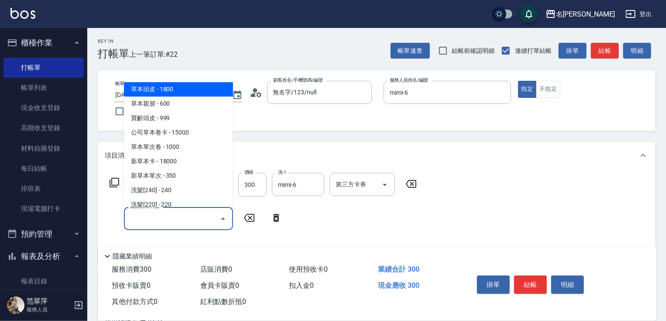
click at [136, 218] on input "服務名稱/代號" at bounding box center [172, 218] width 88 height 15
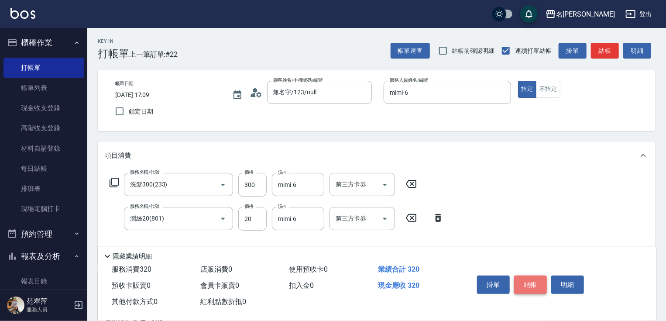
drag, startPoint x: 524, startPoint y: 275, endPoint x: 521, endPoint y: 271, distance: 5.6
click at [524, 276] on button "結帳" at bounding box center [530, 285] width 33 height 18
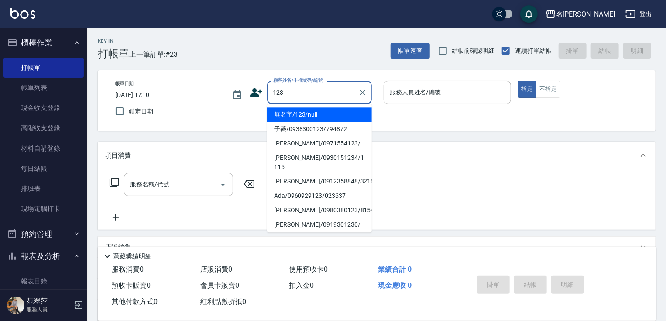
click at [338, 116] on li "無名字/123/null" at bounding box center [319, 114] width 105 height 14
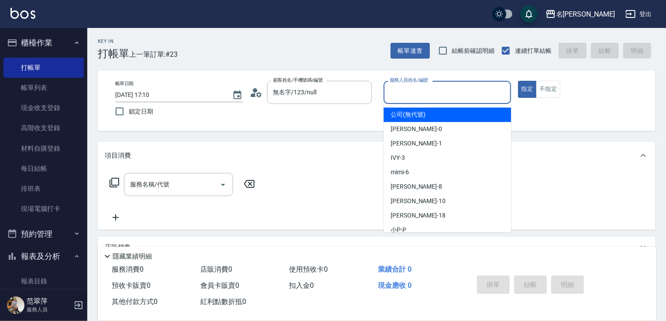
drag, startPoint x: 403, startPoint y: 97, endPoint x: 401, endPoint y: 135, distance: 38.0
click at [403, 98] on input "服務人員姓名/編號" at bounding box center [448, 92] width 120 height 15
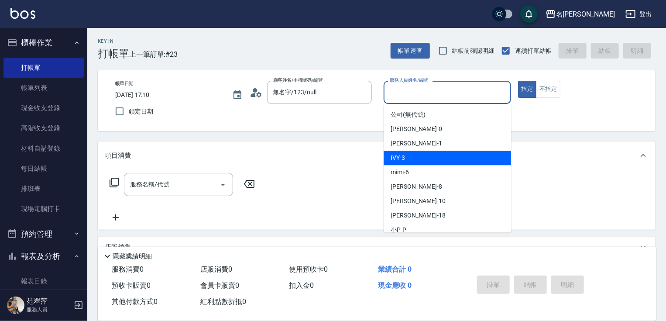
click at [417, 159] on div "IVY -3" at bounding box center [448, 158] width 128 height 14
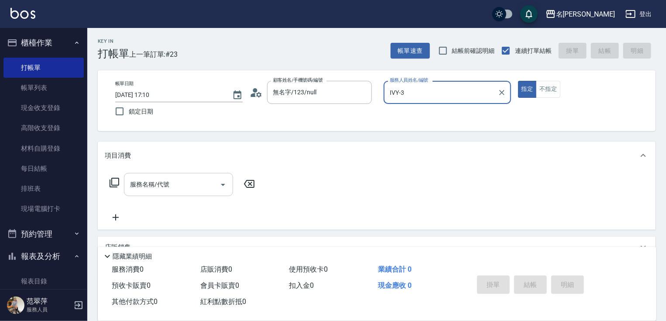
click at [183, 186] on input "服務名稱/代號" at bounding box center [172, 184] width 88 height 15
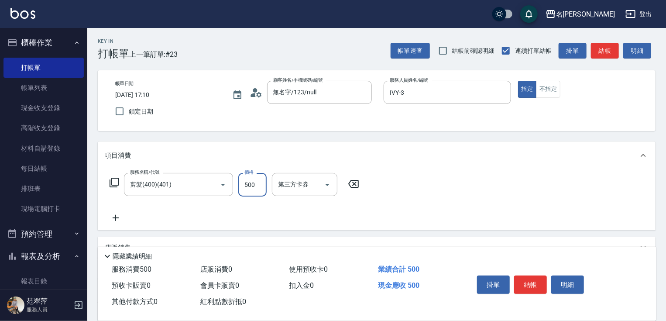
click at [531, 284] on button "結帳" at bounding box center [530, 285] width 33 height 18
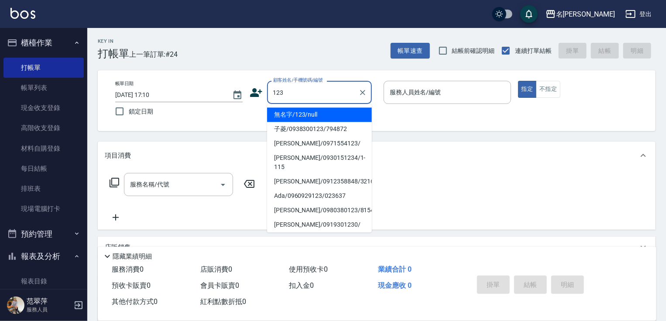
click at [330, 114] on li "無名字/123/null" at bounding box center [319, 114] width 105 height 14
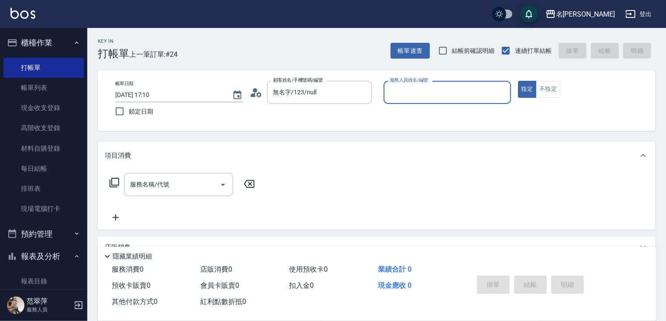
click at [409, 93] on input "服務人員姓名/編號" at bounding box center [448, 92] width 120 height 15
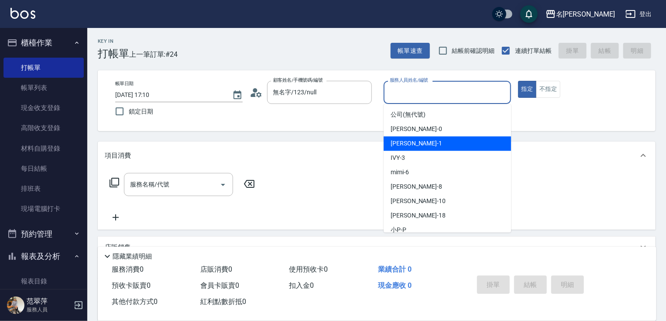
click at [410, 142] on span "Joanne -1" at bounding box center [417, 143] width 52 height 9
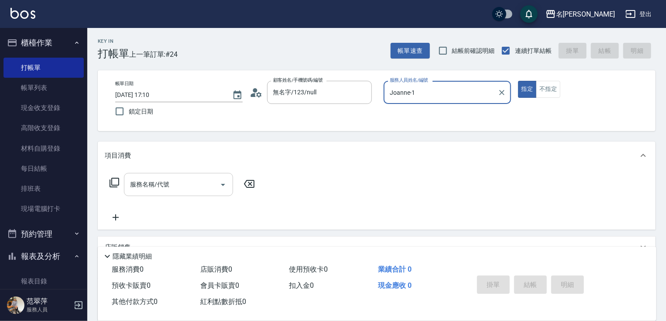
click at [173, 182] on input "服務名稱/代號" at bounding box center [172, 184] width 88 height 15
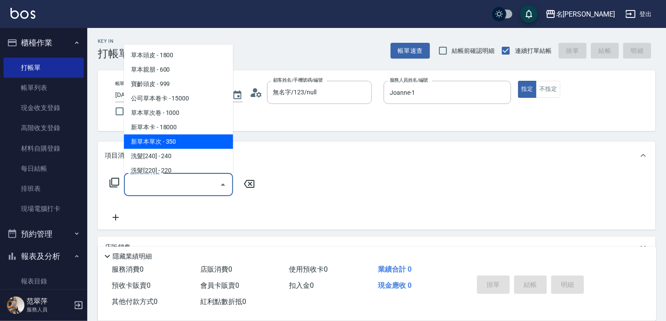
click at [183, 141] on span "新草本單次 - 350" at bounding box center [178, 141] width 109 height 14
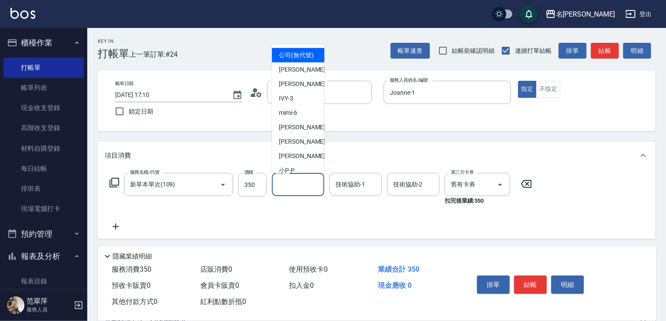
click at [304, 183] on input "洗-1" at bounding box center [298, 184] width 45 height 15
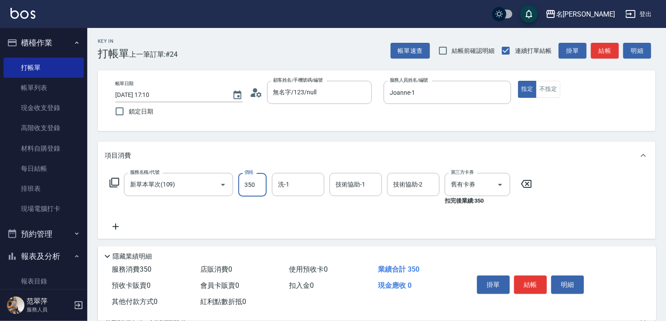
click at [253, 183] on input "350" at bounding box center [252, 185] width 28 height 24
click at [528, 283] on button "結帳" at bounding box center [530, 285] width 33 height 18
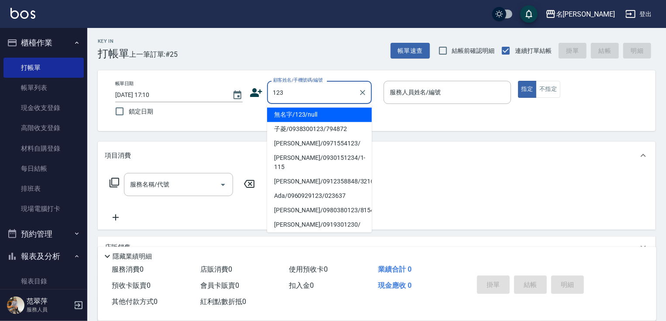
click at [320, 116] on li "無名字/123/null" at bounding box center [319, 114] width 105 height 14
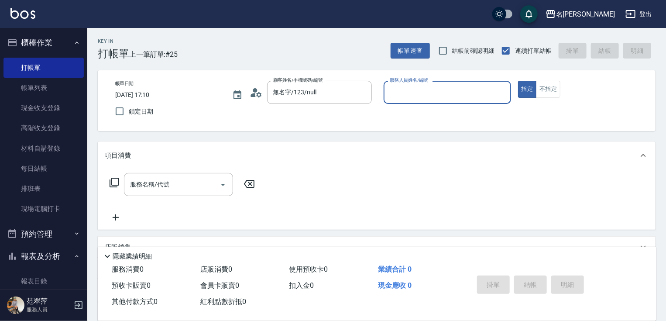
click at [426, 96] on input "服務人員姓名/編號" at bounding box center [448, 92] width 120 height 15
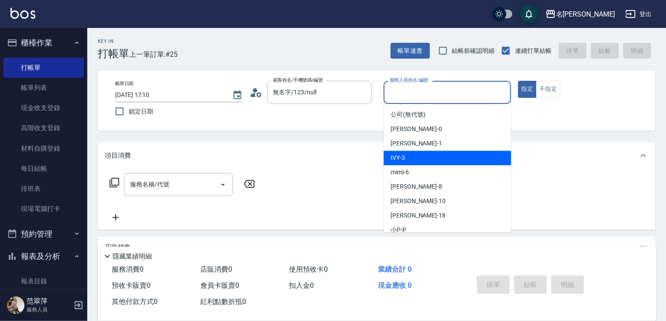
click at [414, 154] on div "IVY -3" at bounding box center [448, 158] width 128 height 14
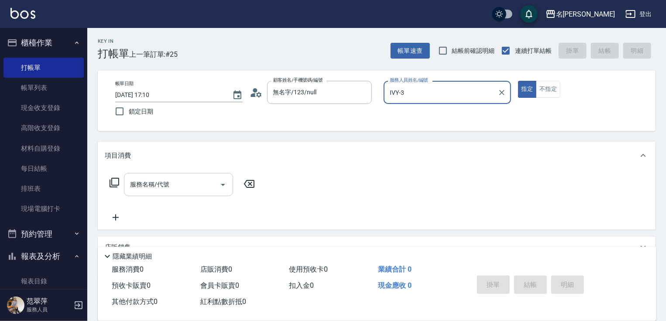
click at [182, 186] on input "服務名稱/代號" at bounding box center [172, 184] width 88 height 15
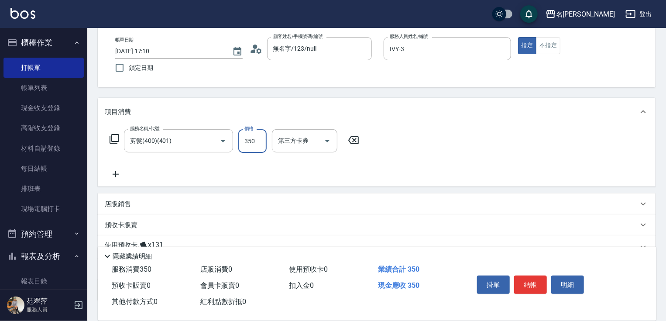
scroll to position [70, 0]
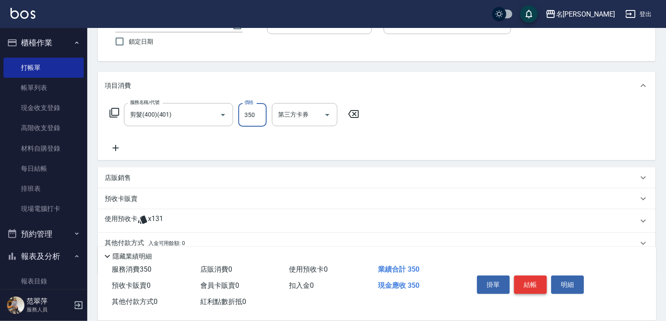
click at [534, 284] on button "結帳" at bounding box center [530, 285] width 33 height 18
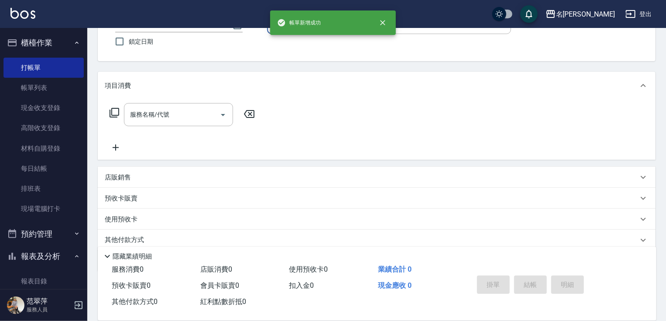
scroll to position [0, 0]
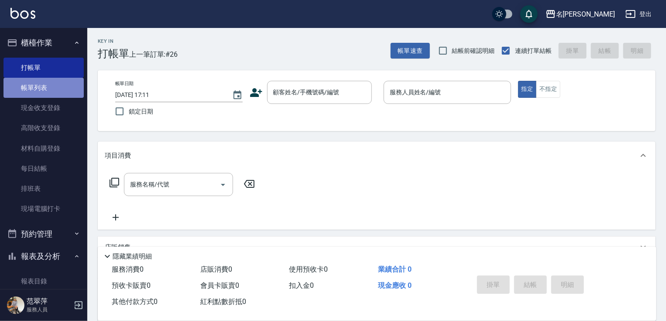
click at [49, 82] on link "帳單列表" at bounding box center [43, 88] width 80 height 20
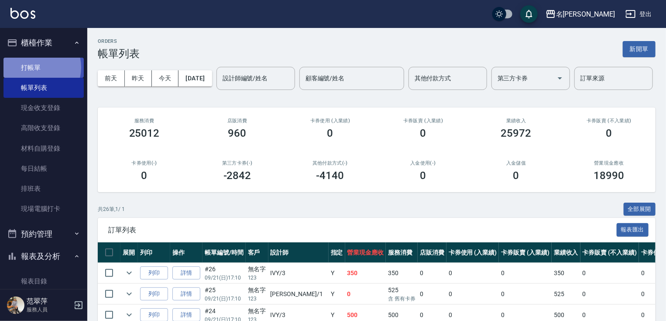
click at [35, 67] on link "打帳單" at bounding box center [43, 68] width 80 height 20
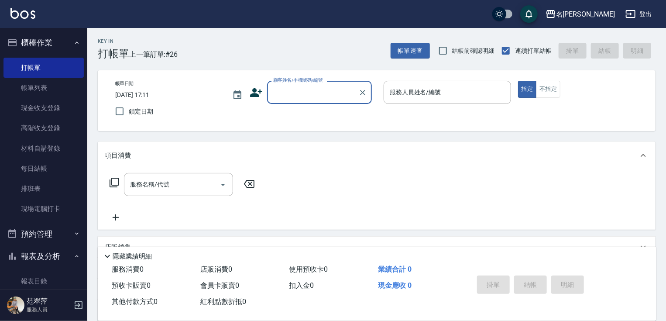
click at [47, 252] on button "報表及分析" at bounding box center [43, 256] width 80 height 23
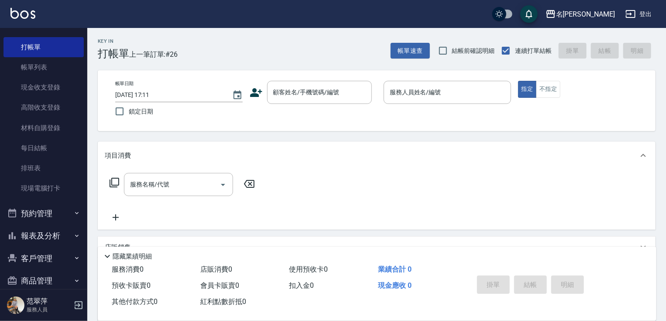
scroll to position [33, 0]
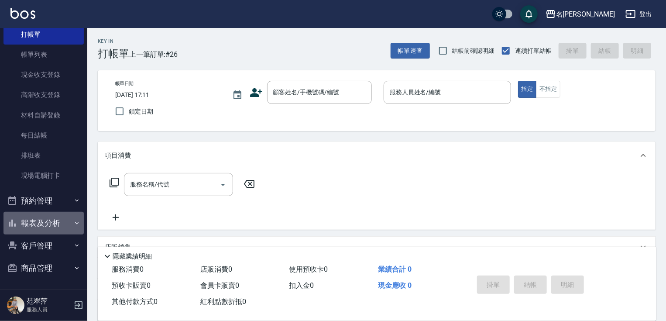
click at [48, 220] on button "報表及分析" at bounding box center [43, 223] width 80 height 23
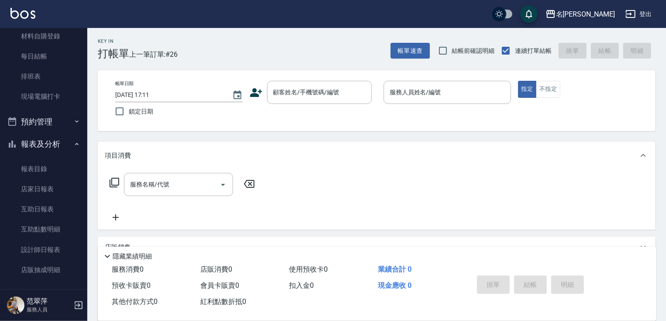
scroll to position [155, 0]
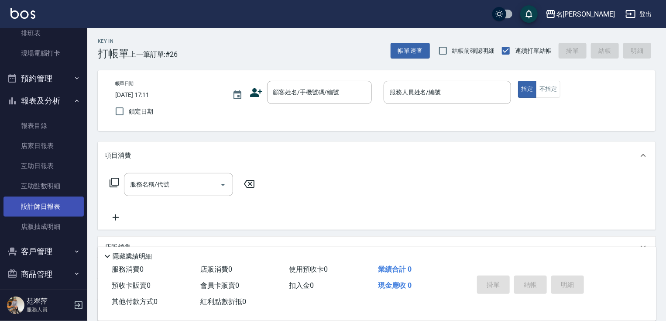
click at [61, 203] on link "設計師日報表" at bounding box center [43, 206] width 80 height 20
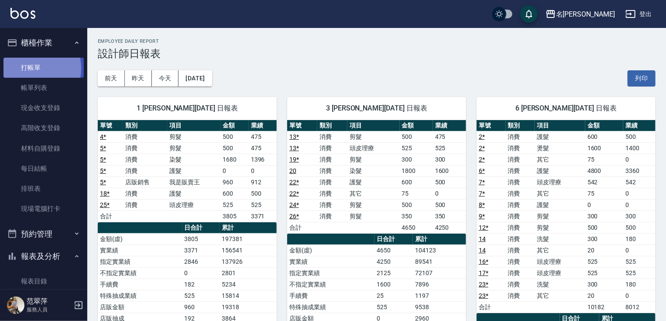
click at [26, 68] on link "打帳單" at bounding box center [43, 68] width 80 height 20
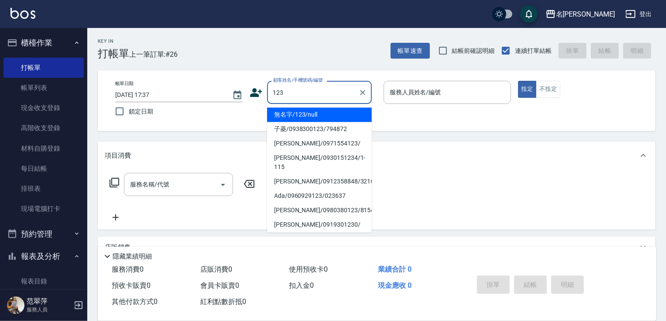
drag, startPoint x: 339, startPoint y: 116, endPoint x: 383, endPoint y: 100, distance: 46.3
click at [339, 116] on li "無名字/123/null" at bounding box center [319, 114] width 105 height 14
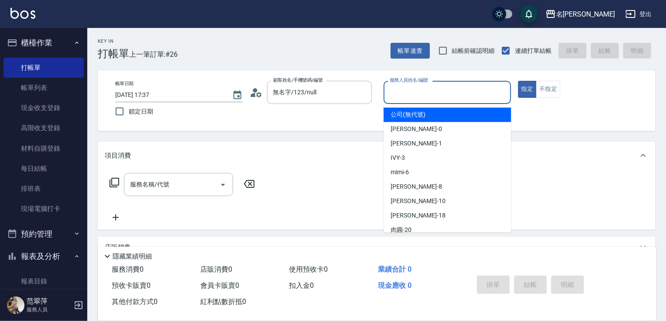
click at [412, 91] on input "服務人員姓名/編號" at bounding box center [448, 92] width 120 height 15
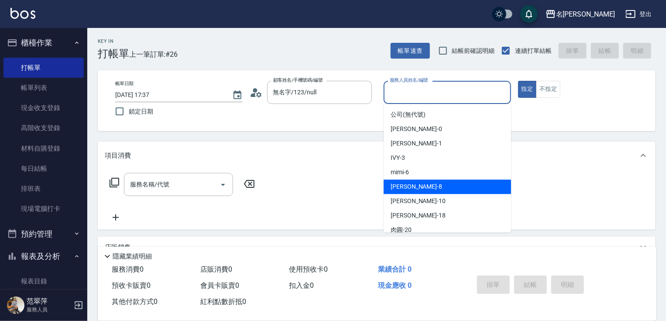
click at [427, 183] on div "曉容 -8" at bounding box center [448, 186] width 128 height 14
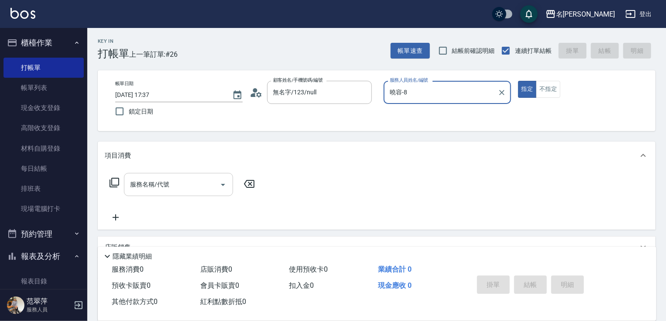
click at [179, 183] on input "服務名稱/代號" at bounding box center [172, 184] width 88 height 15
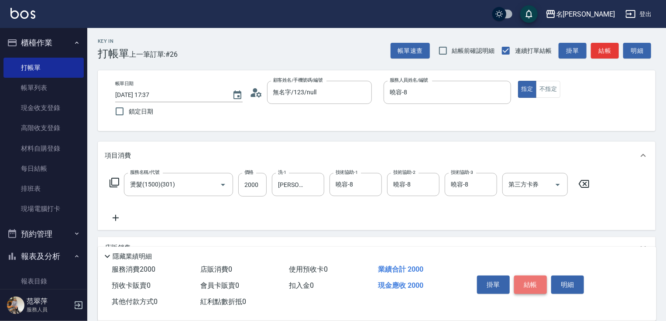
click at [527, 281] on button "結帳" at bounding box center [530, 285] width 33 height 18
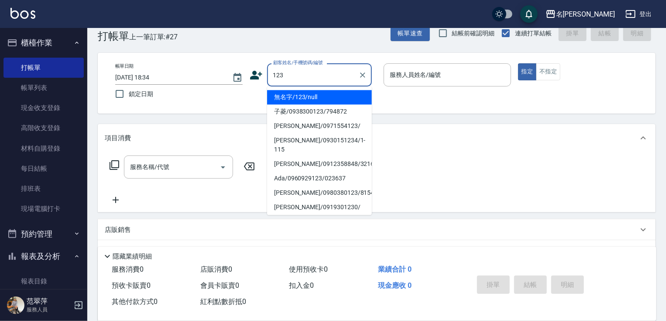
scroll to position [35, 0]
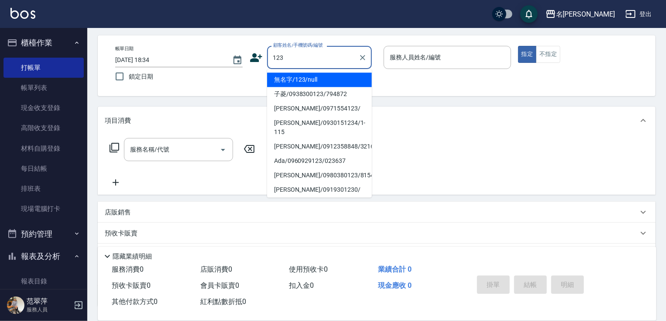
drag, startPoint x: 334, startPoint y: 78, endPoint x: 400, endPoint y: 60, distance: 68.2
click at [334, 77] on li "無名字/123/null" at bounding box center [319, 79] width 105 height 14
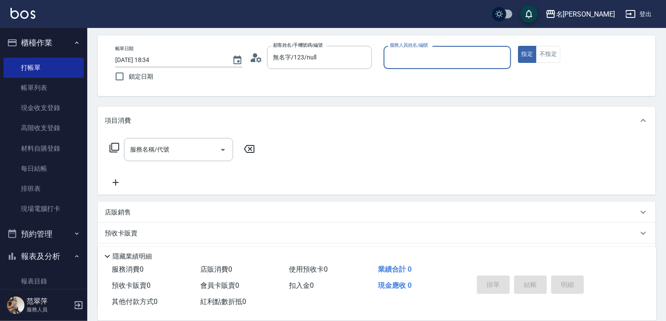
click at [403, 60] on input "服務人員姓名/編號" at bounding box center [448, 57] width 120 height 15
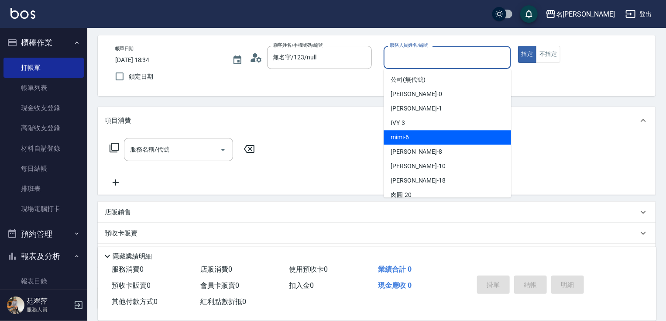
click at [413, 132] on div "mimi -6" at bounding box center [448, 137] width 128 height 14
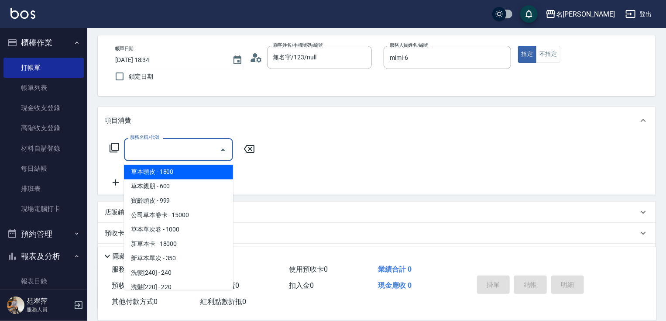
click at [187, 155] on input "服務名稱/代號" at bounding box center [172, 149] width 88 height 15
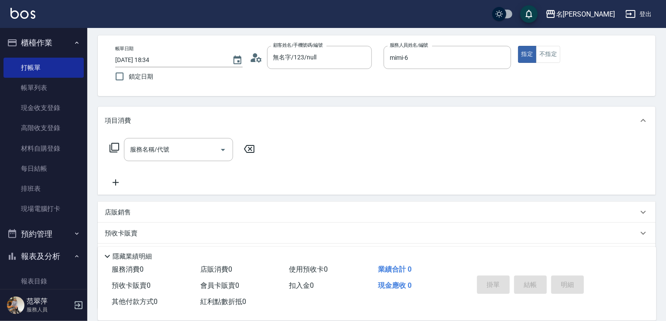
click at [114, 148] on icon at bounding box center [114, 147] width 10 height 10
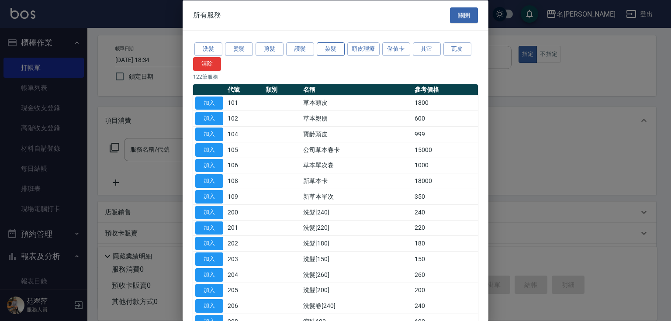
click at [329, 51] on button "染髮" at bounding box center [331, 49] width 28 height 14
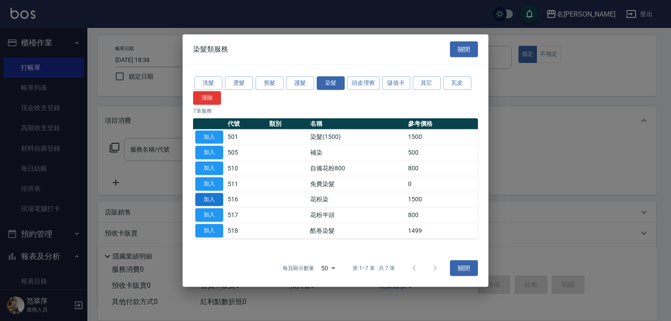
click at [211, 199] on button "加入" at bounding box center [209, 200] width 28 height 14
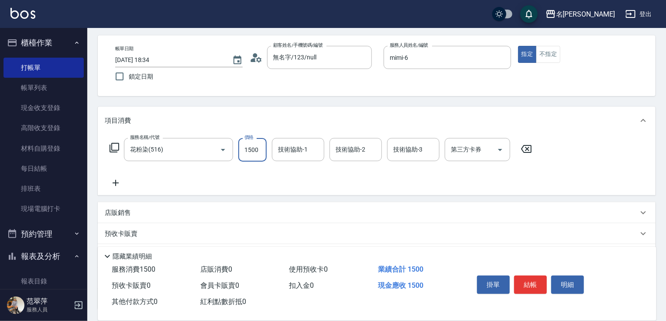
click at [256, 155] on input "1500" at bounding box center [252, 150] width 28 height 24
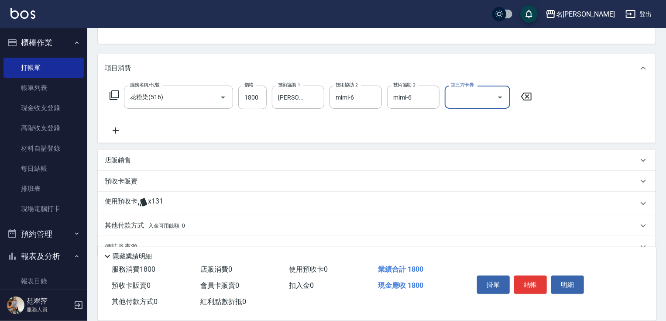
scroll to position [107, 0]
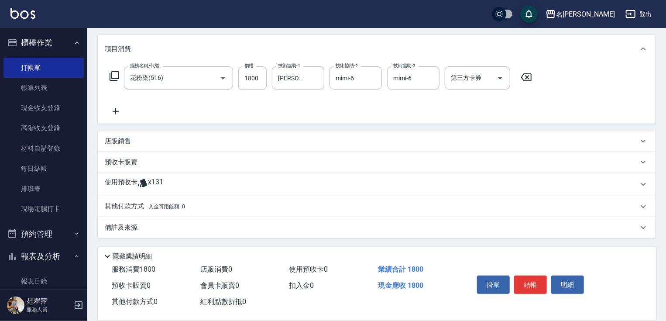
click at [129, 206] on p "其他付款方式 入金可用餘額: 0" at bounding box center [145, 207] width 80 height 10
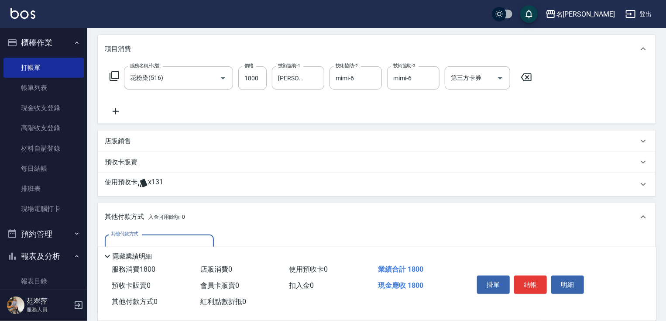
scroll to position [0, 0]
drag, startPoint x: 198, startPoint y: 241, endPoint x: 191, endPoint y: 258, distance: 18.8
click at [198, 241] on input "其他付款方式" at bounding box center [159, 245] width 101 height 15
drag, startPoint x: 168, startPoint y: 284, endPoint x: 187, endPoint y: 276, distance: 20.6
click at [169, 284] on span "信用卡" at bounding box center [159, 283] width 109 height 14
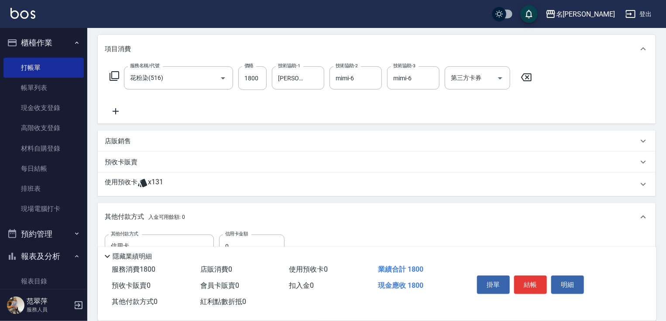
click at [225, 247] on div "隱藏業績明細" at bounding box center [377, 254] width 559 height 15
click at [224, 240] on input "0" at bounding box center [251, 246] width 65 height 24
click at [534, 283] on button "結帳" at bounding box center [530, 285] width 33 height 18
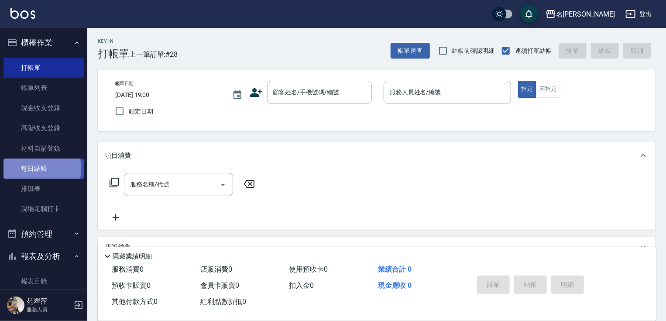
click at [31, 169] on link "每日結帳" at bounding box center [43, 169] width 80 height 20
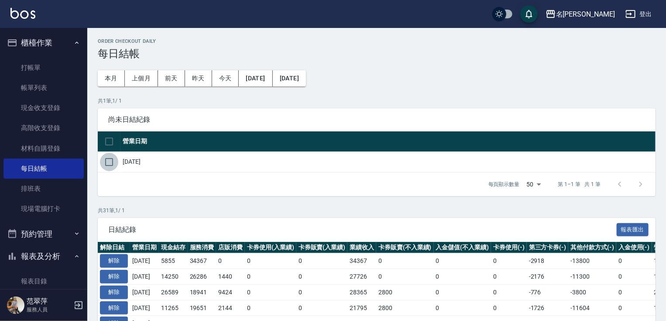
click at [110, 163] on input "checkbox" at bounding box center [109, 162] width 18 height 18
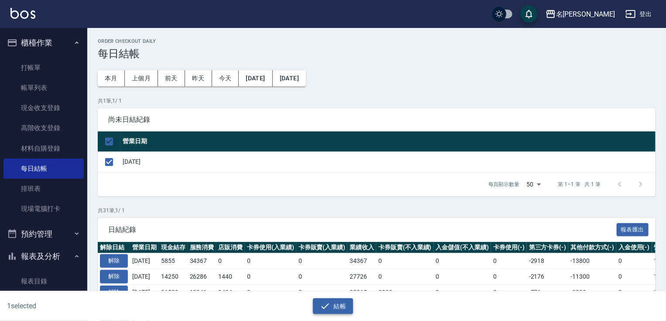
click at [340, 305] on button "結帳" at bounding box center [333, 306] width 41 height 16
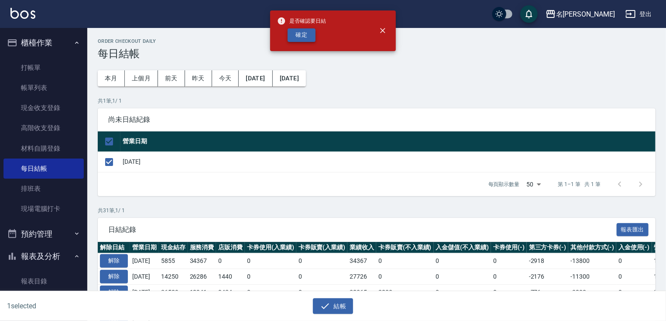
click at [304, 35] on button "確定" at bounding box center [302, 35] width 28 height 14
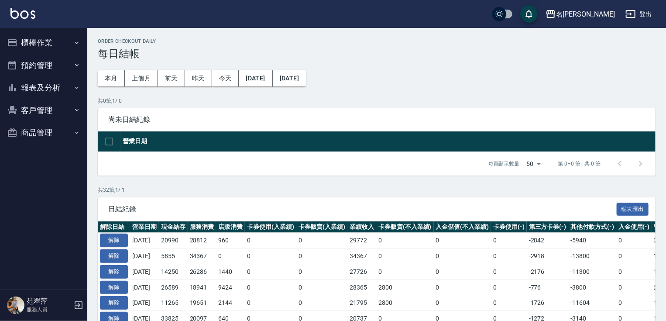
click at [42, 89] on button "報表及分析" at bounding box center [43, 87] width 80 height 23
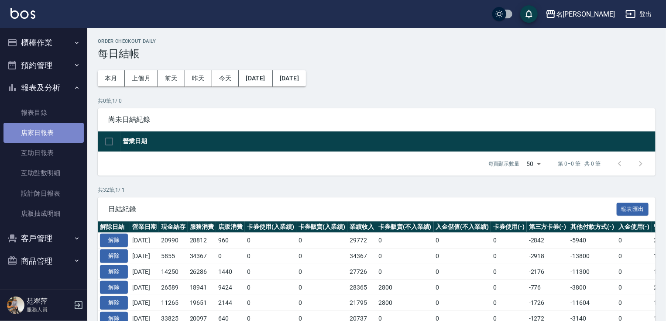
click at [49, 133] on link "店家日報表" at bounding box center [43, 133] width 80 height 20
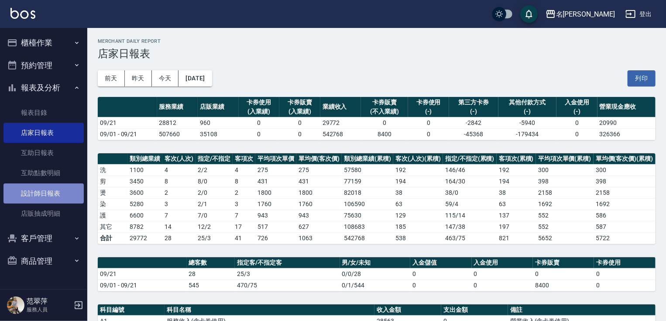
click at [48, 194] on link "設計師日報表" at bounding box center [43, 193] width 80 height 20
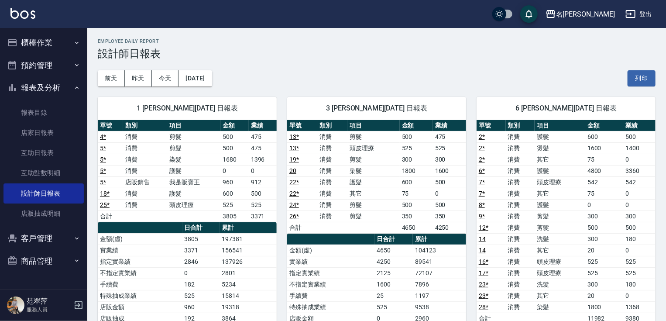
drag, startPoint x: 665, startPoint y: 65, endPoint x: 666, endPoint y: 72, distance: 6.3
click at [41, 38] on button "櫃檯作業" at bounding box center [43, 42] width 80 height 23
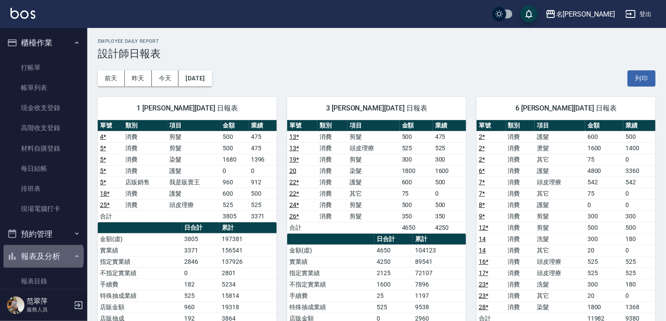
click at [43, 256] on button "報表及分析" at bounding box center [43, 256] width 80 height 23
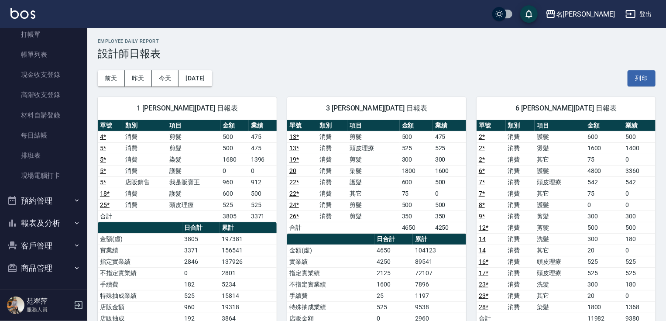
click at [55, 222] on button "報表及分析" at bounding box center [43, 223] width 80 height 23
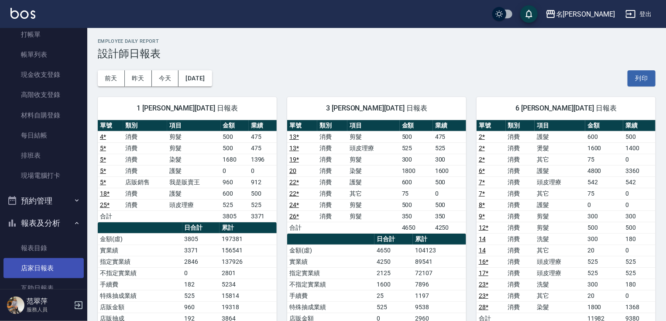
click at [46, 265] on link "店家日報表" at bounding box center [43, 268] width 80 height 20
